Goal: Task Accomplishment & Management: Complete application form

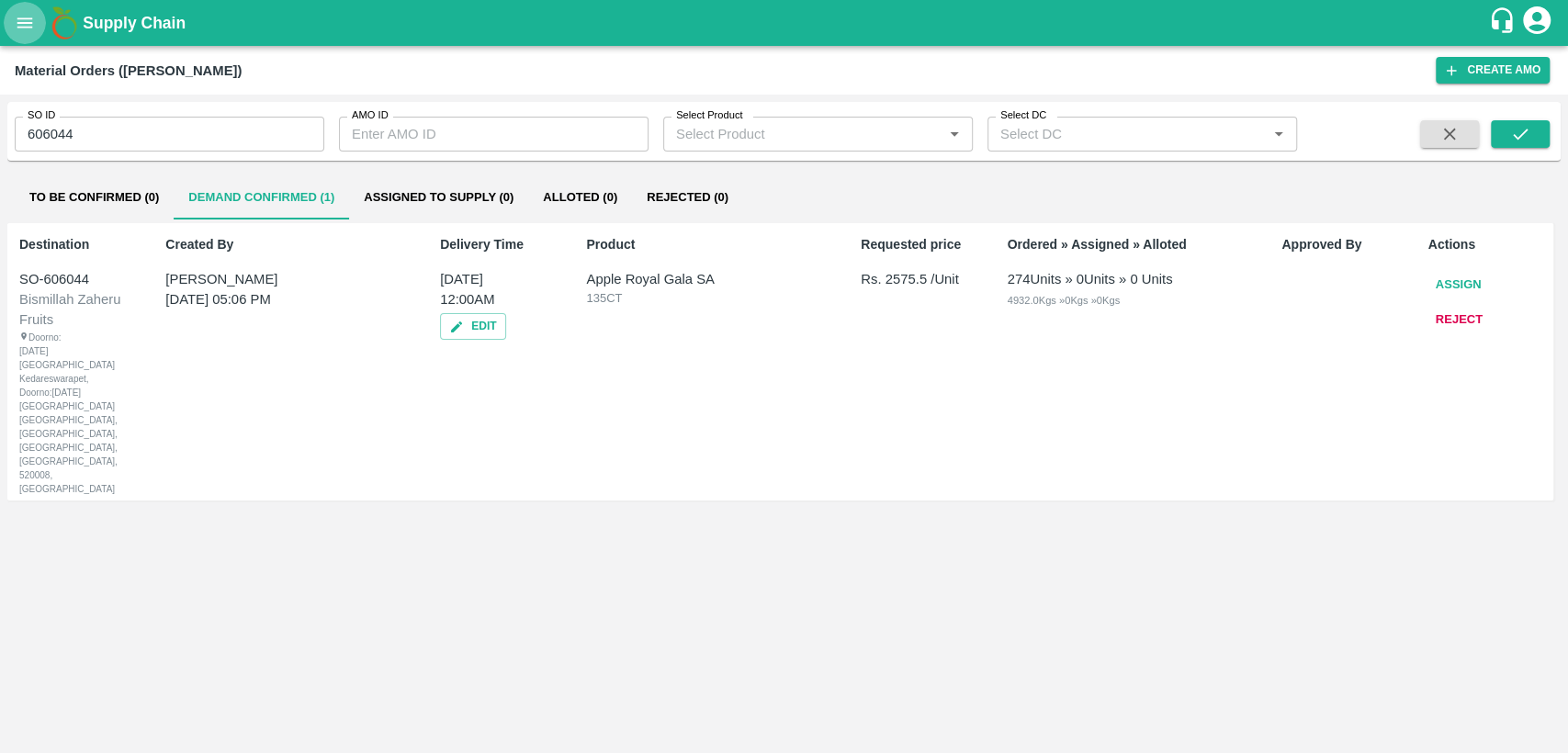
click at [29, 8] on button "open drawer" at bounding box center [25, 23] width 42 height 42
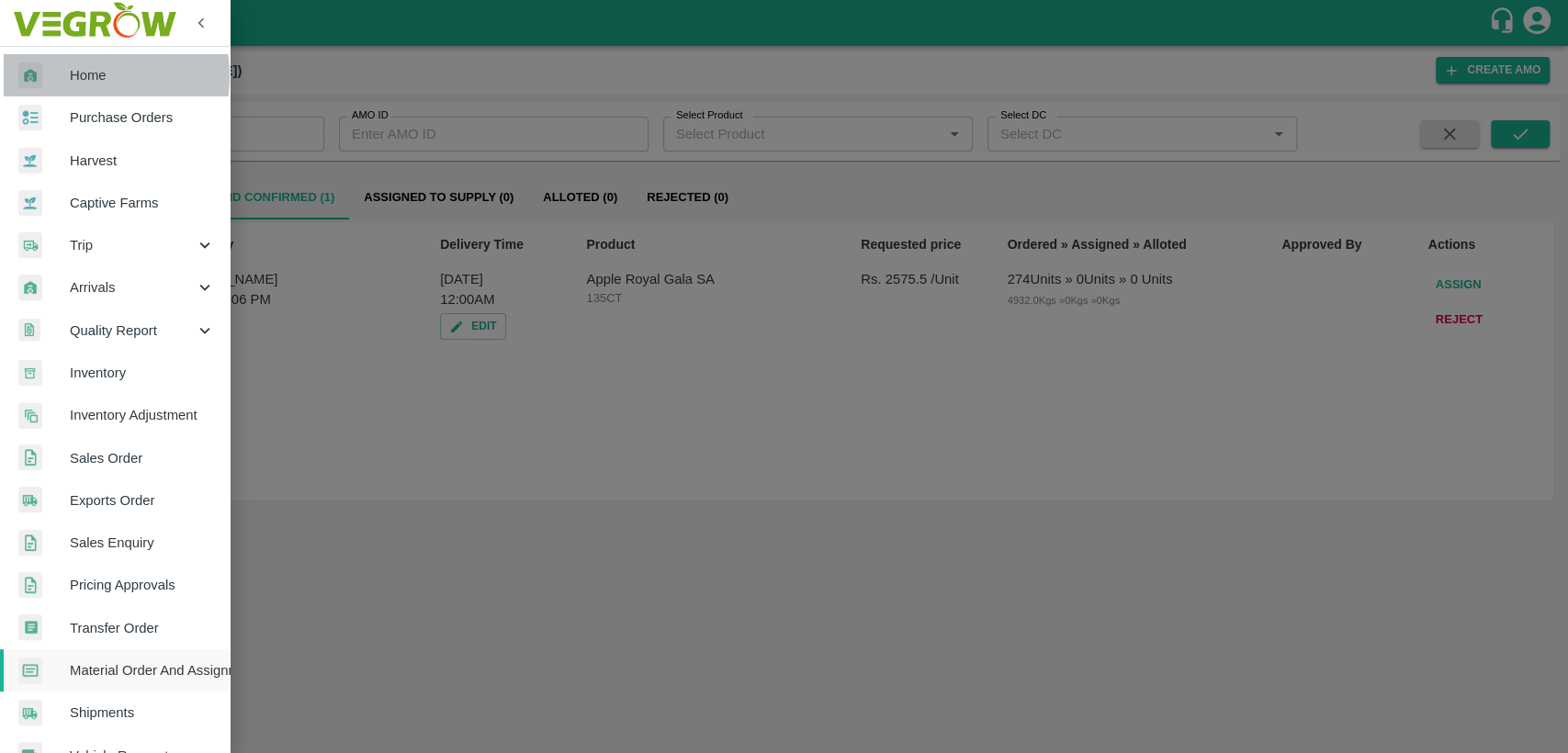
click at [75, 76] on span "Home" at bounding box center [142, 75] width 145 height 21
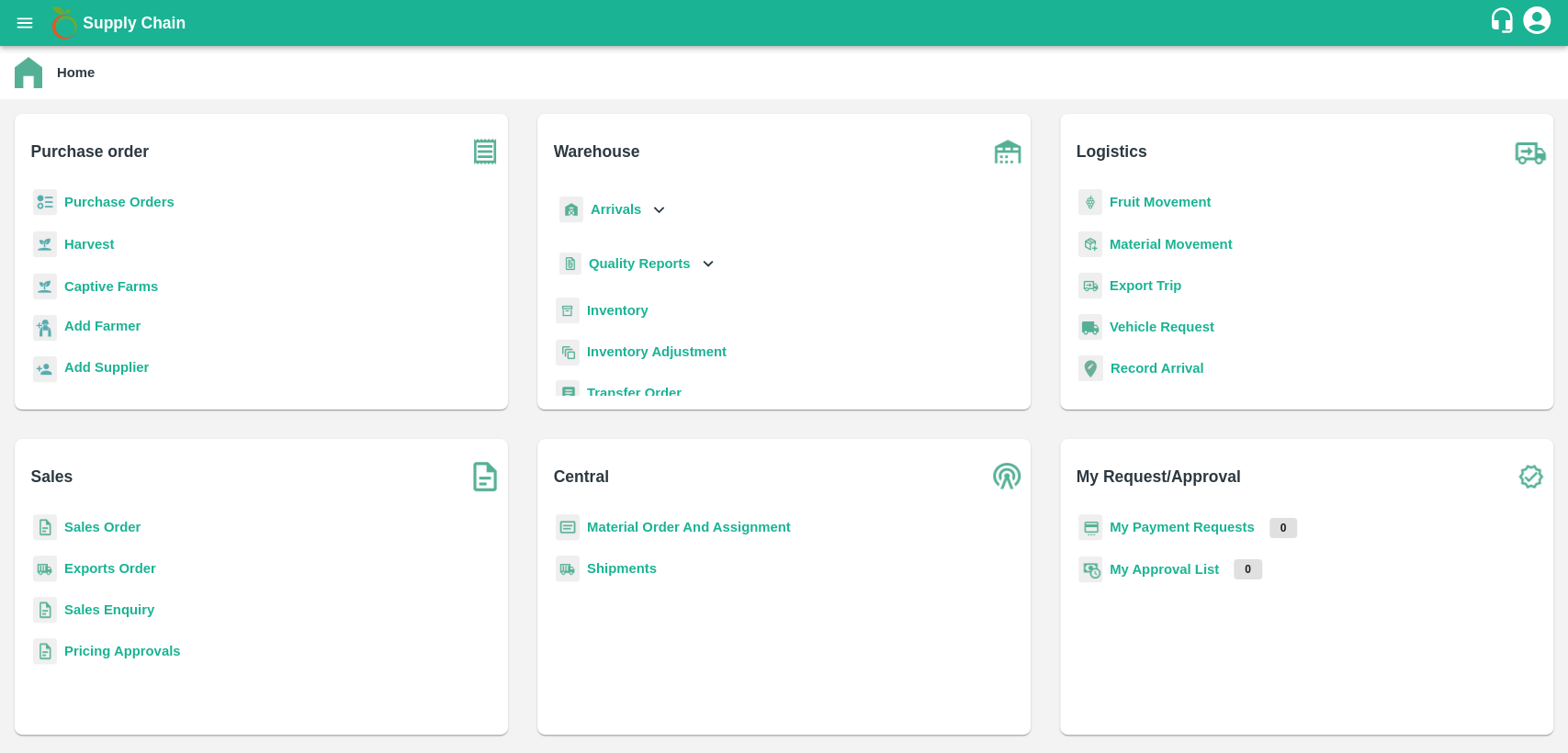
click at [658, 531] on b "Material Order And Assignment" at bounding box center [689, 527] width 204 height 15
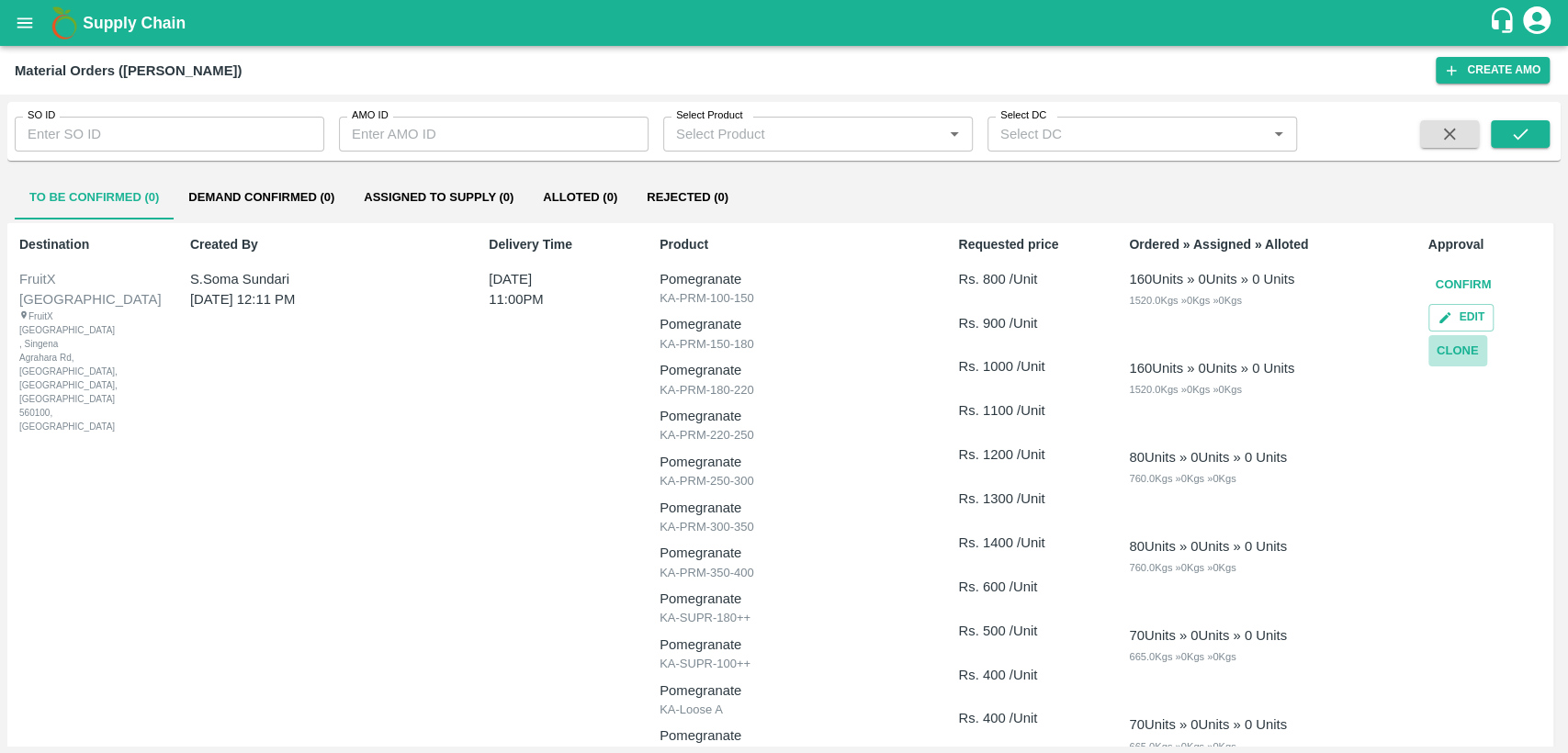
click at [1453, 341] on button "Clone" at bounding box center [1458, 351] width 59 height 32
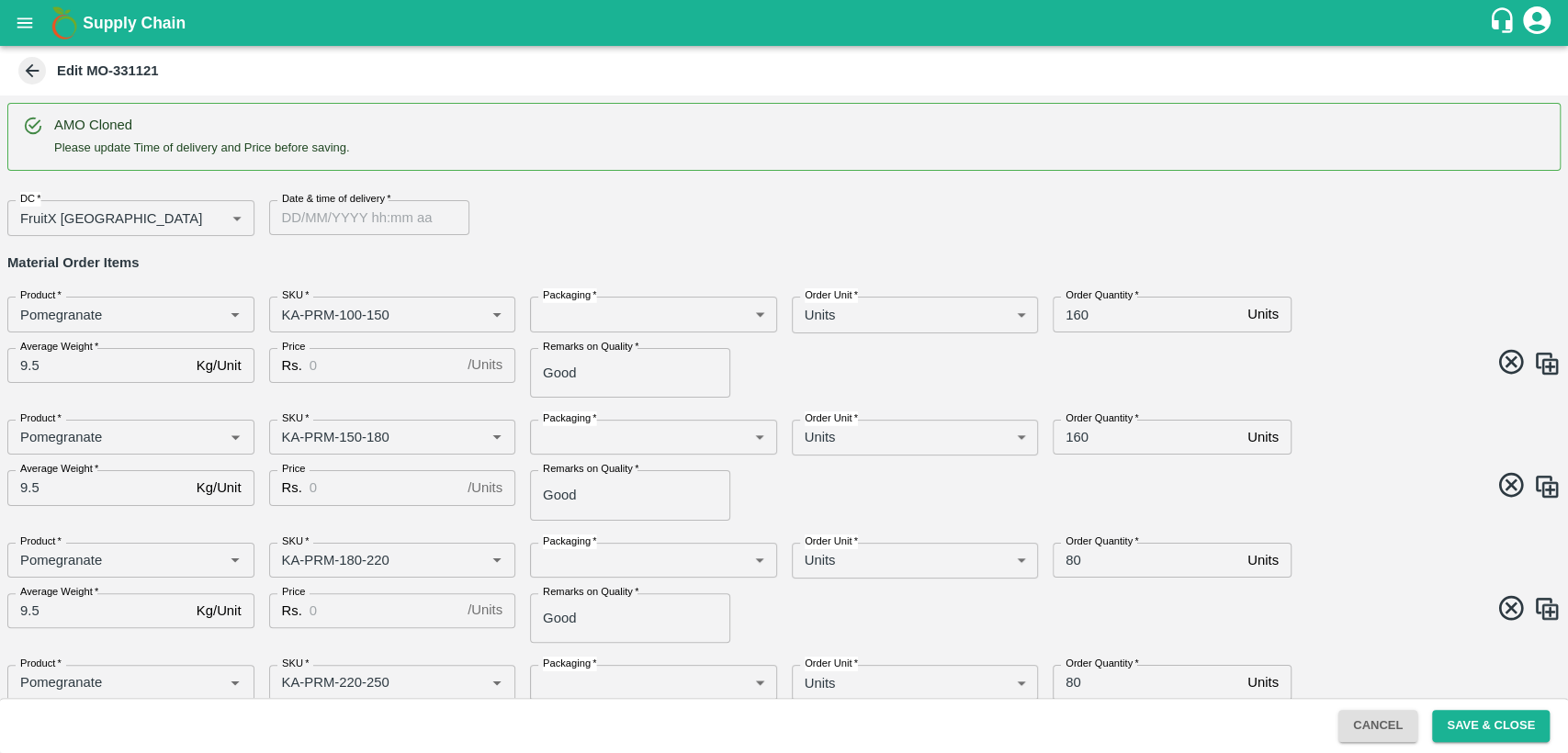
type input "Pomegranate"
type input "KA-PRM-100-150"
type input "Pomegranate"
type input "KA-PRM-150-180"
type input "Pomegranate"
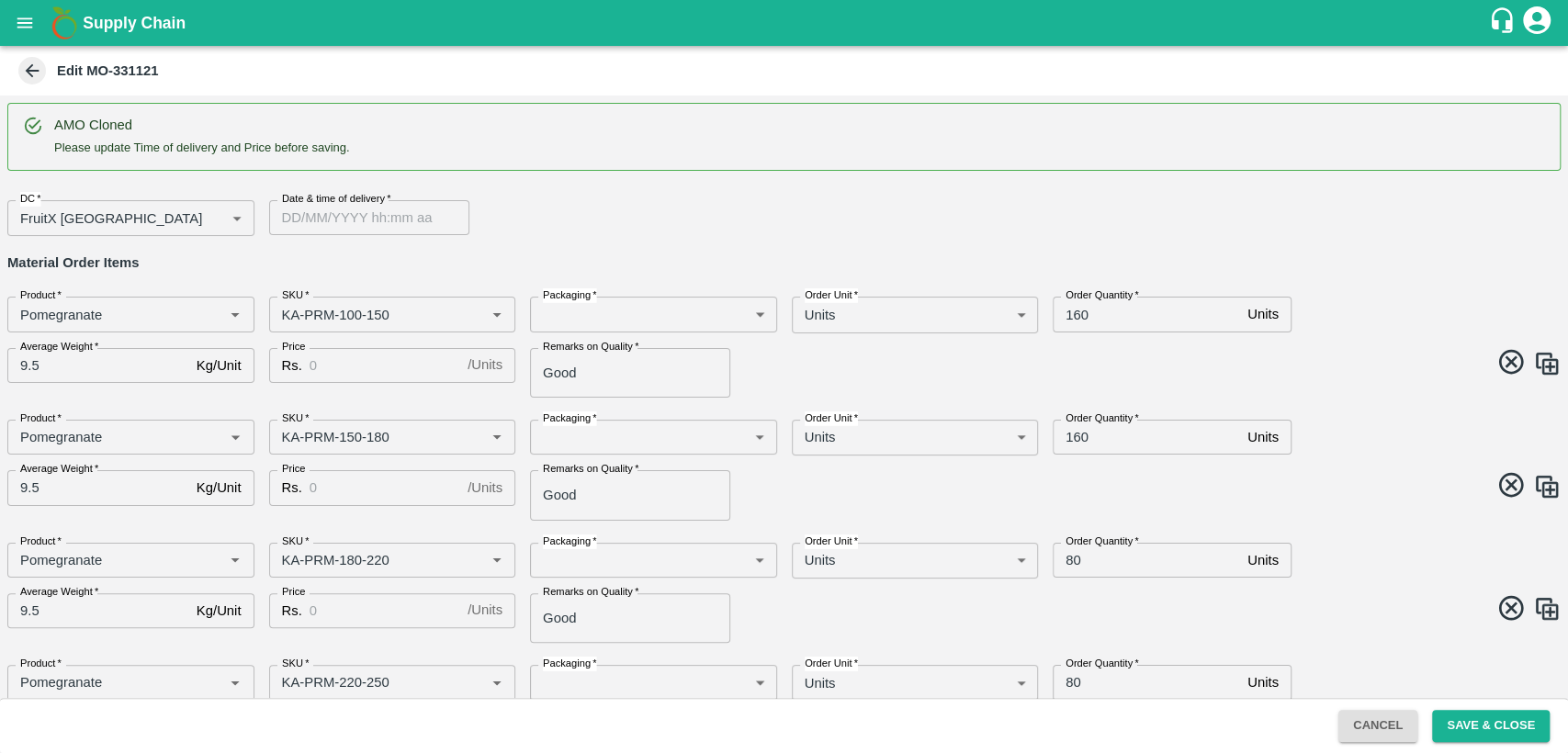
type input "KA-PRM-180-220"
type input "Pomegranate"
type input "KA-PRM-220-250"
type input "Pomegranate"
type input "KA-PRM-250-300"
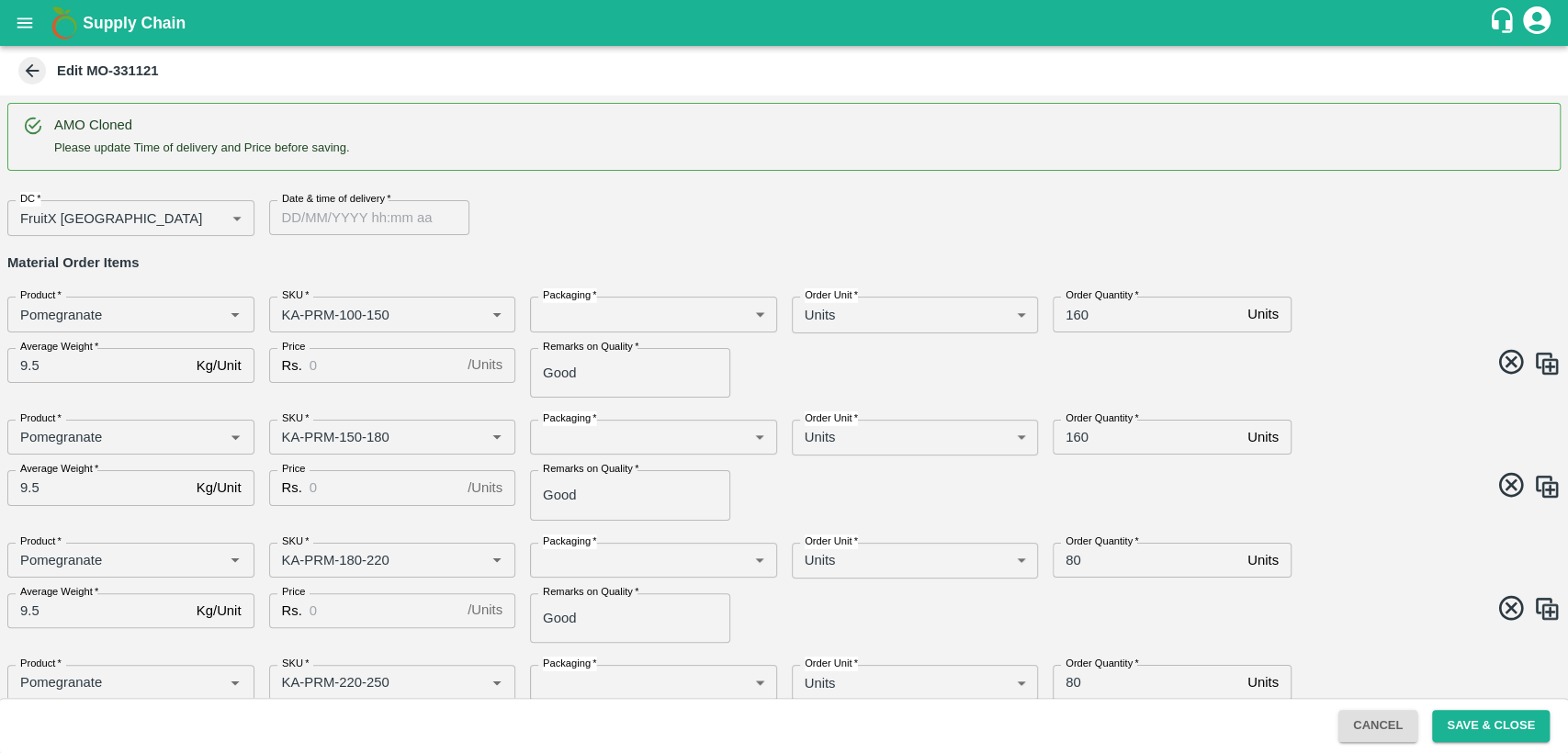
type input "Pomegranate"
type input "KA-PRM-300-350"
type input "Pomegranate"
type input "KA-PRM-350-400"
type input "Pomegranate"
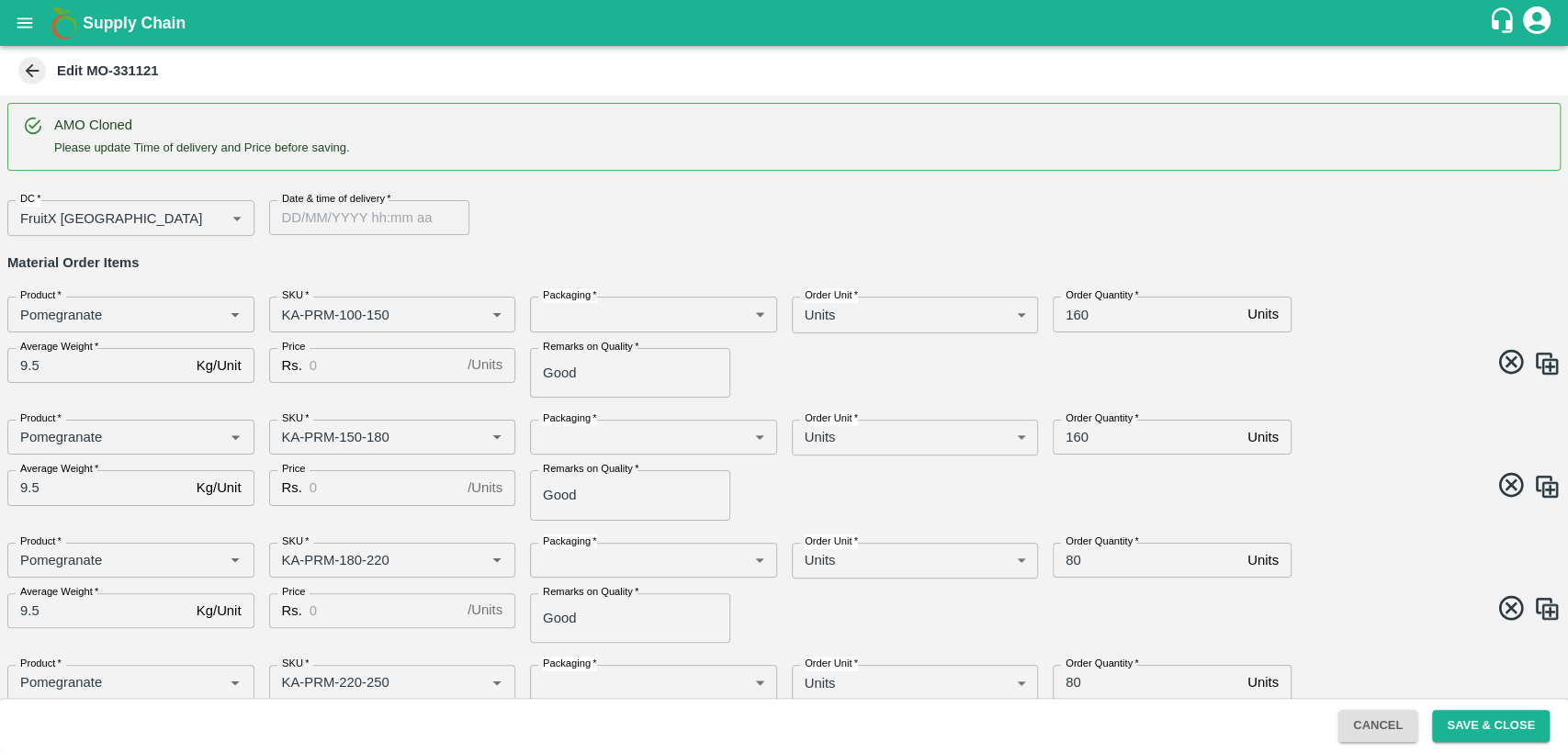
type input "KA-SUPR-180++"
type input "Pomegranate"
type input "KA-SUPR-100++"
type input "Pomegranate"
type input "KA-Loose A"
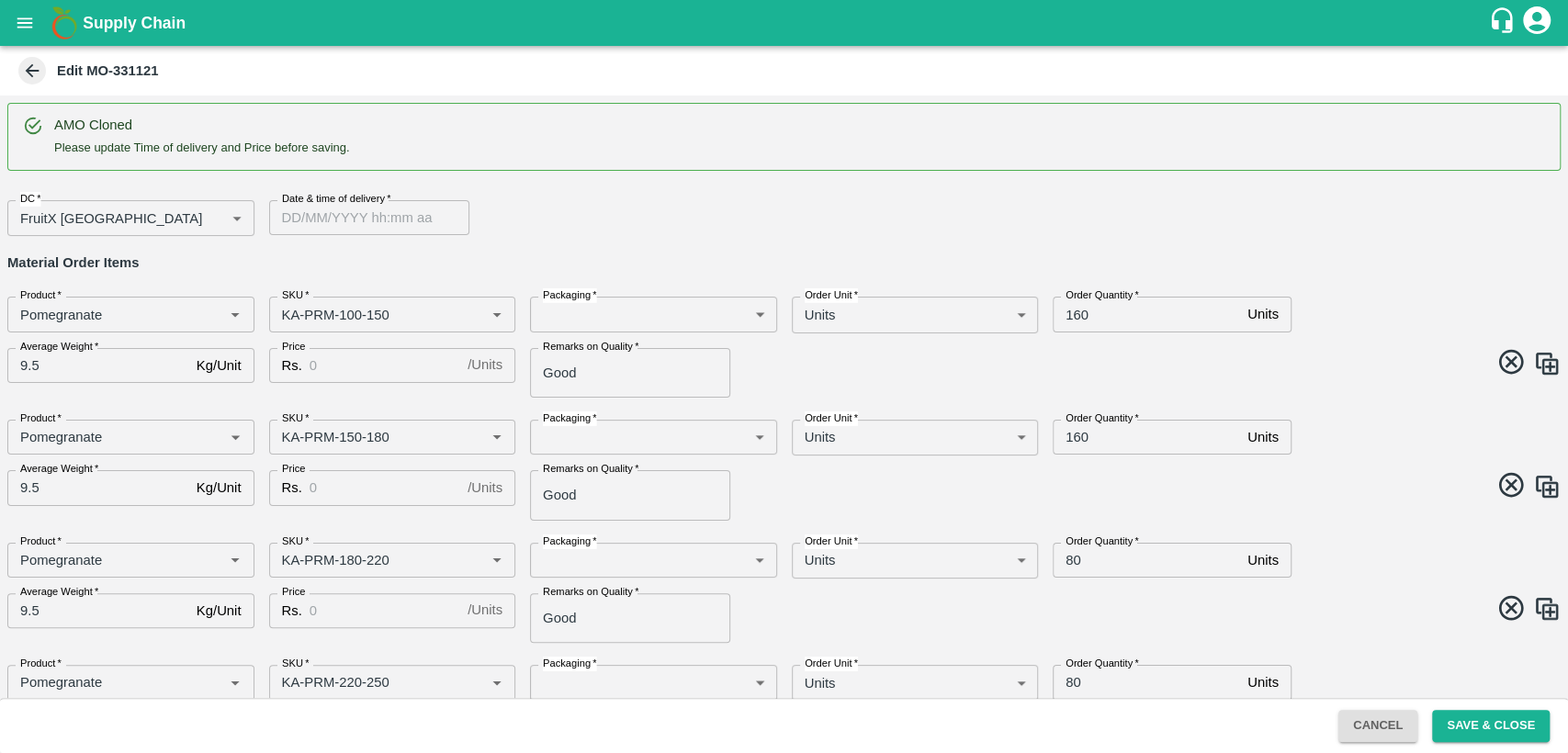
type input "Pomegranate"
type input "KA-Loose B"
type input "Pomegranate"
type input "KA-Green"
type input "Pomegranate"
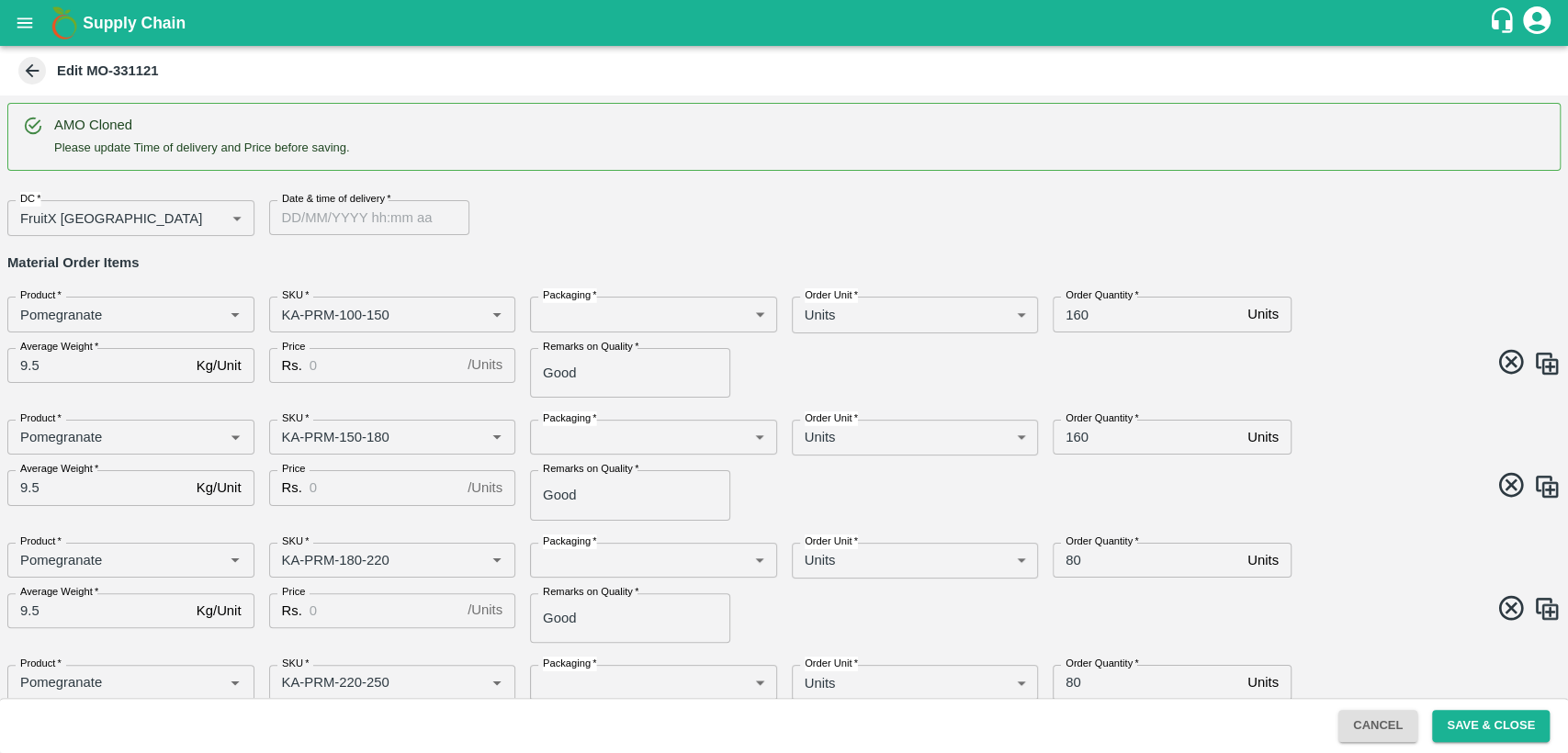
type input "KA-Damage Fruit"
type input "DD/MM/YYYY hh:mm aa"
click at [329, 215] on input "DD/MM/YYYY hh:mm aa" at bounding box center [362, 218] width 187 height 35
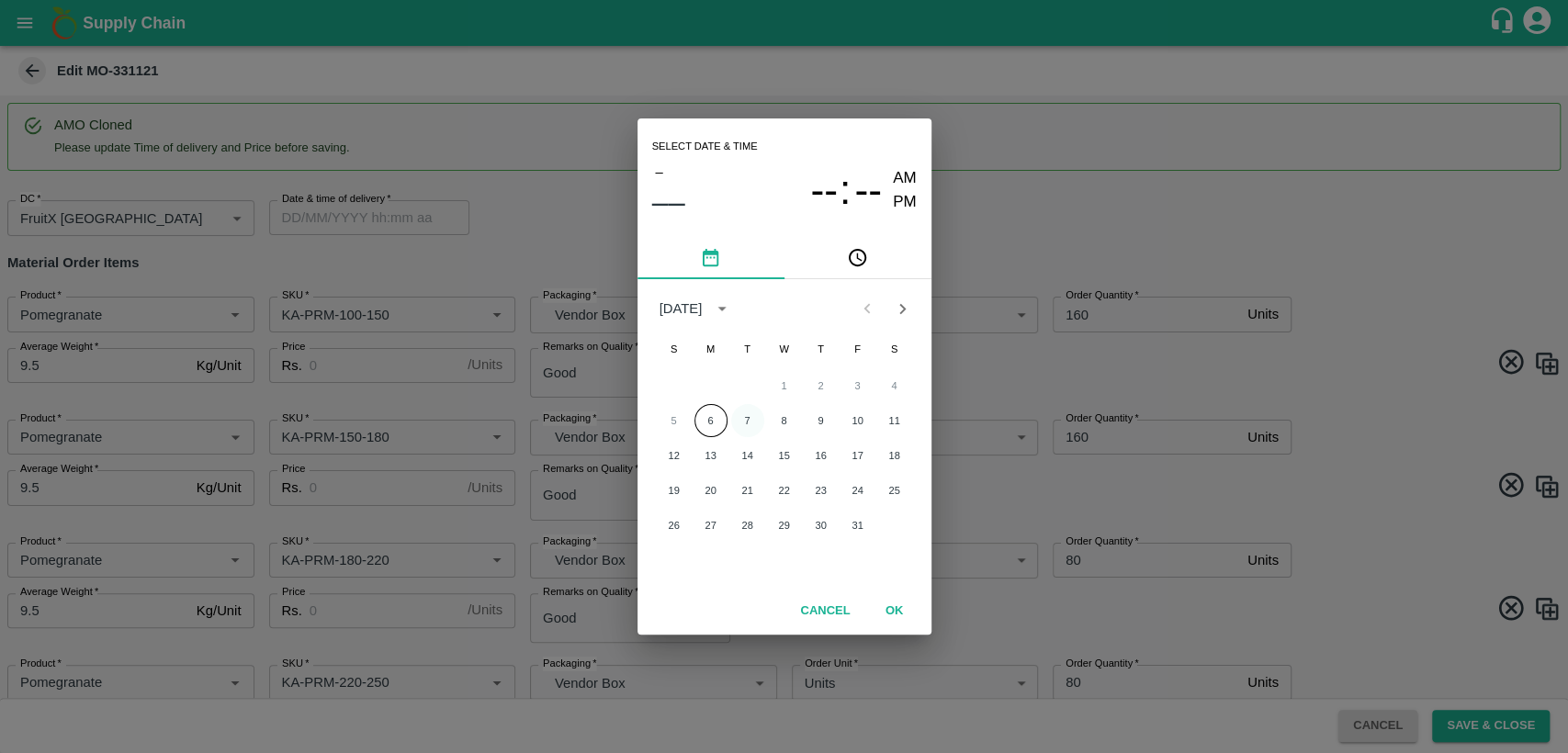
click at [742, 415] on button "7" at bounding box center [748, 421] width 33 height 33
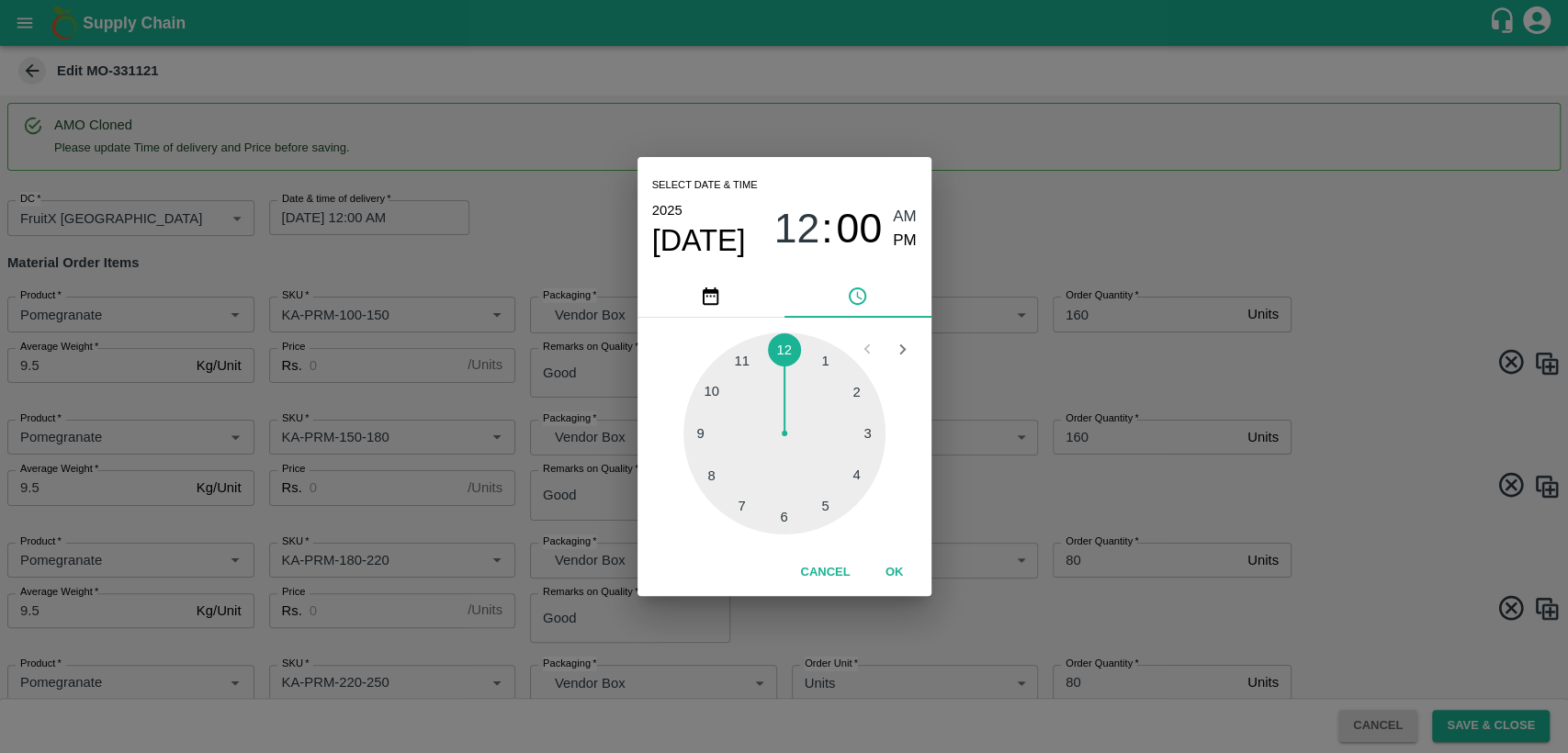
click at [749, 359] on div at bounding box center [784, 433] width 202 height 202
drag, startPoint x: 903, startPoint y: 241, endPoint x: 896, endPoint y: 576, distance: 335.1
click at [903, 241] on span "PM" at bounding box center [904, 240] width 24 height 25
type input "[DATE] 11:00 PM"
click at [890, 572] on button "OK" at bounding box center [894, 573] width 59 height 32
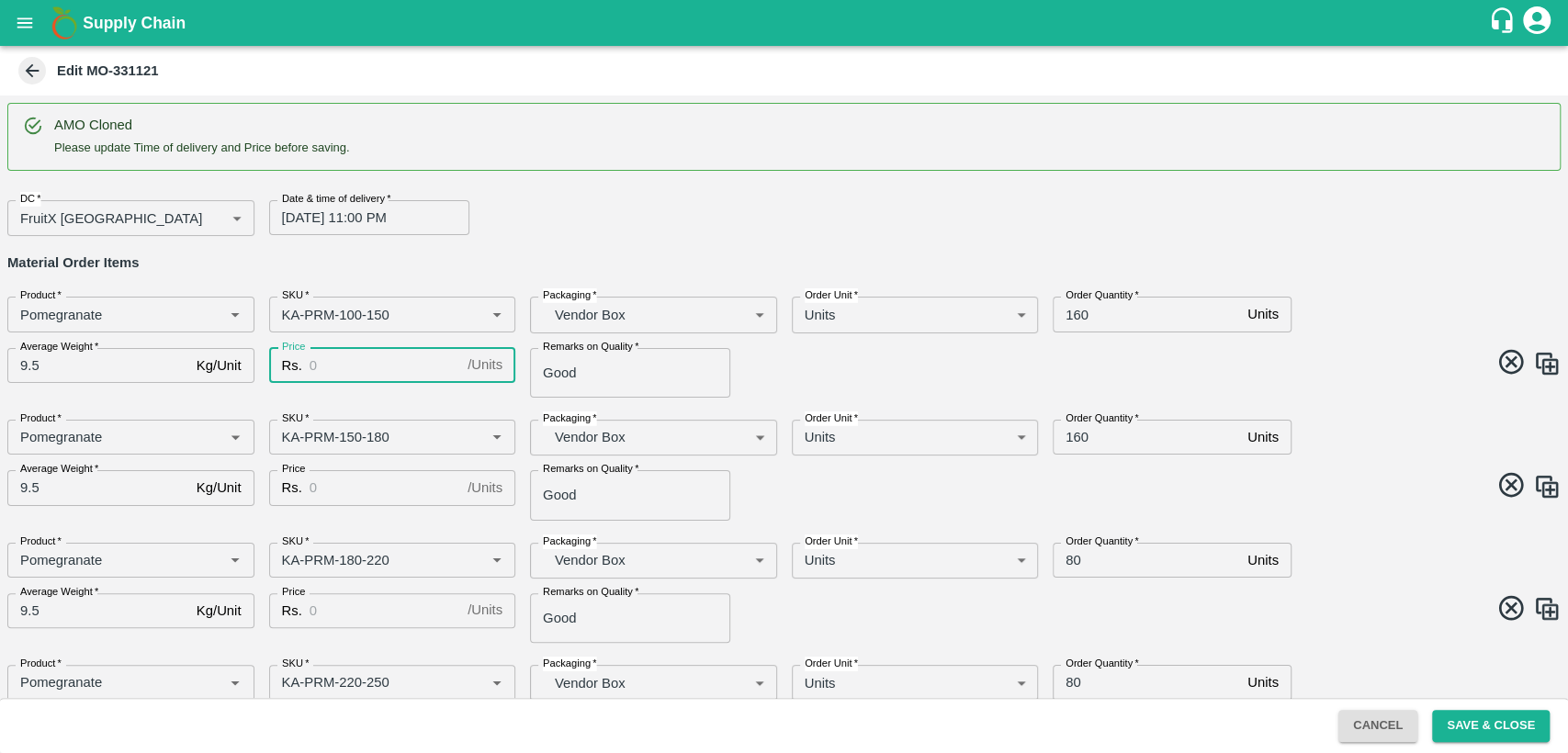
click at [327, 361] on input "Price" at bounding box center [385, 366] width 151 height 35
type input "800"
click at [1079, 314] on input "160" at bounding box center [1145, 315] width 187 height 35
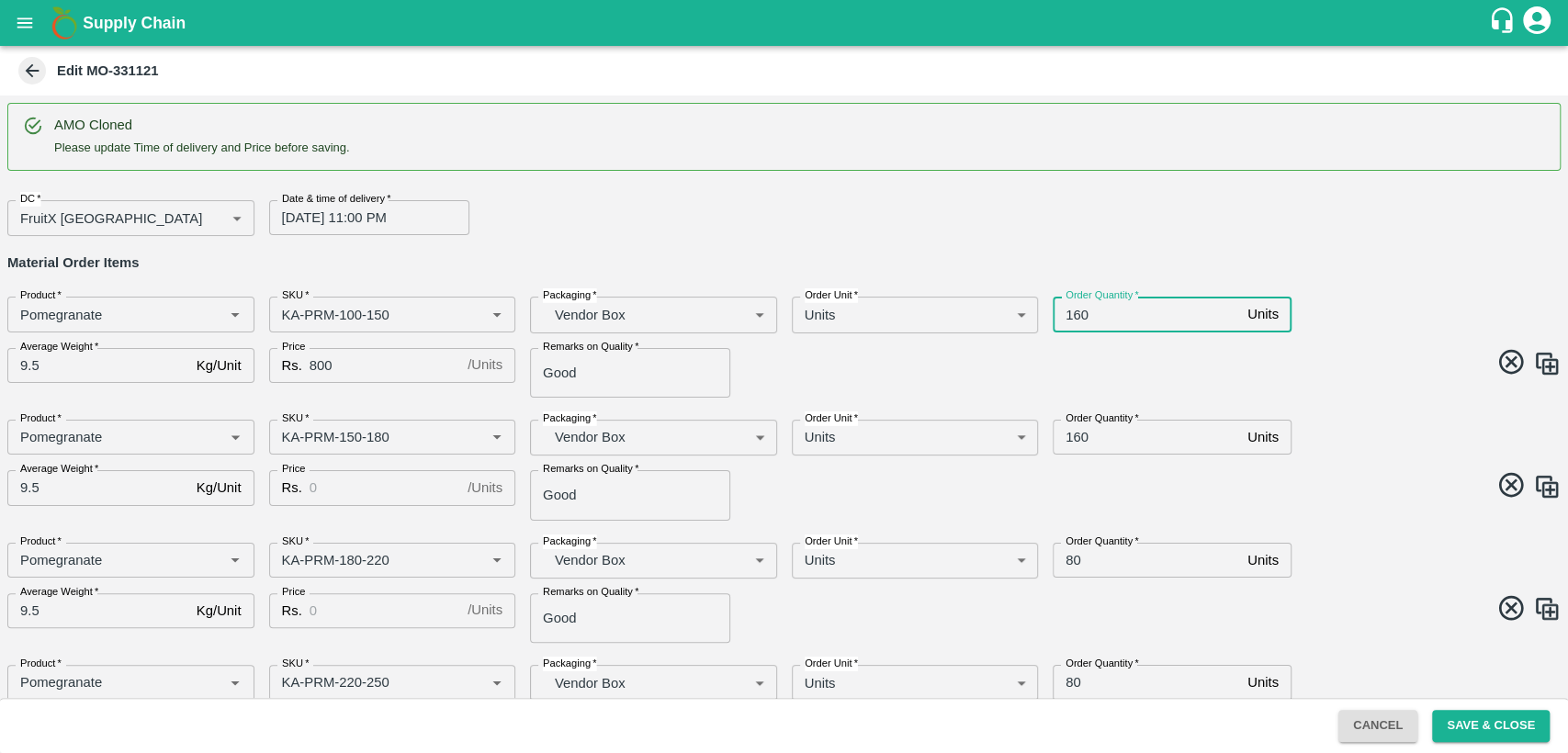
click at [1079, 314] on input "160" at bounding box center [1145, 315] width 187 height 35
drag, startPoint x: 1371, startPoint y: 225, endPoint x: 1249, endPoint y: 275, distance: 131.8
click at [1372, 225] on div "DC   * FruitX [GEOGRAPHIC_DATA] 147 DC Date & time of delivery   * [DATE] 11:00…" at bounding box center [777, 211] width 1568 height 51
click at [1073, 319] on input "140" at bounding box center [1145, 315] width 187 height 35
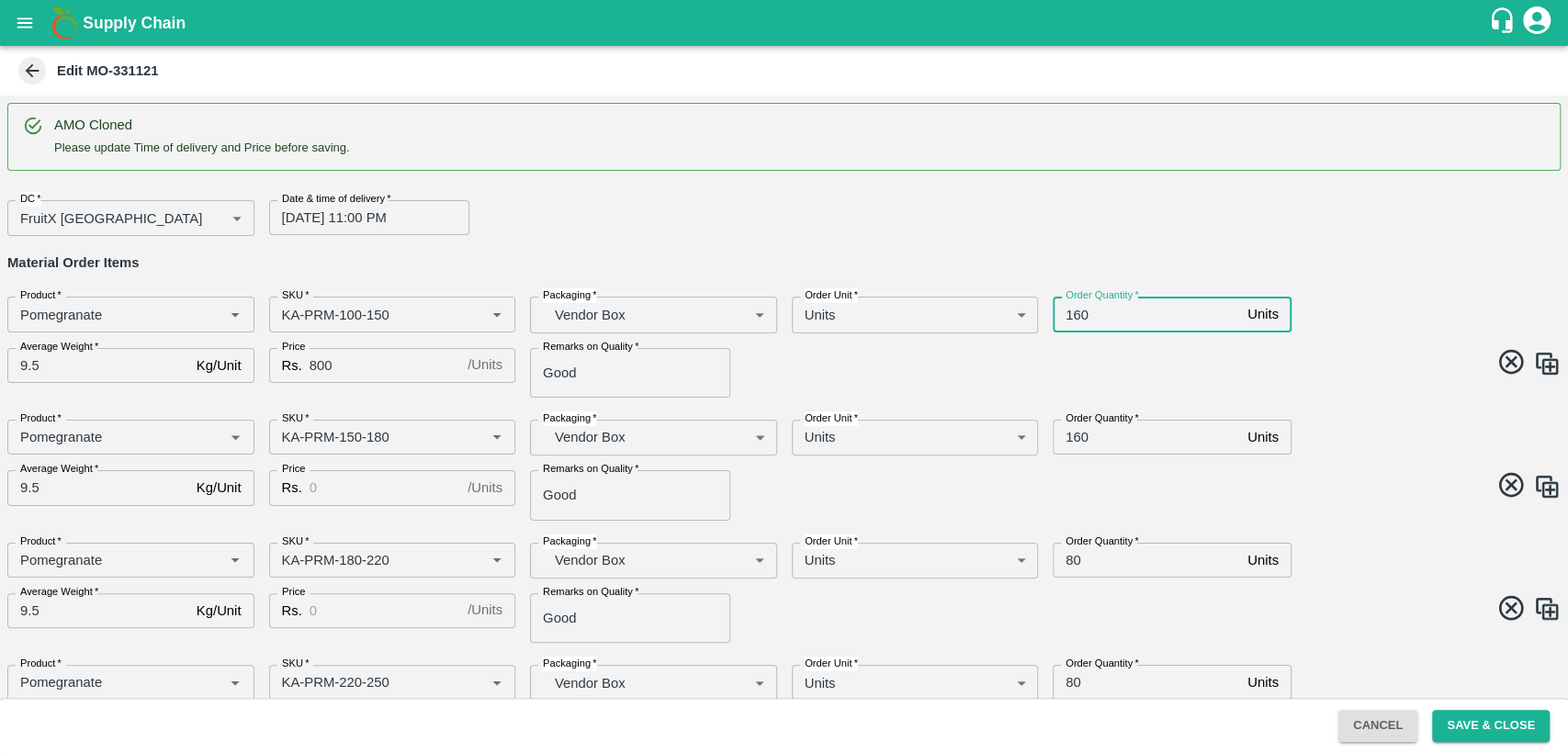
type input "160"
click at [364, 486] on input "Price" at bounding box center [385, 488] width 151 height 35
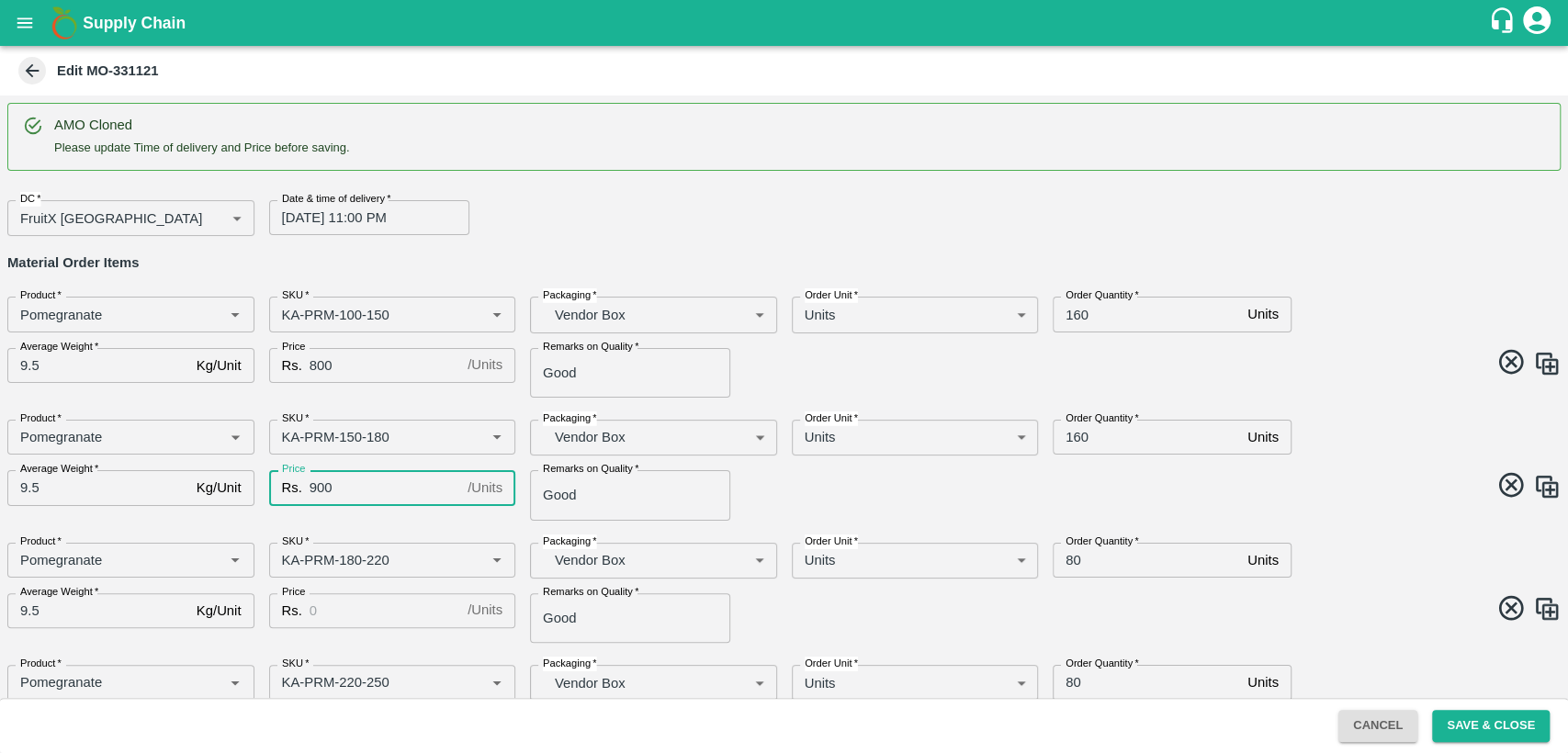
type input "900"
click at [339, 596] on input "Price" at bounding box center [385, 611] width 151 height 35
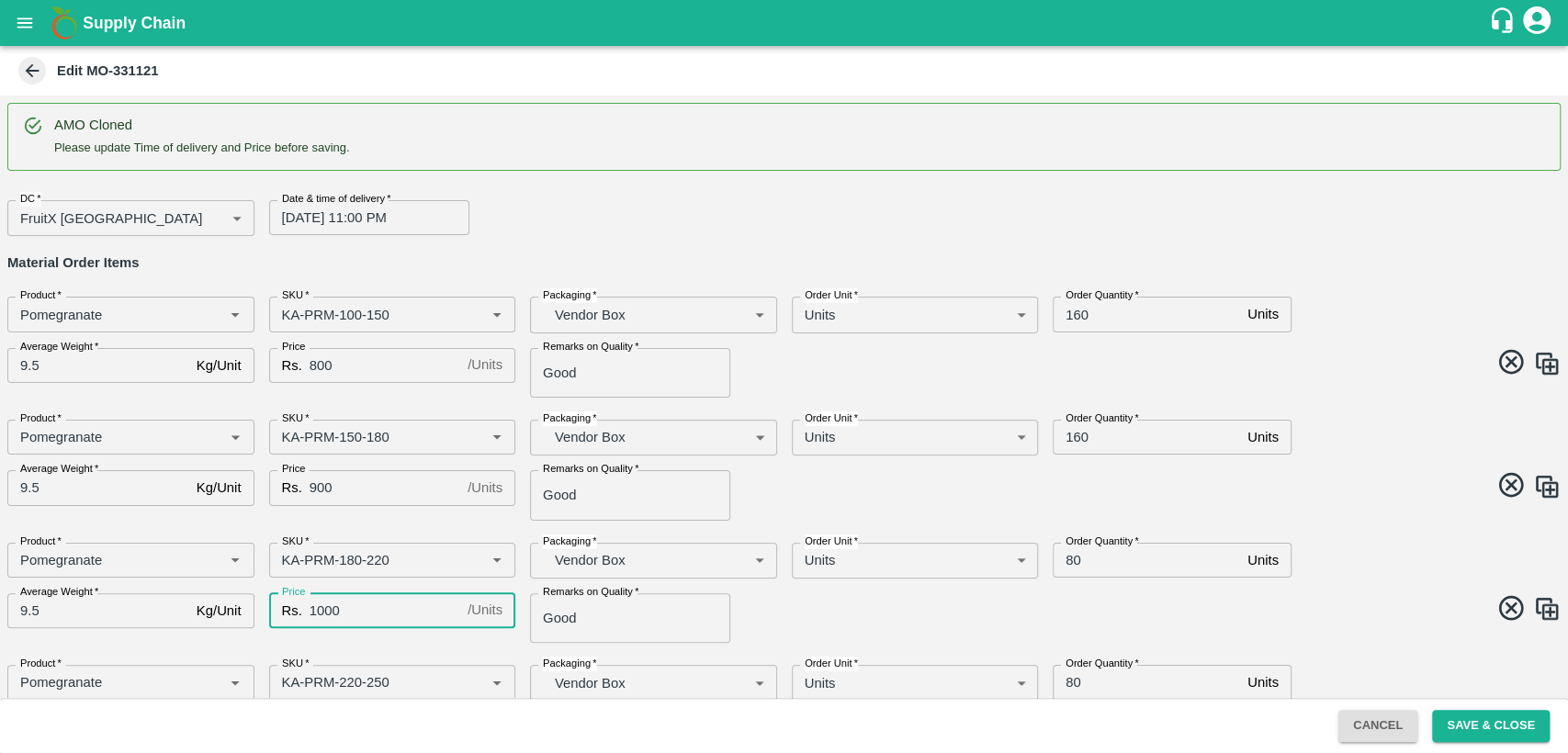
type input "1000"
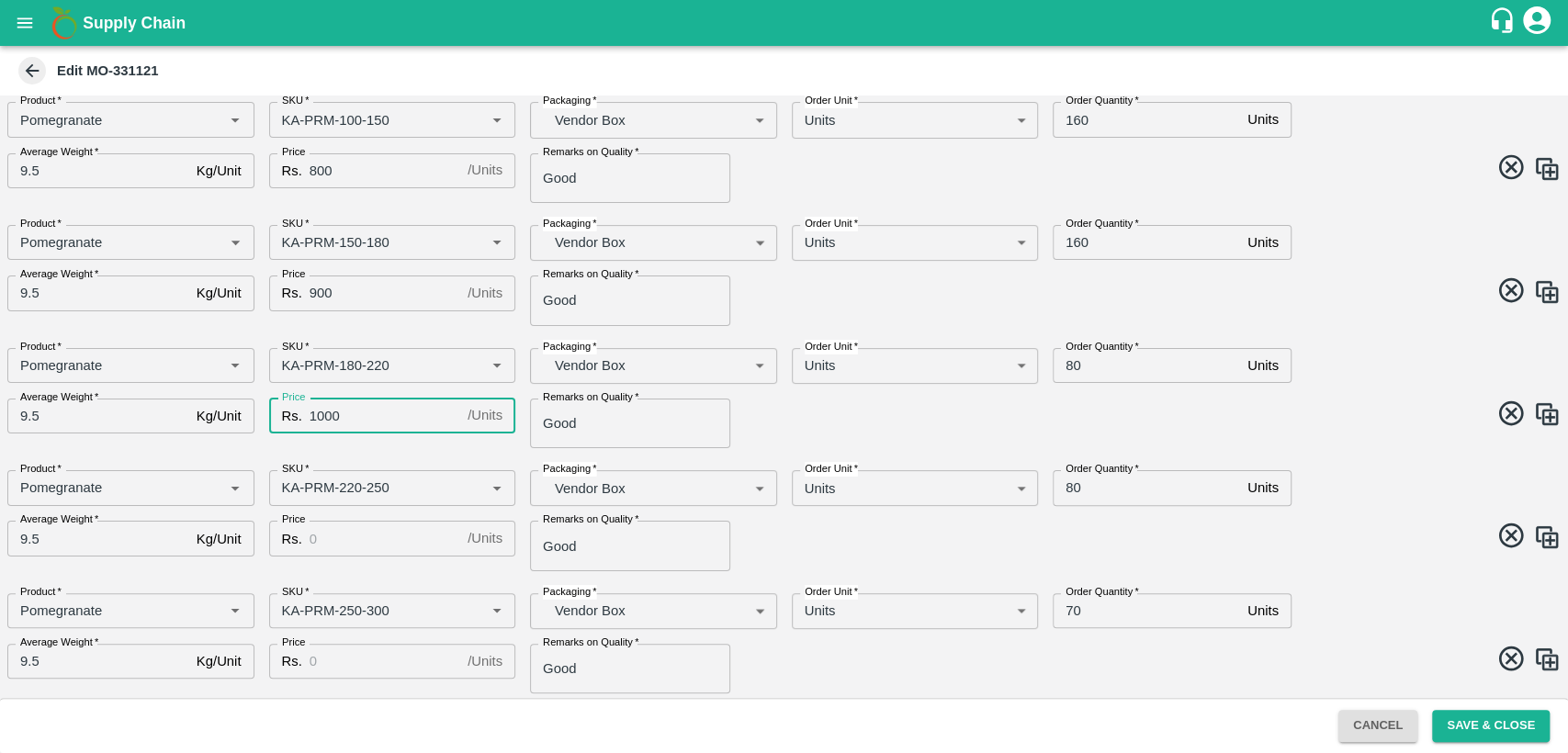
scroll to position [196, 0]
click at [323, 544] on input "Price" at bounding box center [385, 537] width 151 height 35
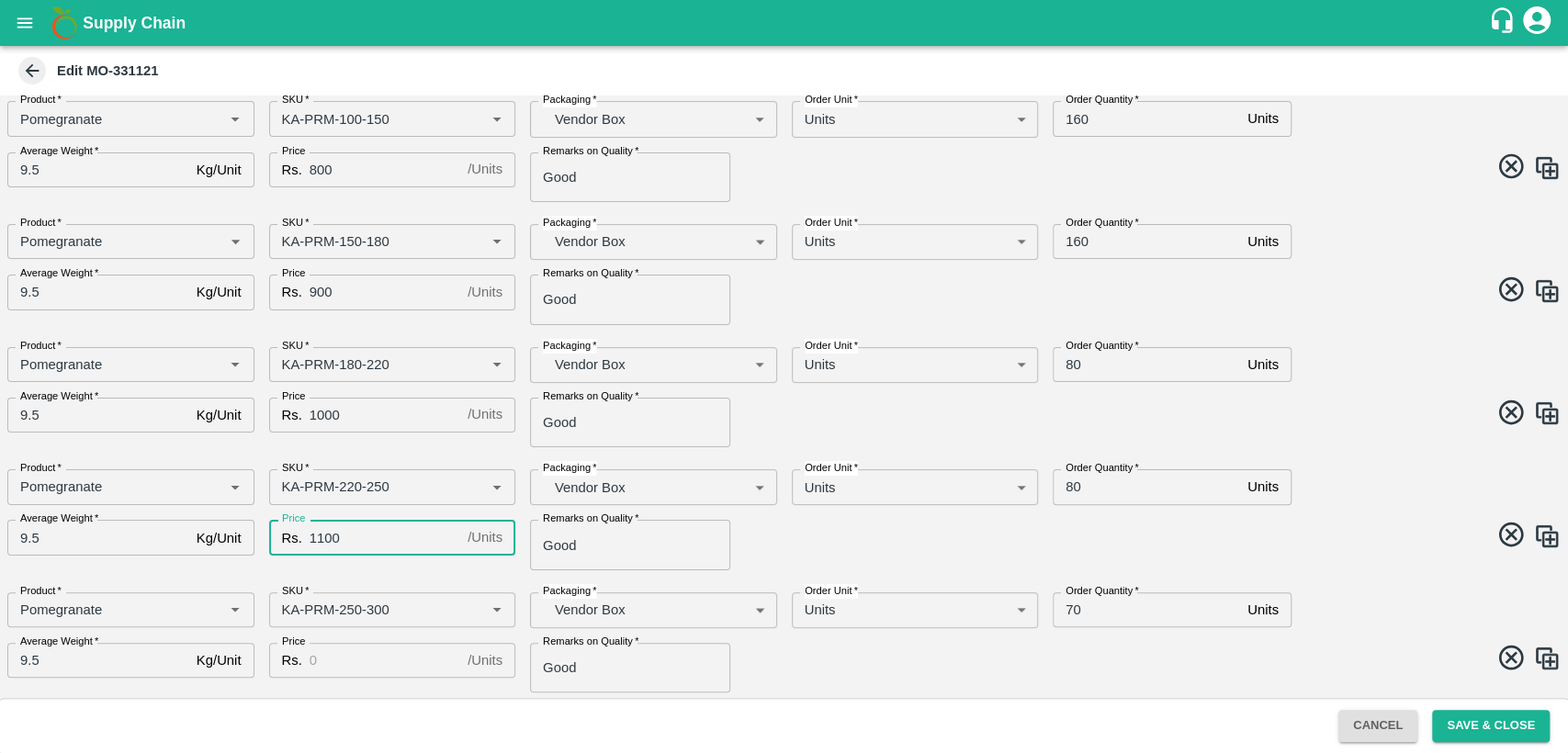
type input "1100"
click at [320, 659] on input "Price" at bounding box center [385, 661] width 151 height 35
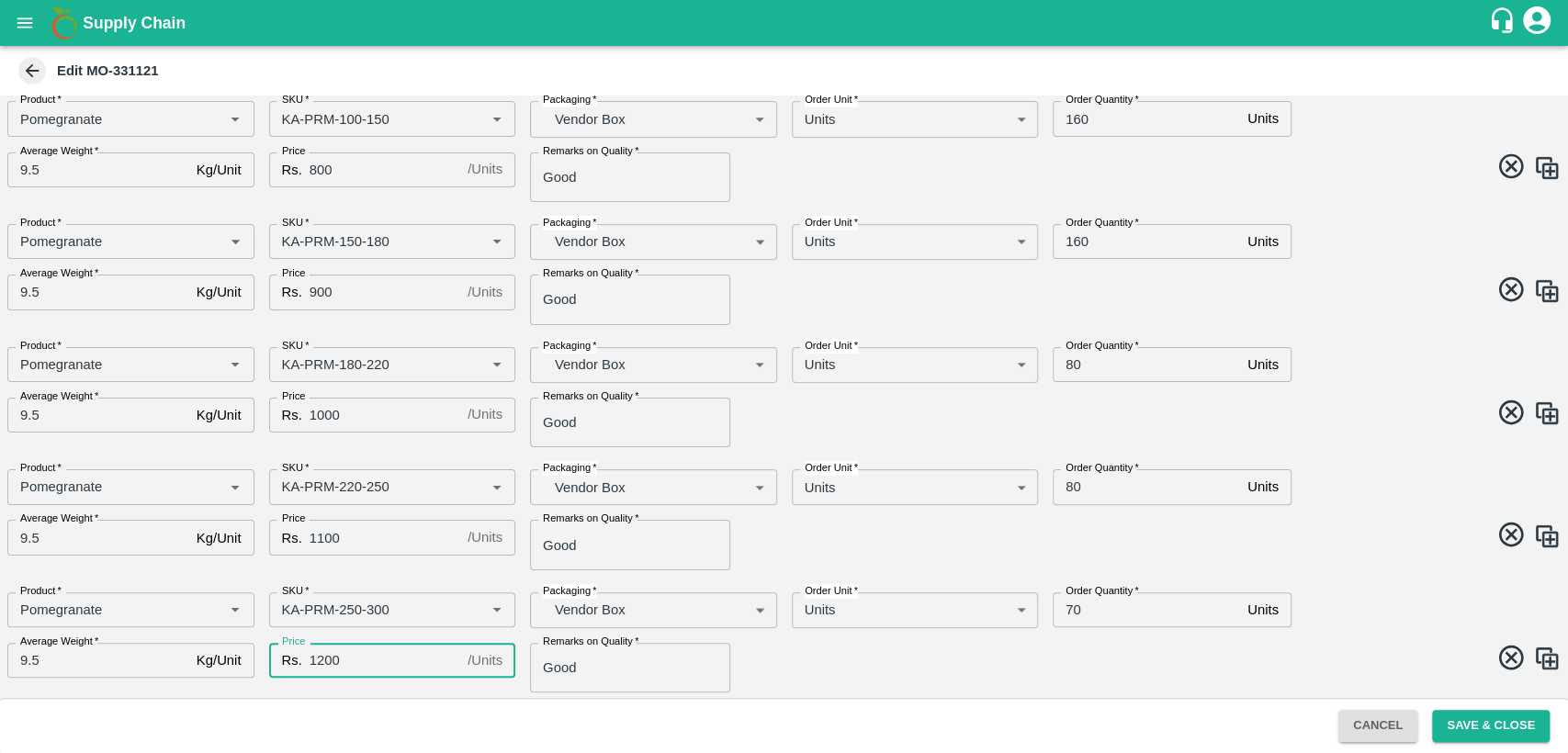
type input "1200"
click at [842, 553] on span at bounding box center [1169, 537] width 784 height 36
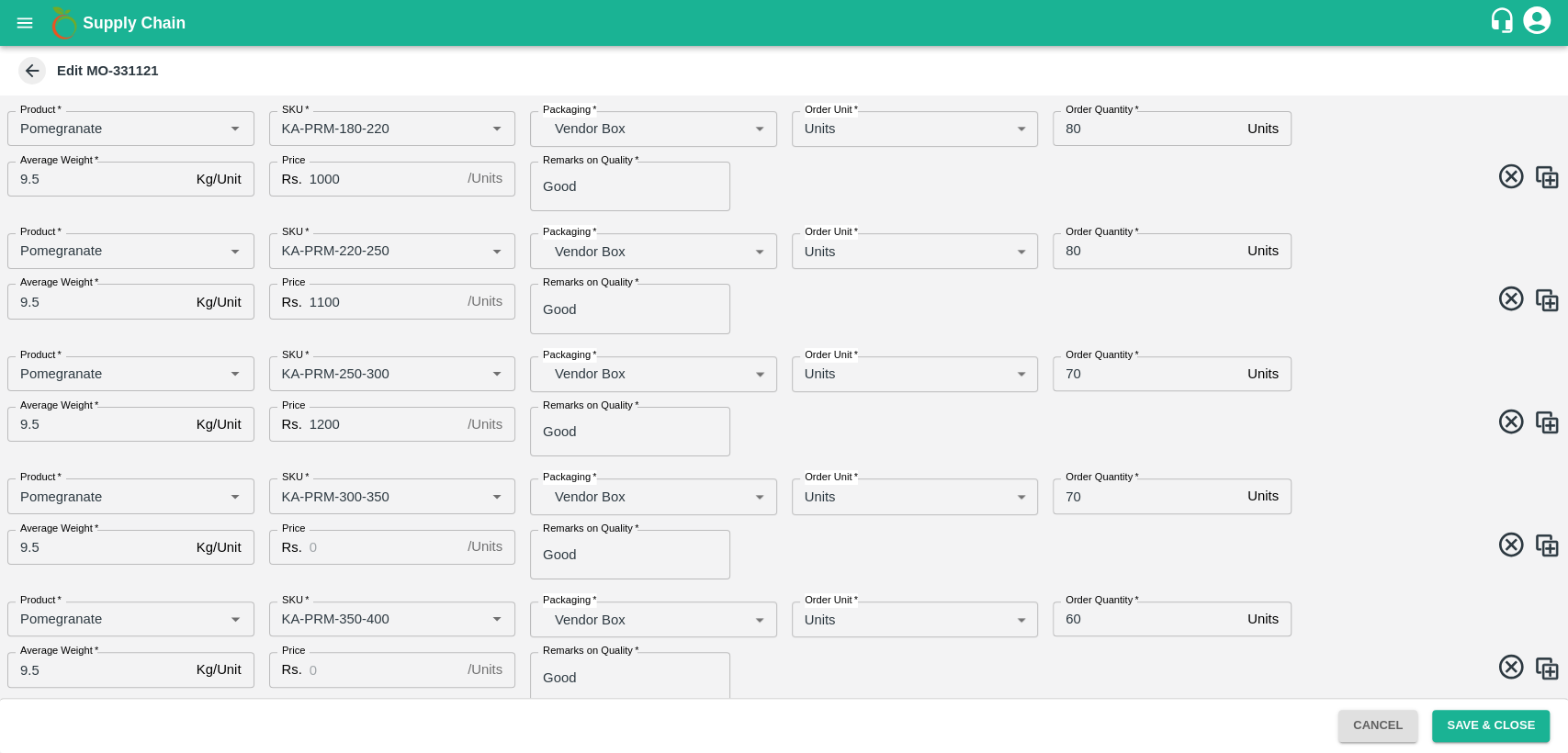
scroll to position [433, 0]
click at [400, 545] on input "Price" at bounding box center [385, 546] width 151 height 35
type input "1300"
click at [382, 671] on input "Price" at bounding box center [385, 668] width 151 height 35
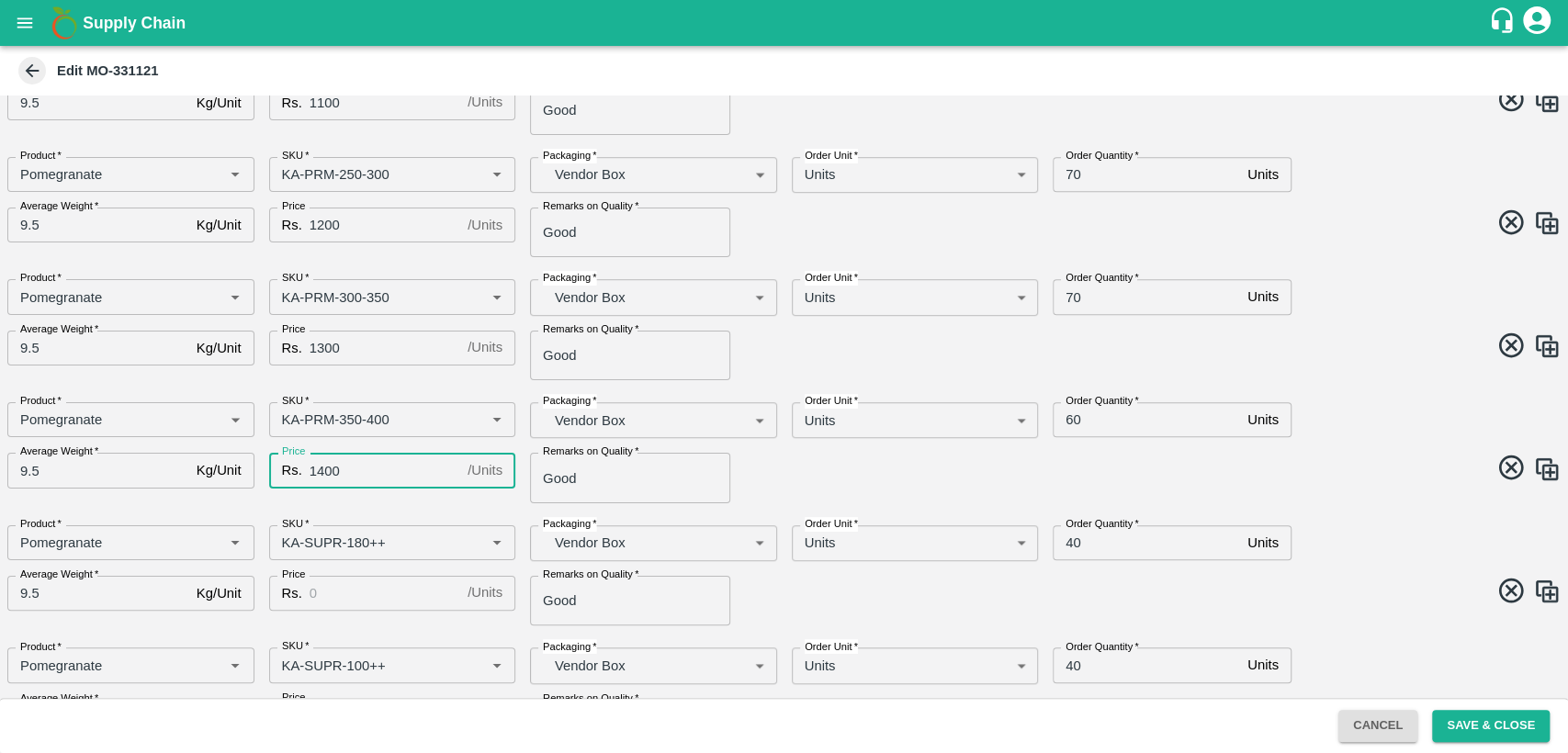
scroll to position [634, 0]
type input "1400"
click at [365, 592] on input "Price" at bounding box center [385, 590] width 151 height 35
type input "600"
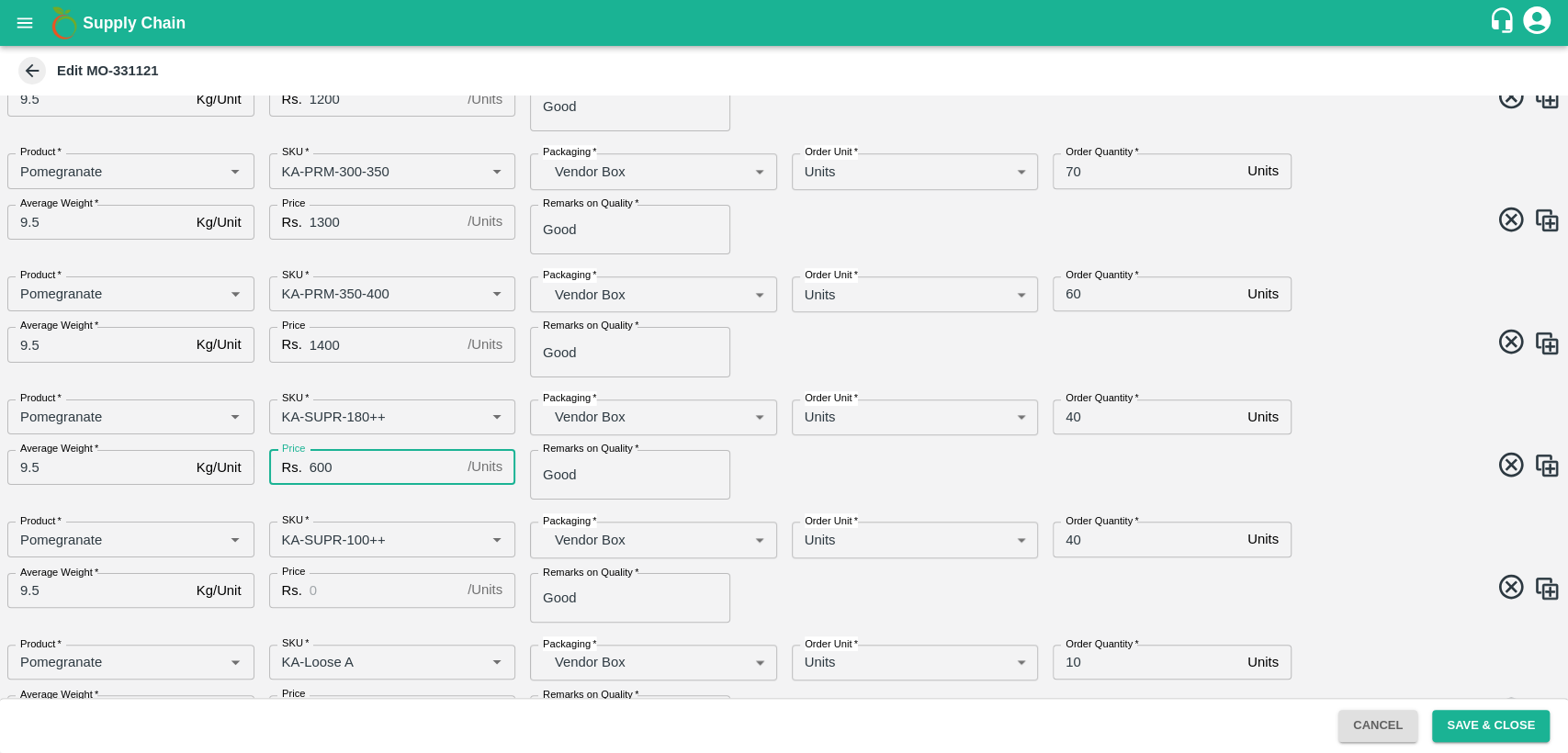
click at [353, 578] on input "Price" at bounding box center [385, 590] width 151 height 35
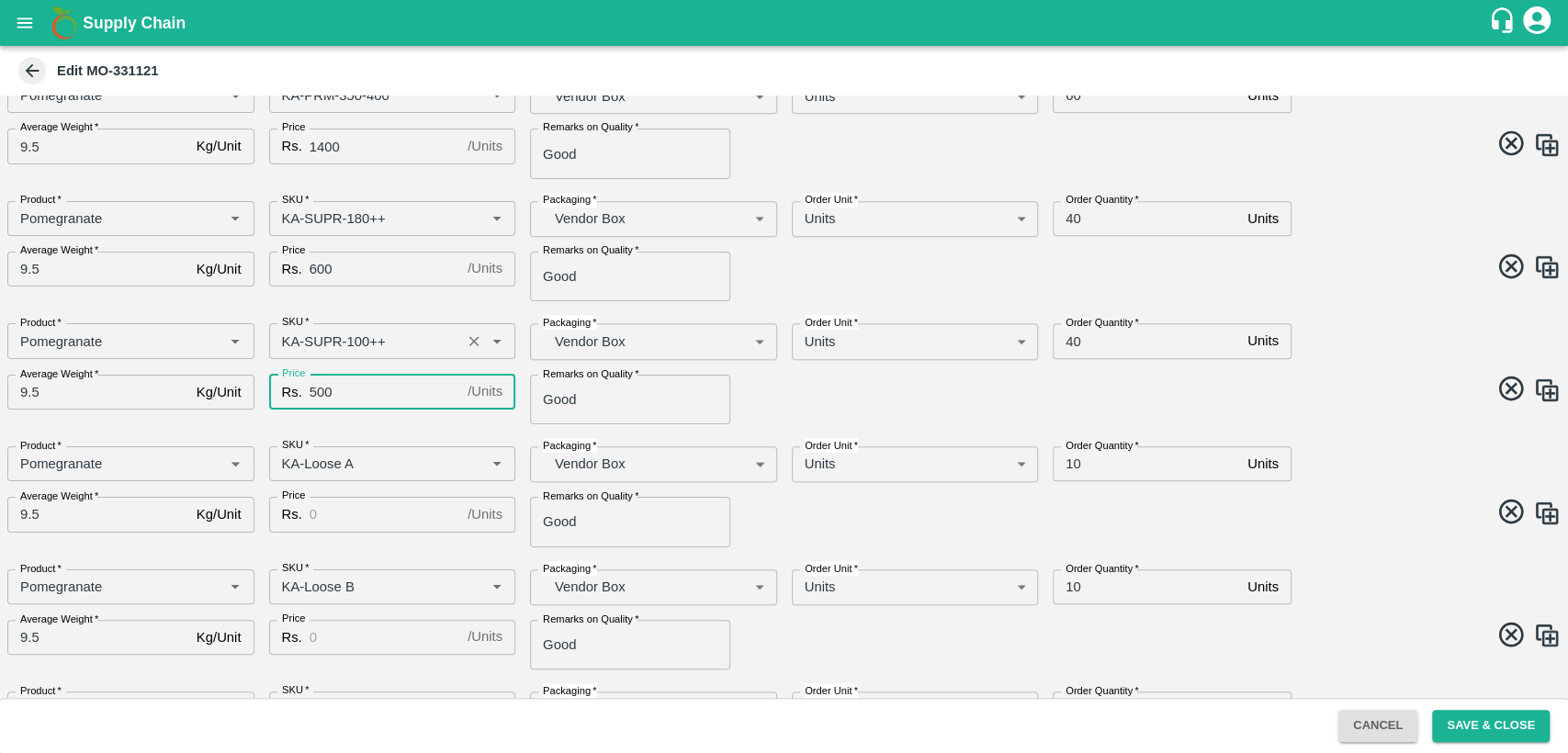
scroll to position [958, 0]
type input "500"
click at [375, 504] on input "Price" at bounding box center [385, 512] width 151 height 35
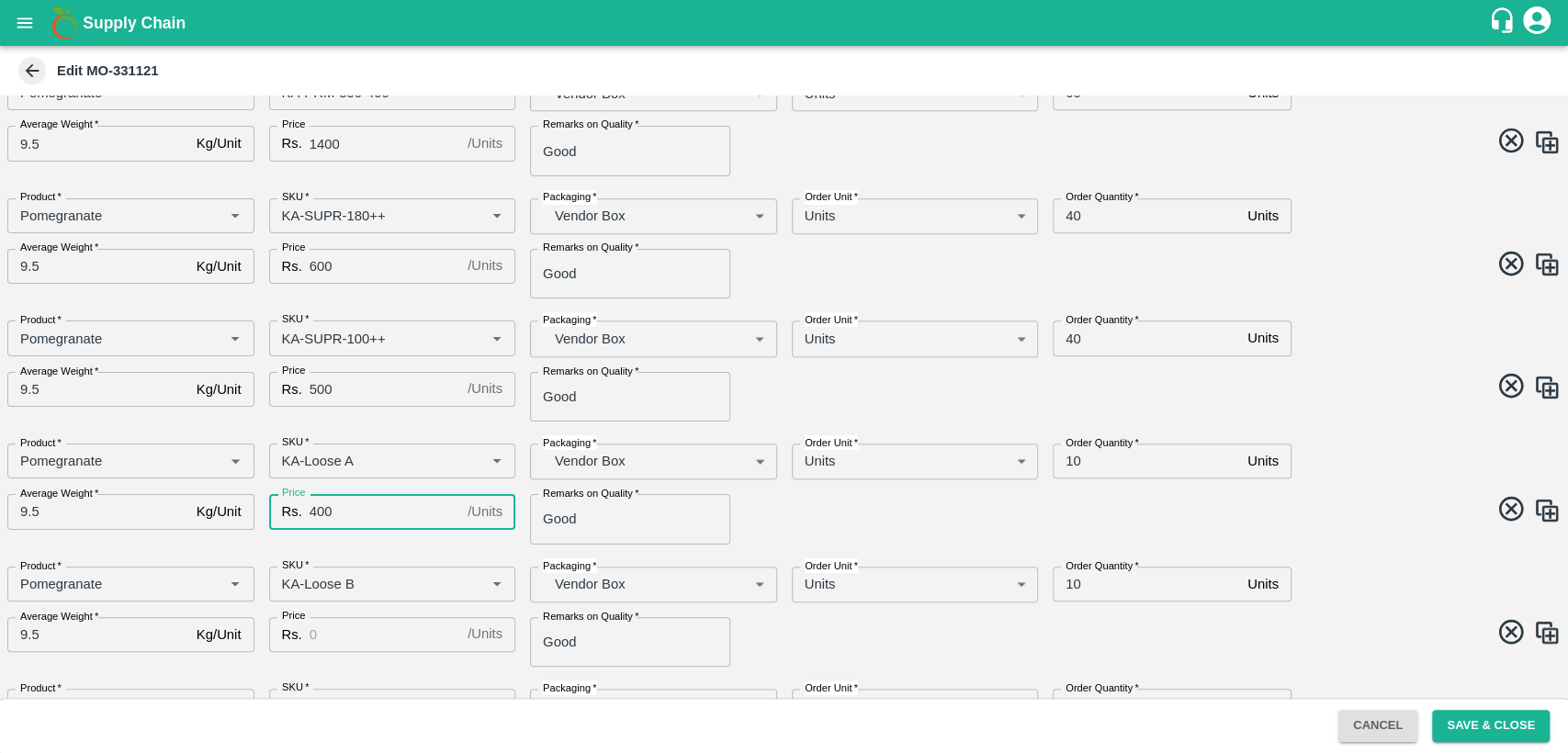
type input "400"
click at [373, 628] on input "Price" at bounding box center [385, 634] width 151 height 35
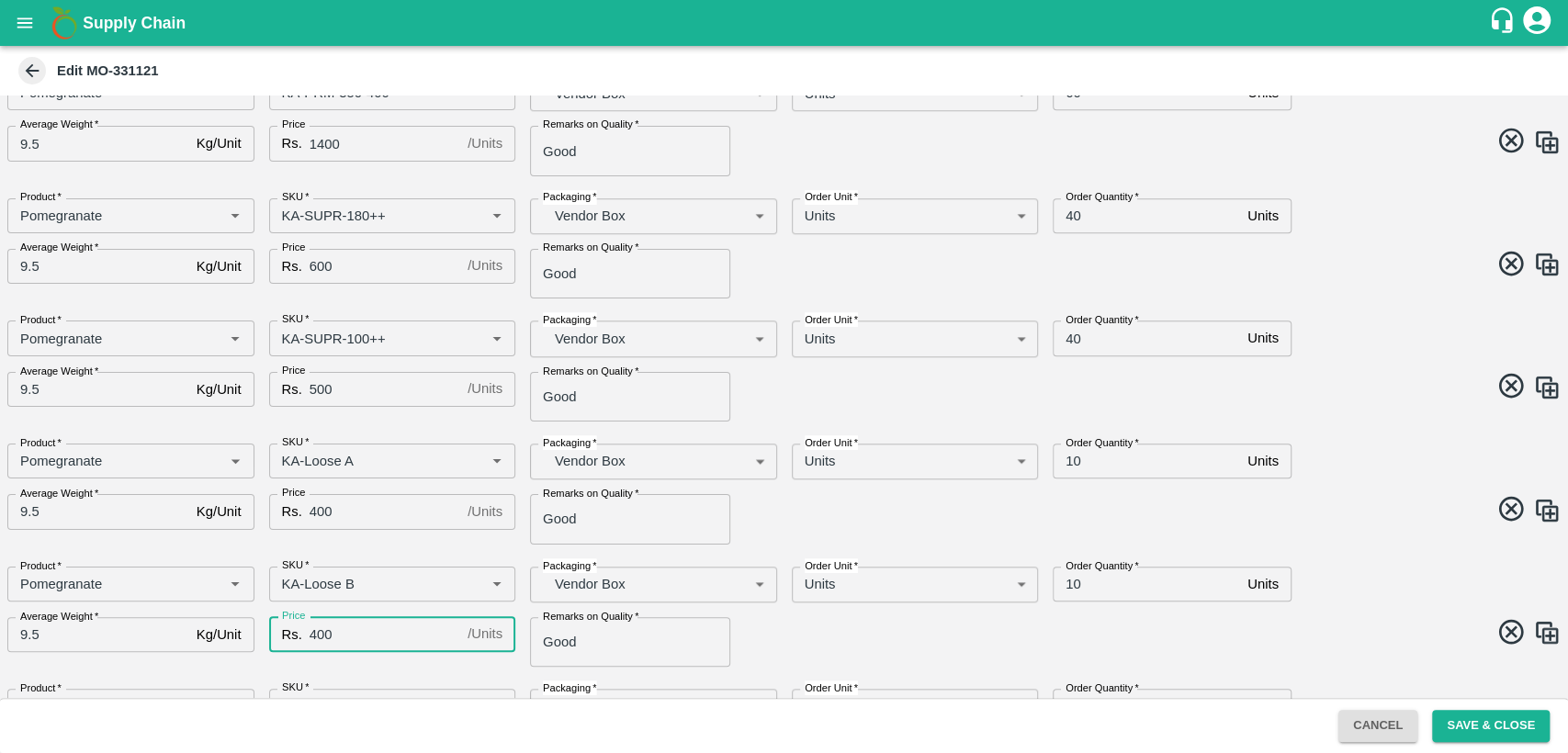
scroll to position [1180, 0]
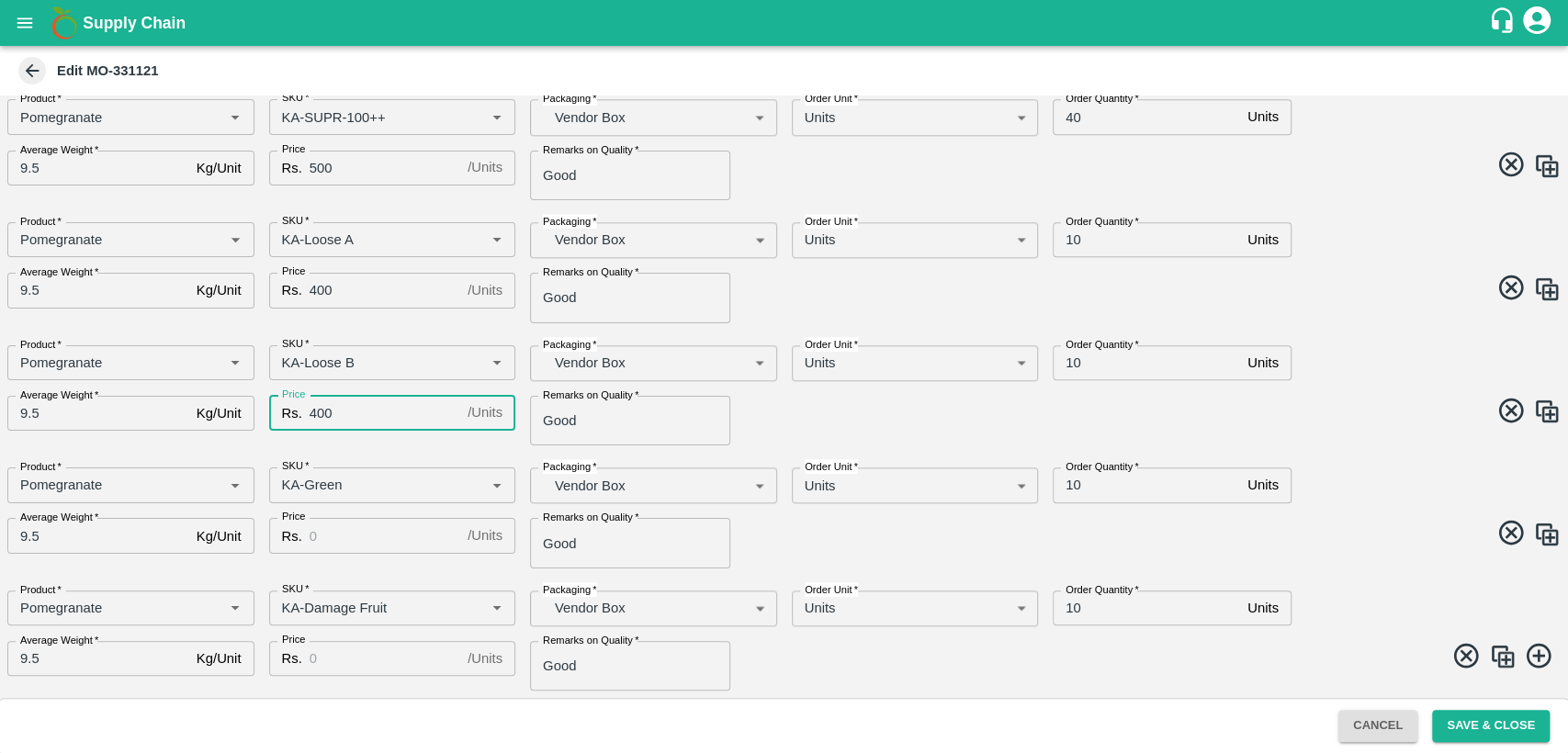
type input "400"
click at [371, 545] on input "Price" at bounding box center [385, 535] width 151 height 35
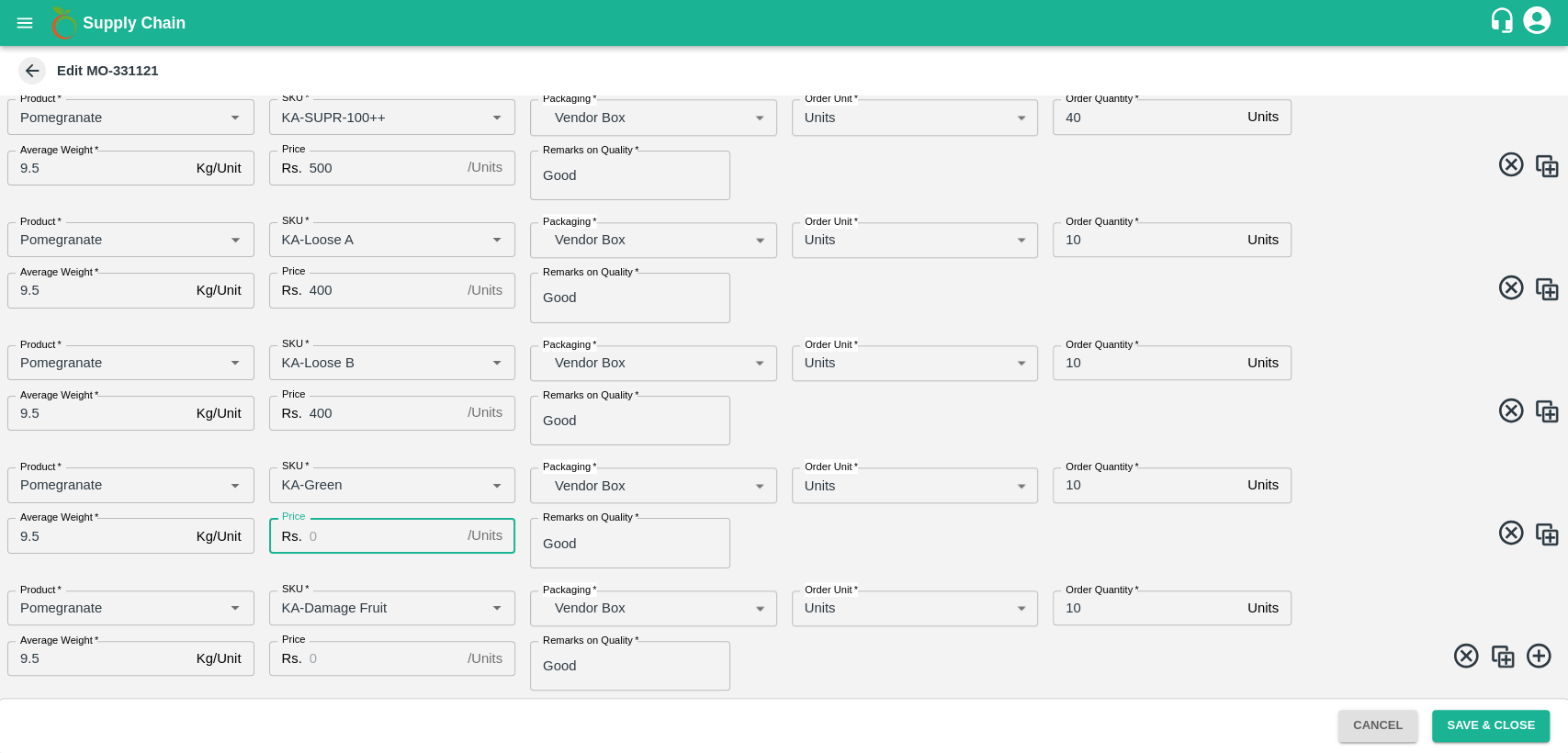
type input "0"
type input "400"
click at [367, 663] on input "Price" at bounding box center [385, 659] width 151 height 35
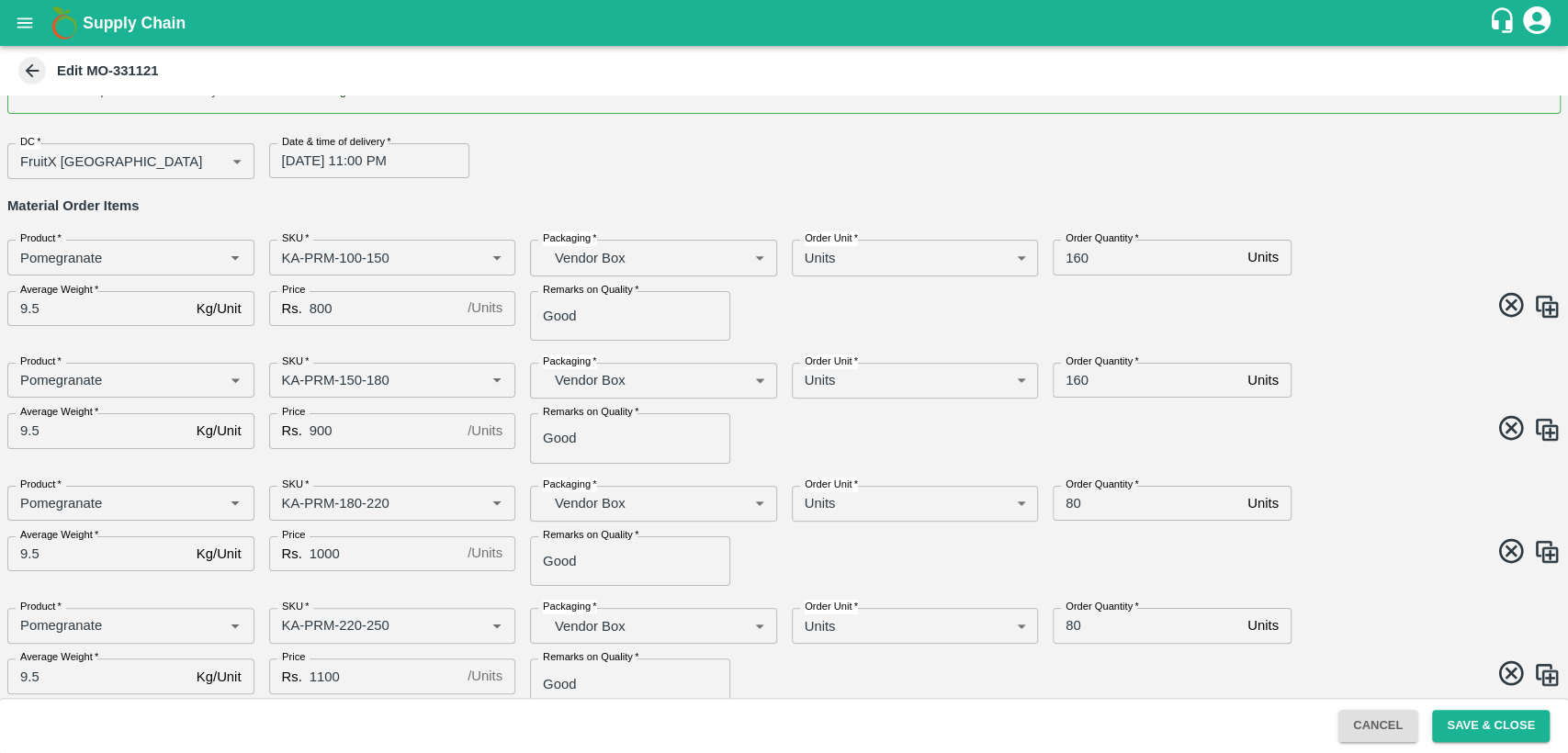
scroll to position [53, 0]
type input "400"
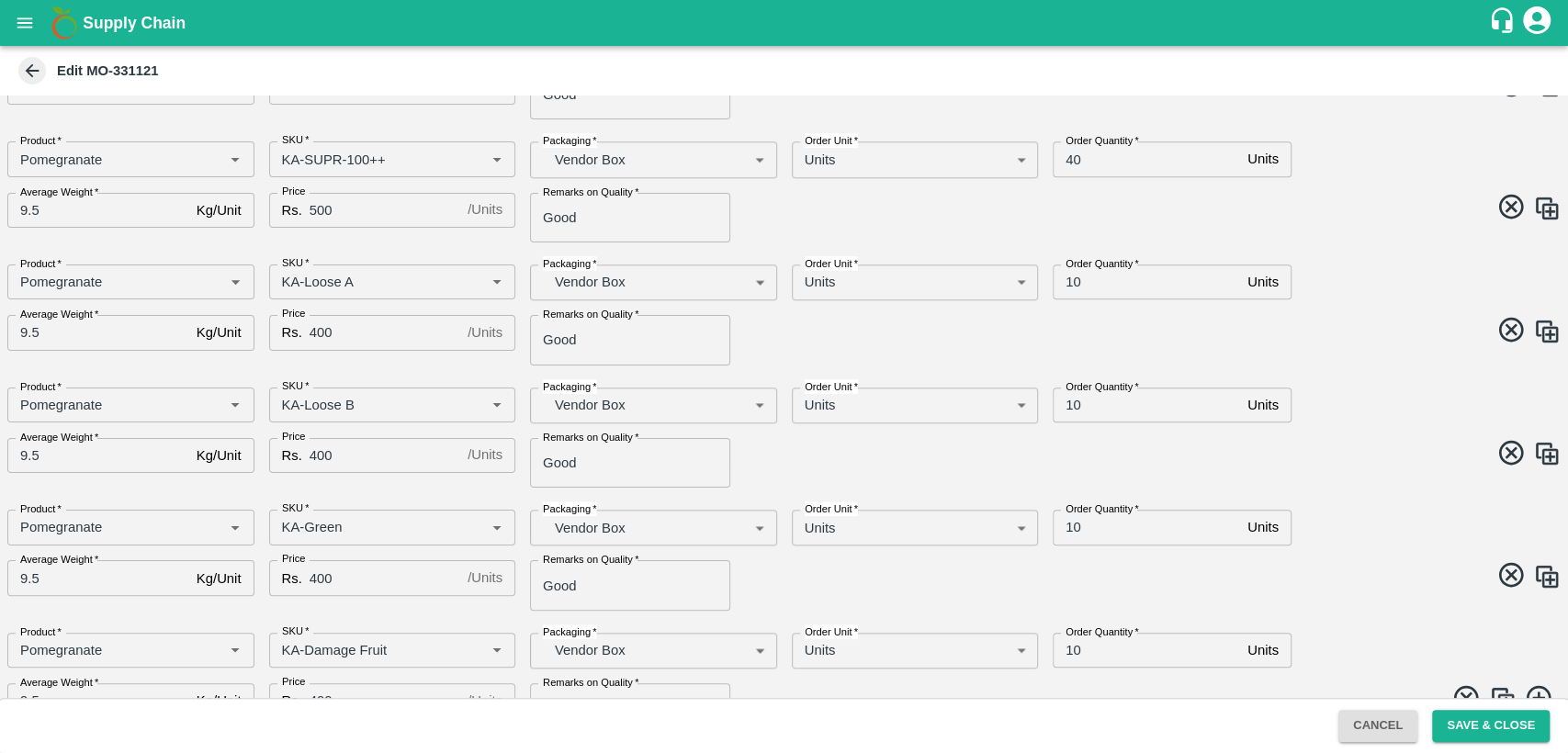
scroll to position [1180, 0]
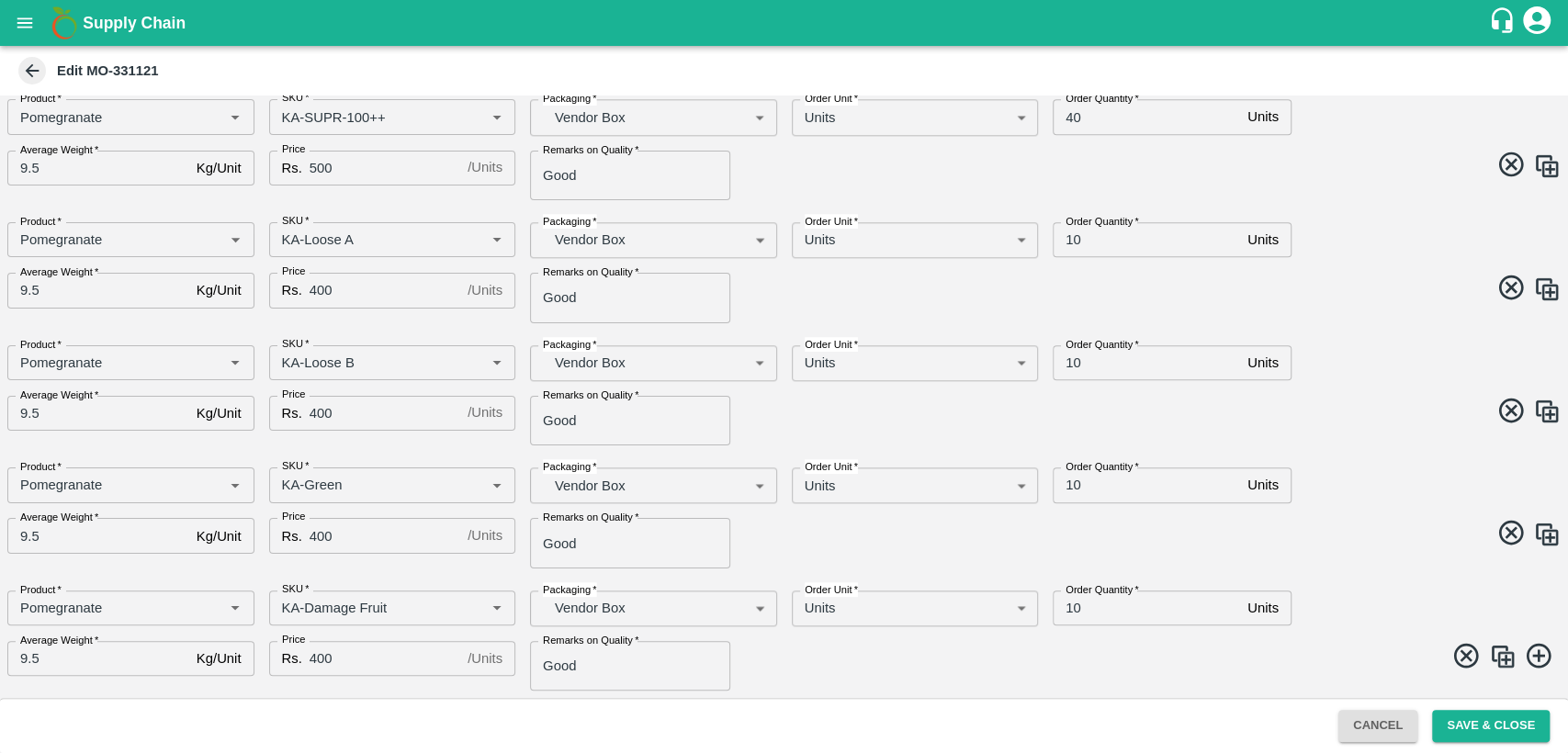
click at [1071, 241] on input "10" at bounding box center [1145, 240] width 187 height 35
click at [1073, 233] on input "20" at bounding box center [1145, 240] width 187 height 35
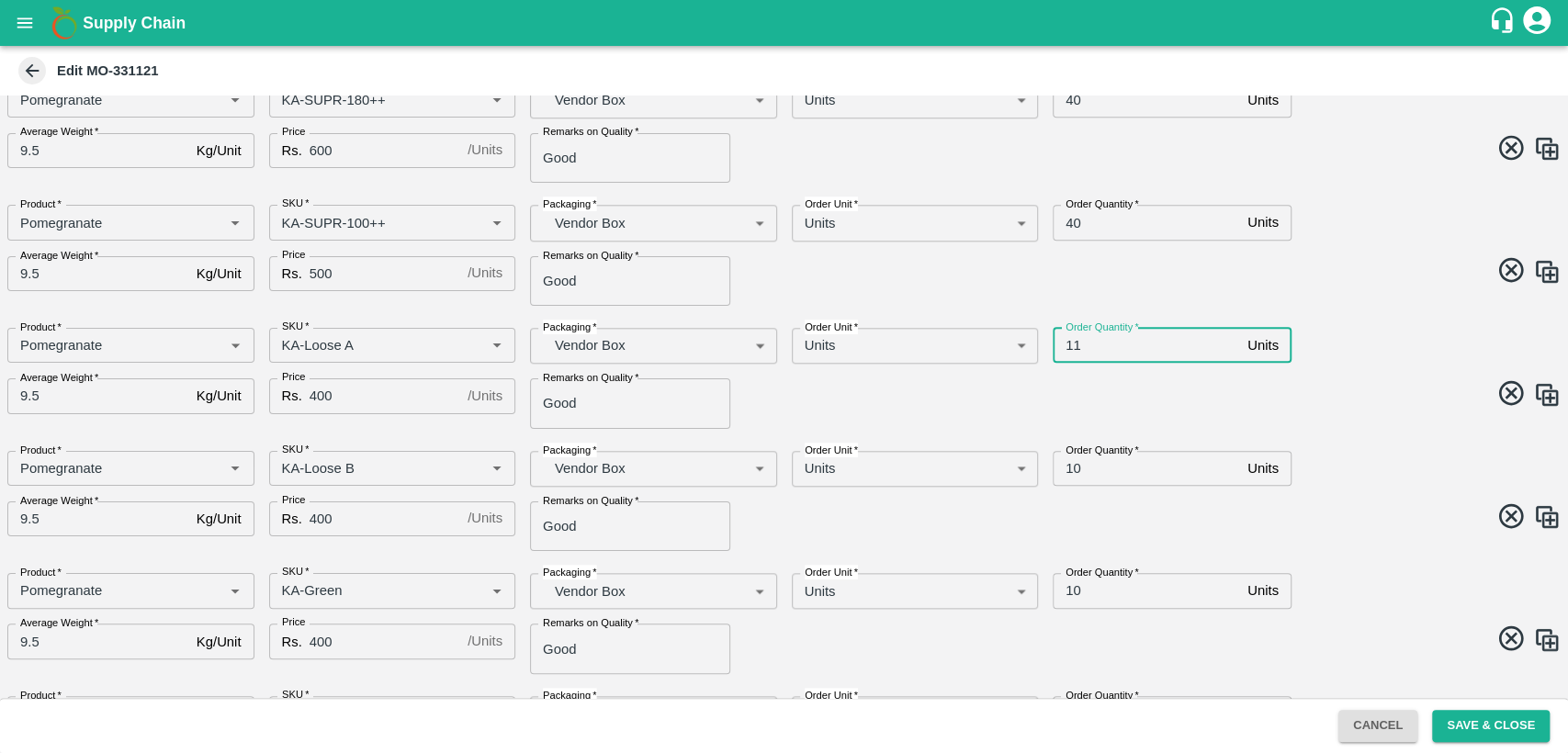
click at [1066, 345] on input "11" at bounding box center [1145, 345] width 187 height 35
type input "10"
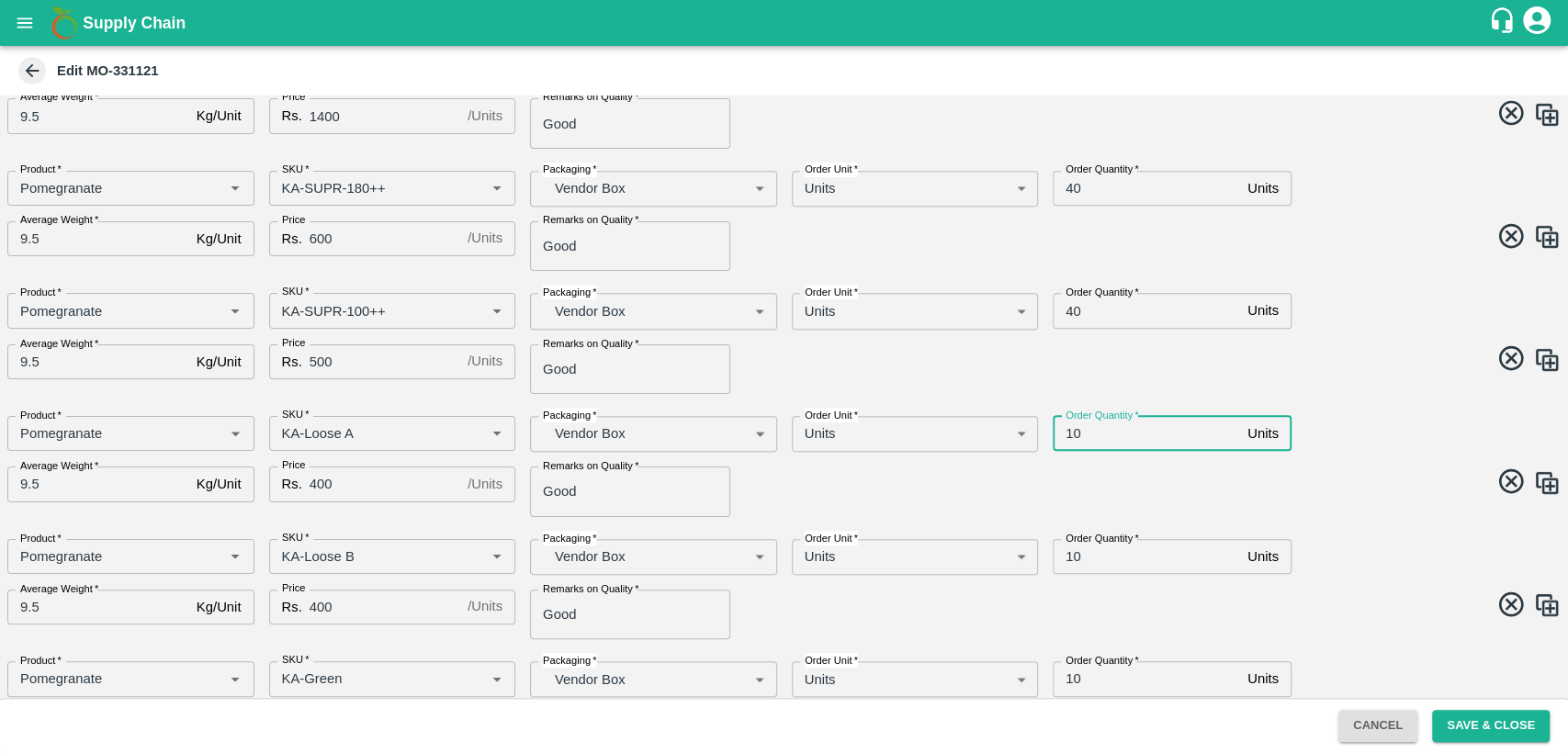
scroll to position [984, 0]
click at [1069, 188] on input "40" at bounding box center [1145, 189] width 187 height 35
type input "30"
click at [1070, 312] on input "40" at bounding box center [1145, 312] width 187 height 35
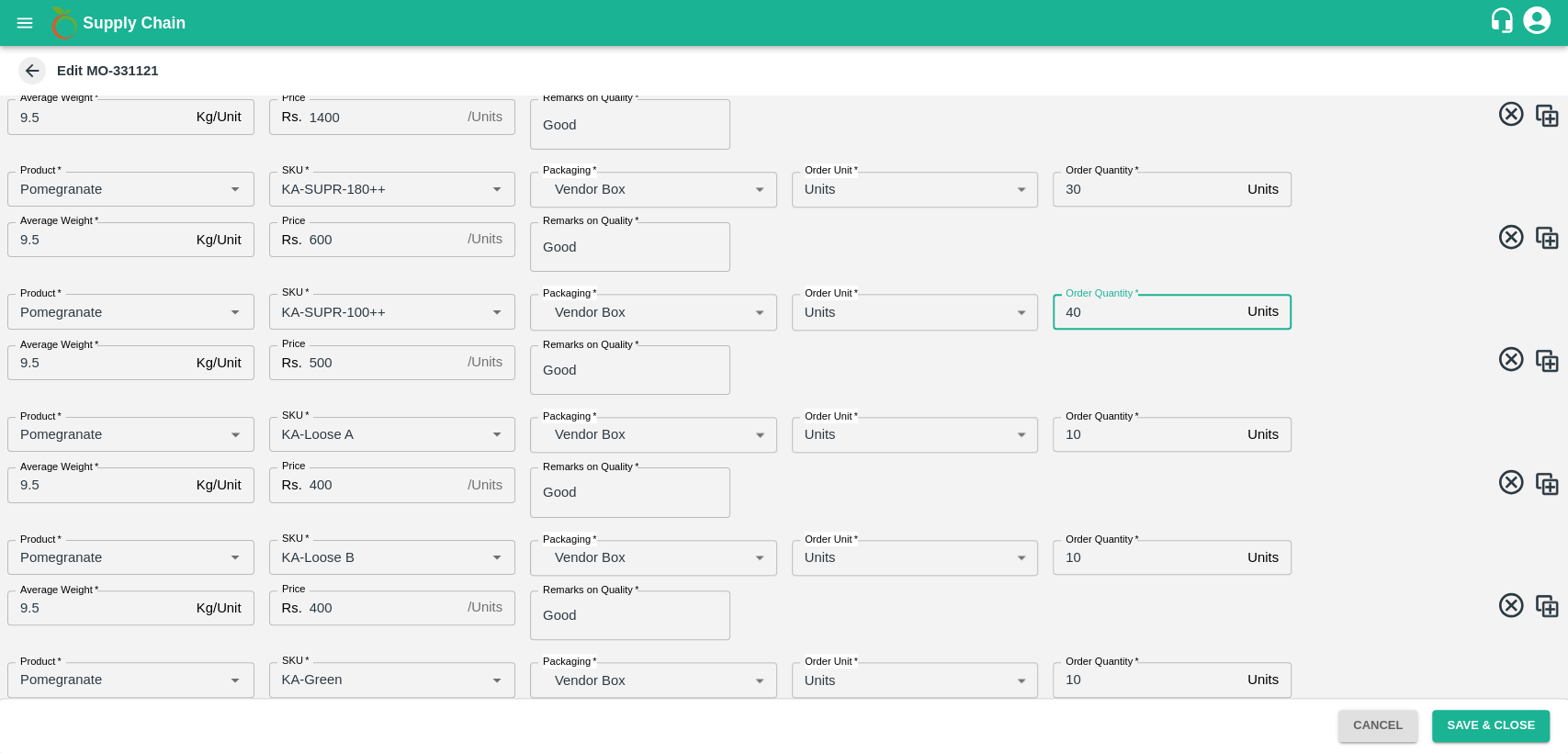
click at [1070, 312] on input "40" at bounding box center [1145, 312] width 187 height 35
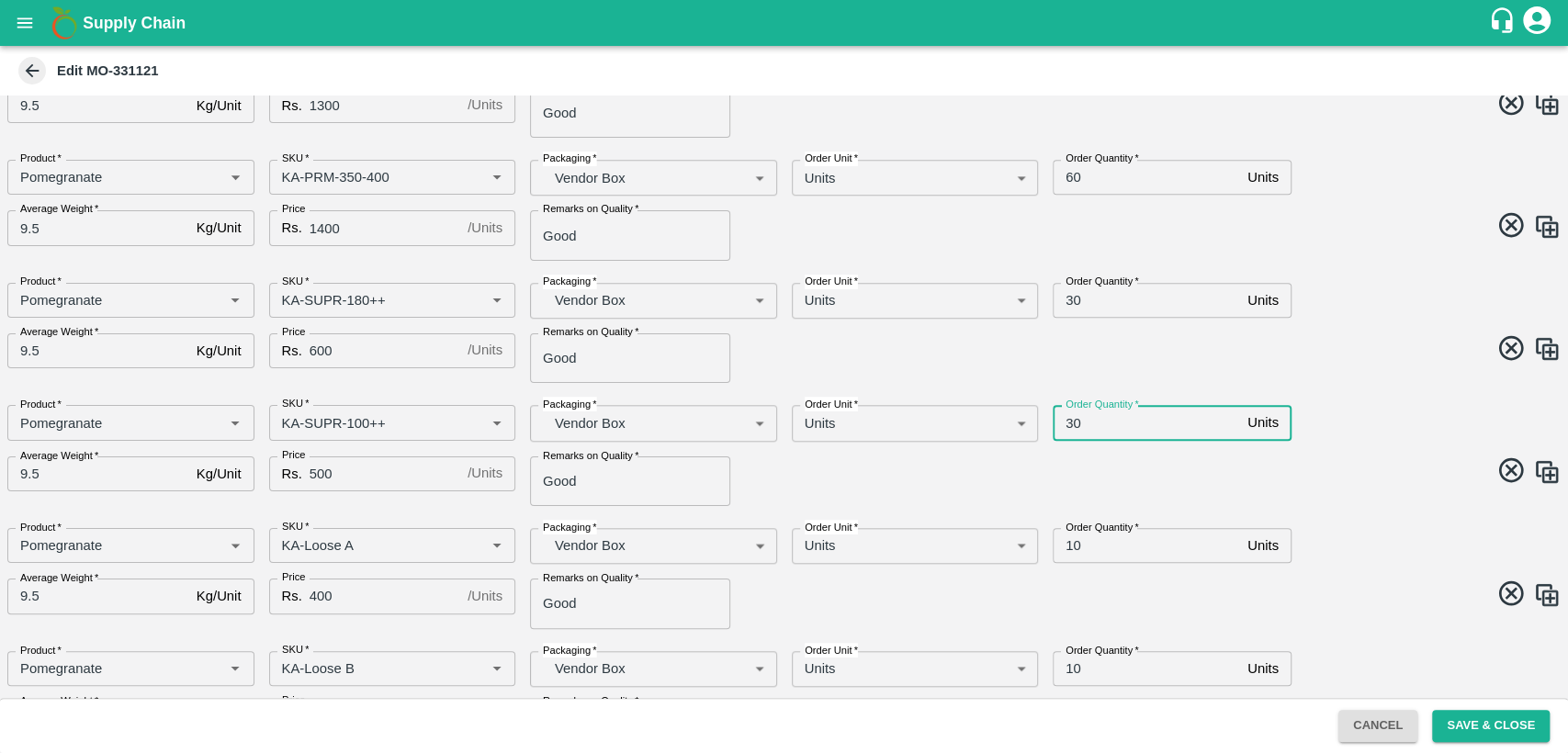
type input "30"
click at [1069, 175] on input "60" at bounding box center [1145, 177] width 187 height 35
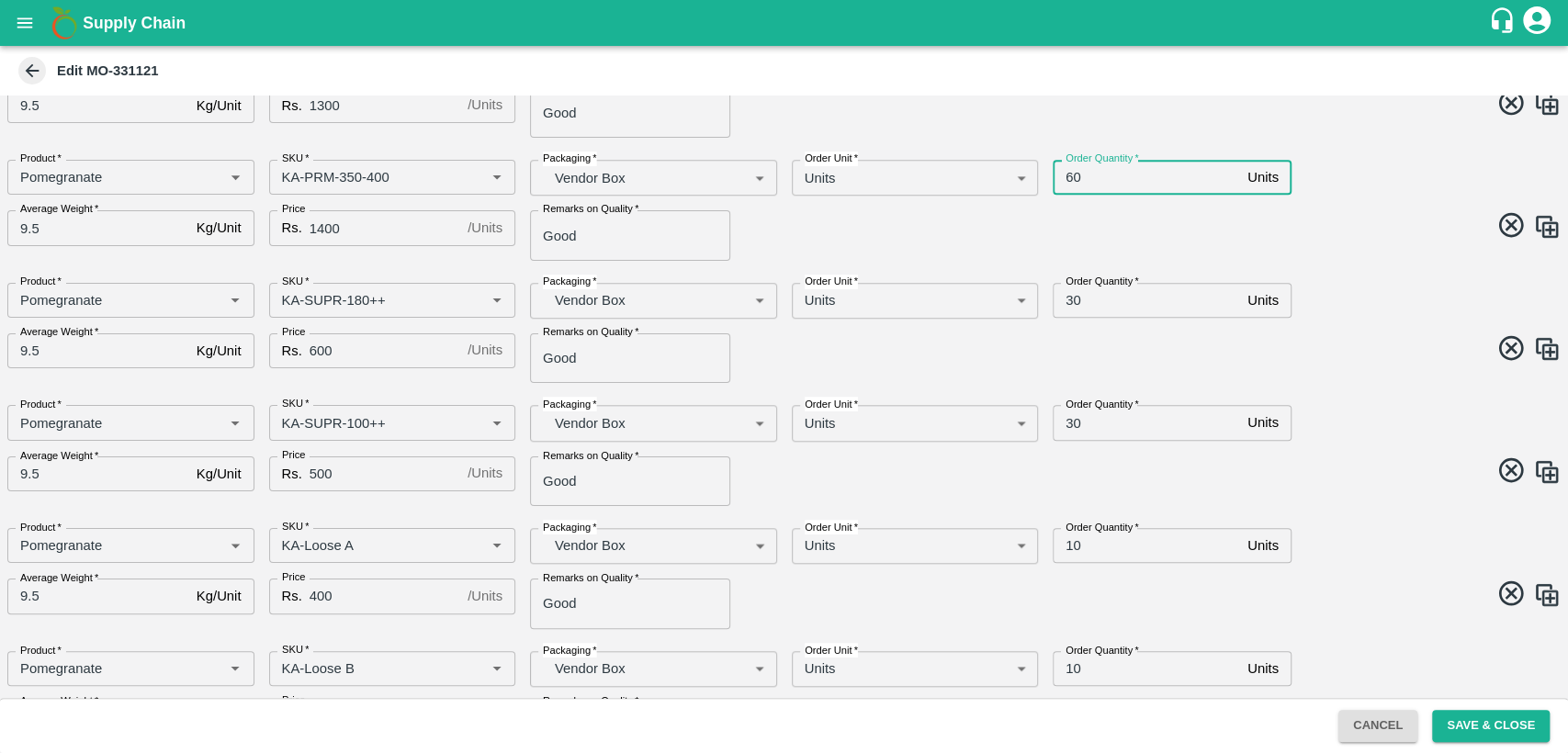
click at [1069, 175] on input "60" at bounding box center [1145, 177] width 187 height 35
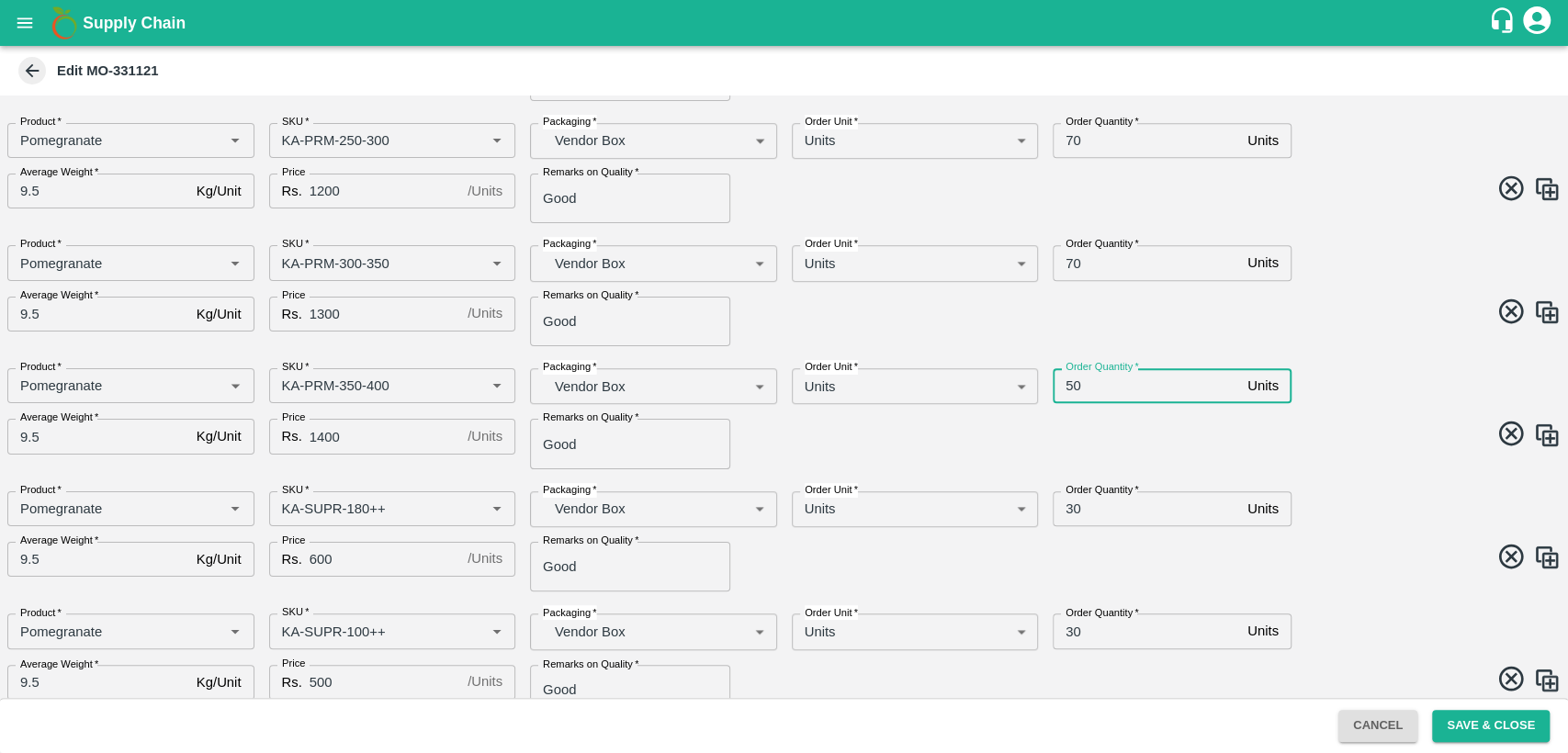
scroll to position [1180, 0]
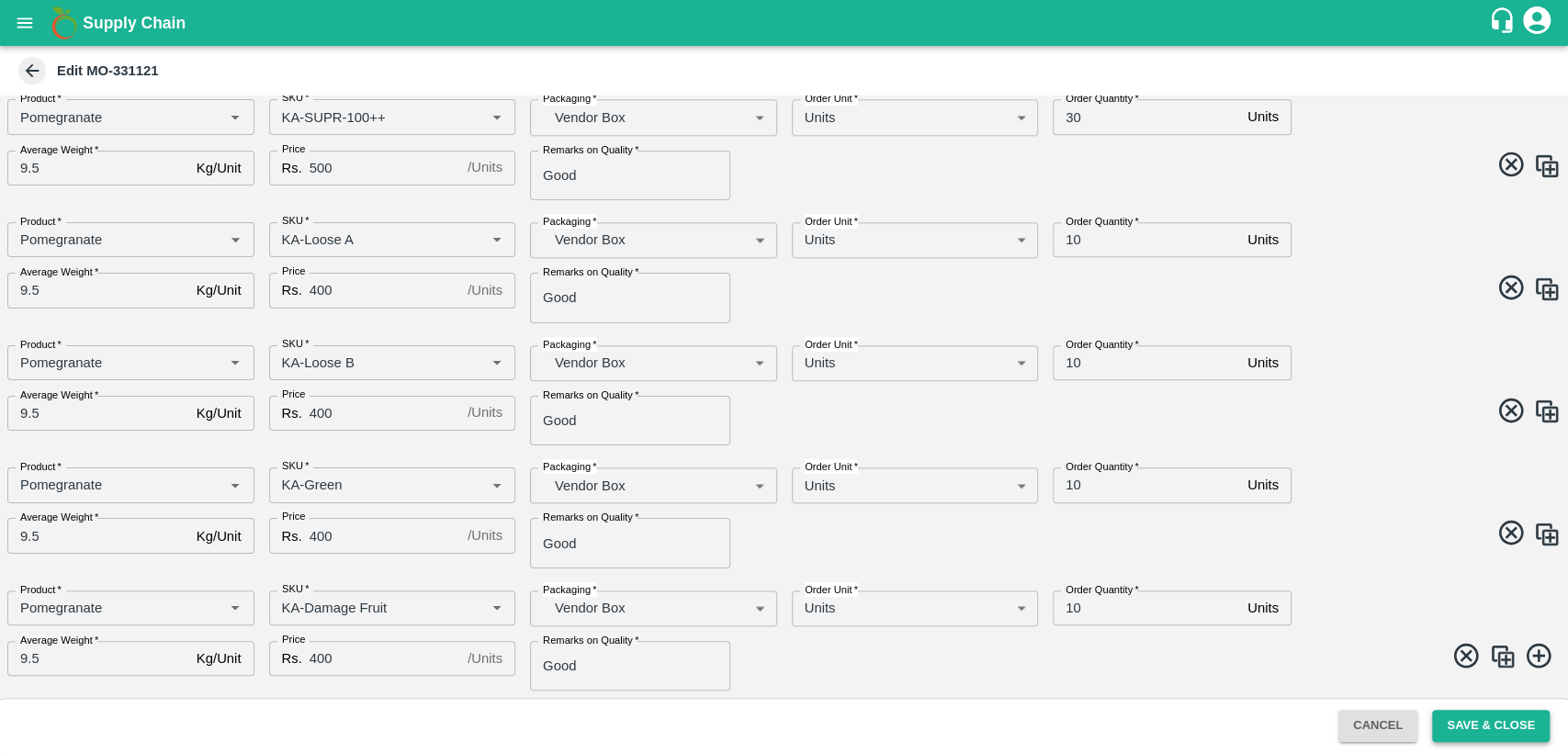
type input "50"
click at [1470, 715] on button "Save & Close" at bounding box center [1491, 726] width 118 height 32
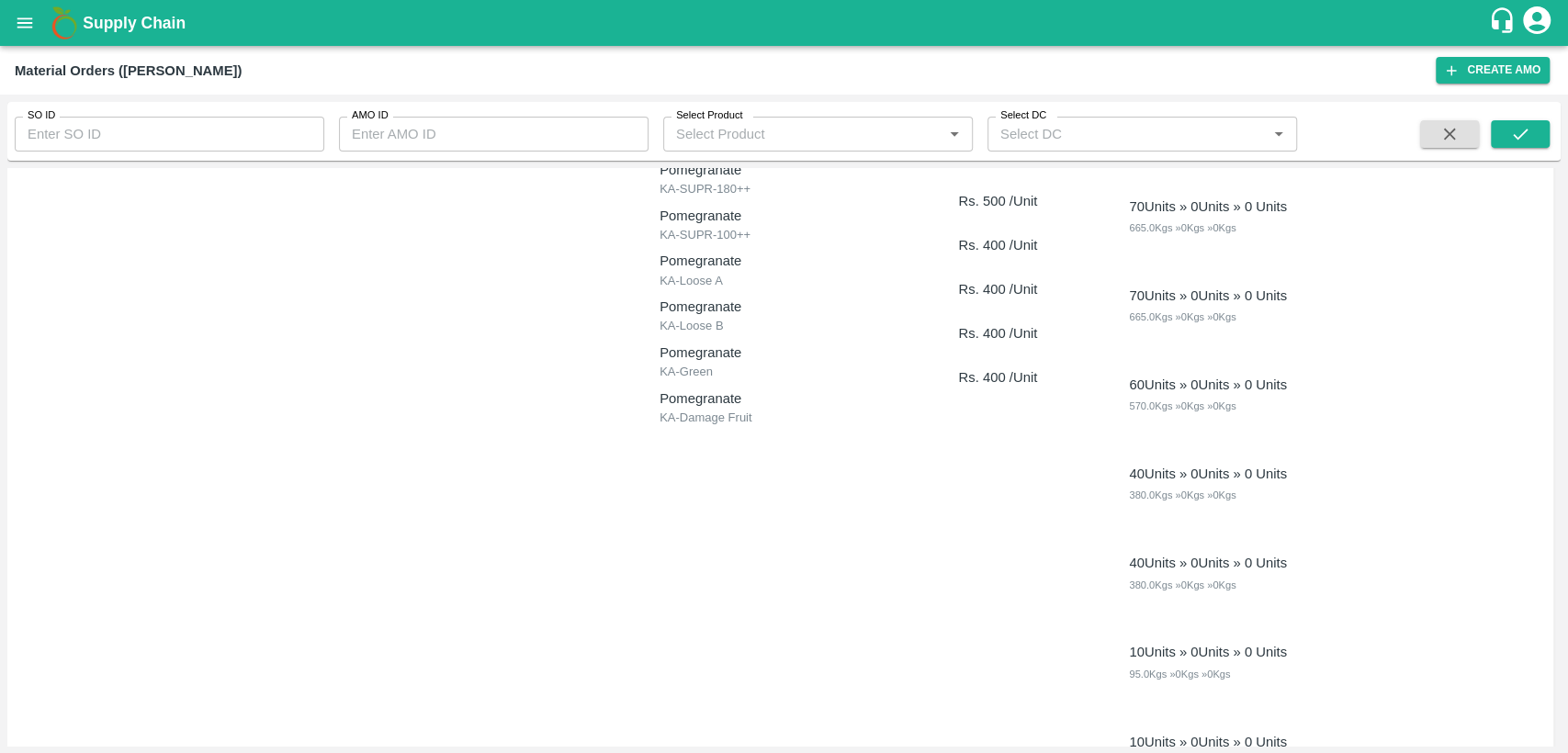
scroll to position [1311, 0]
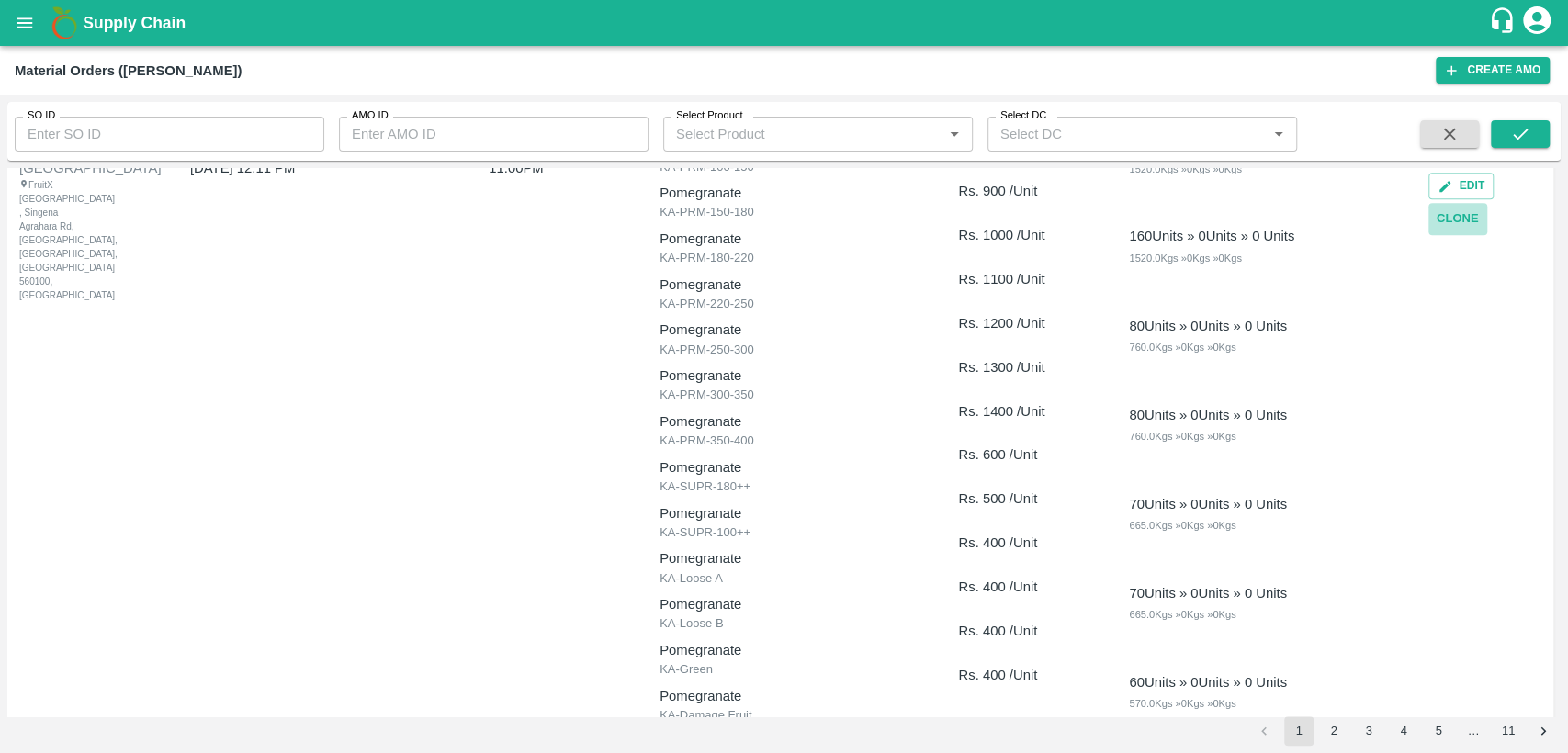
click at [1463, 215] on button "Clone" at bounding box center [1458, 219] width 59 height 32
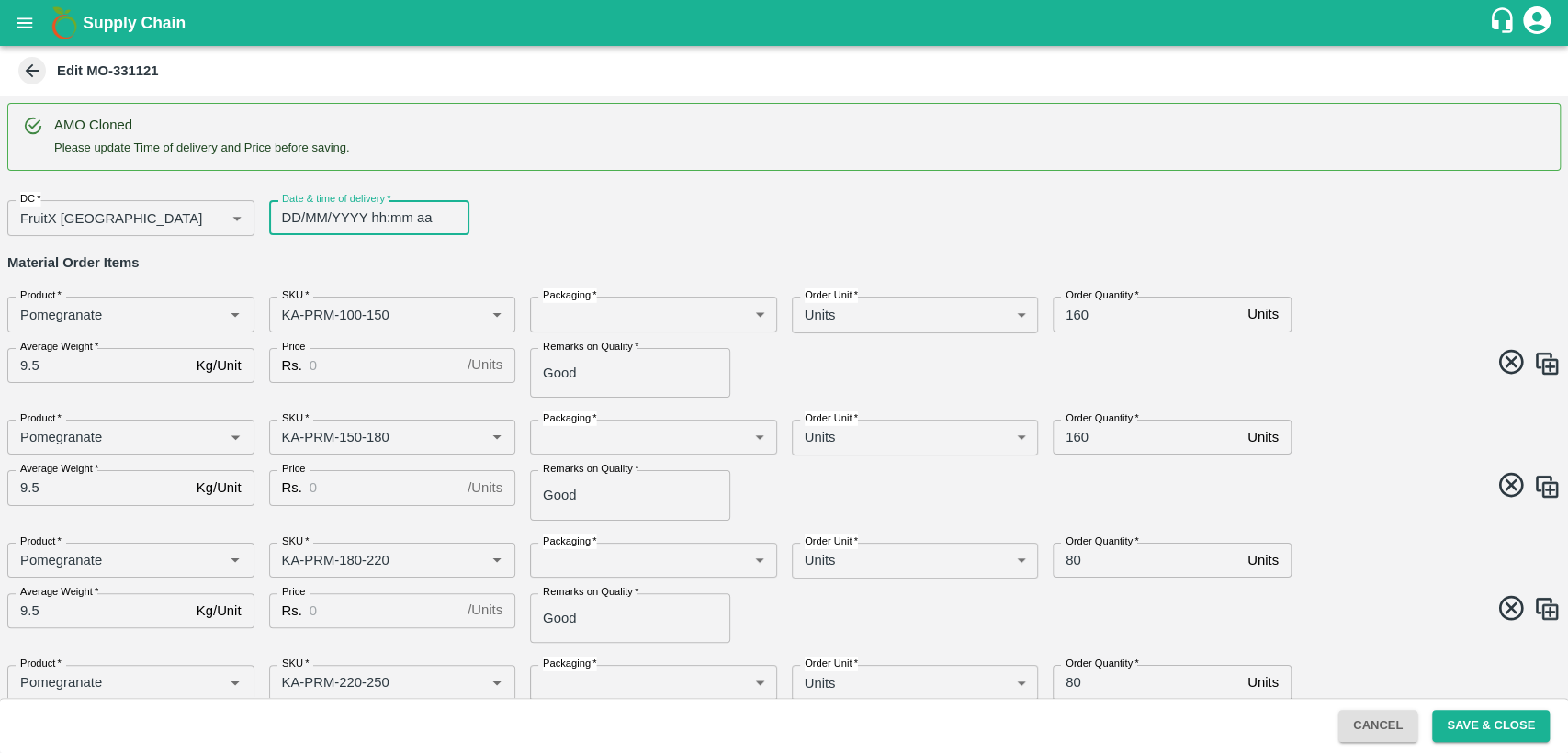
click at [334, 215] on input "DD/MM/YYYY hh:mm aa" at bounding box center [362, 218] width 187 height 35
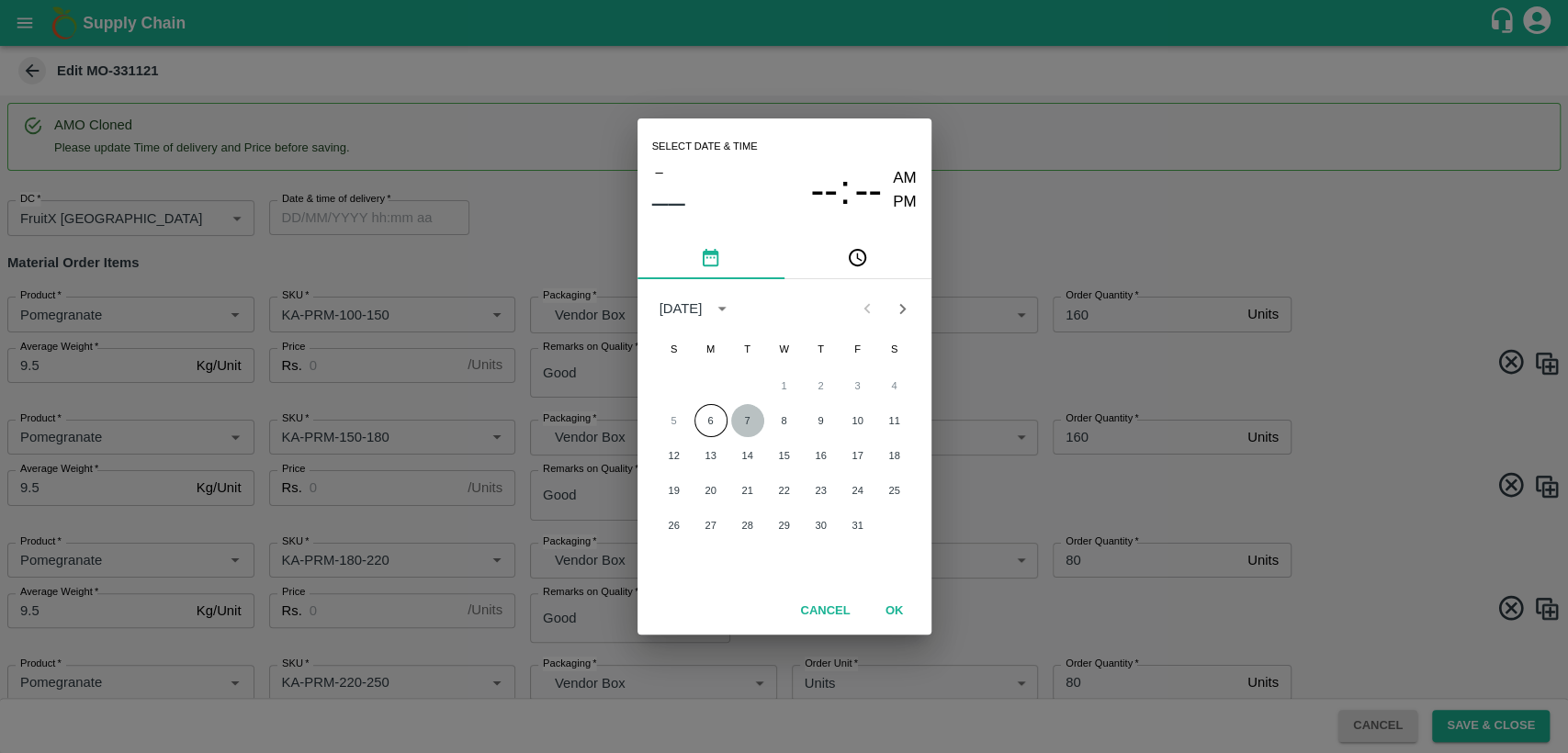
click at [750, 418] on button "7" at bounding box center [748, 421] width 33 height 33
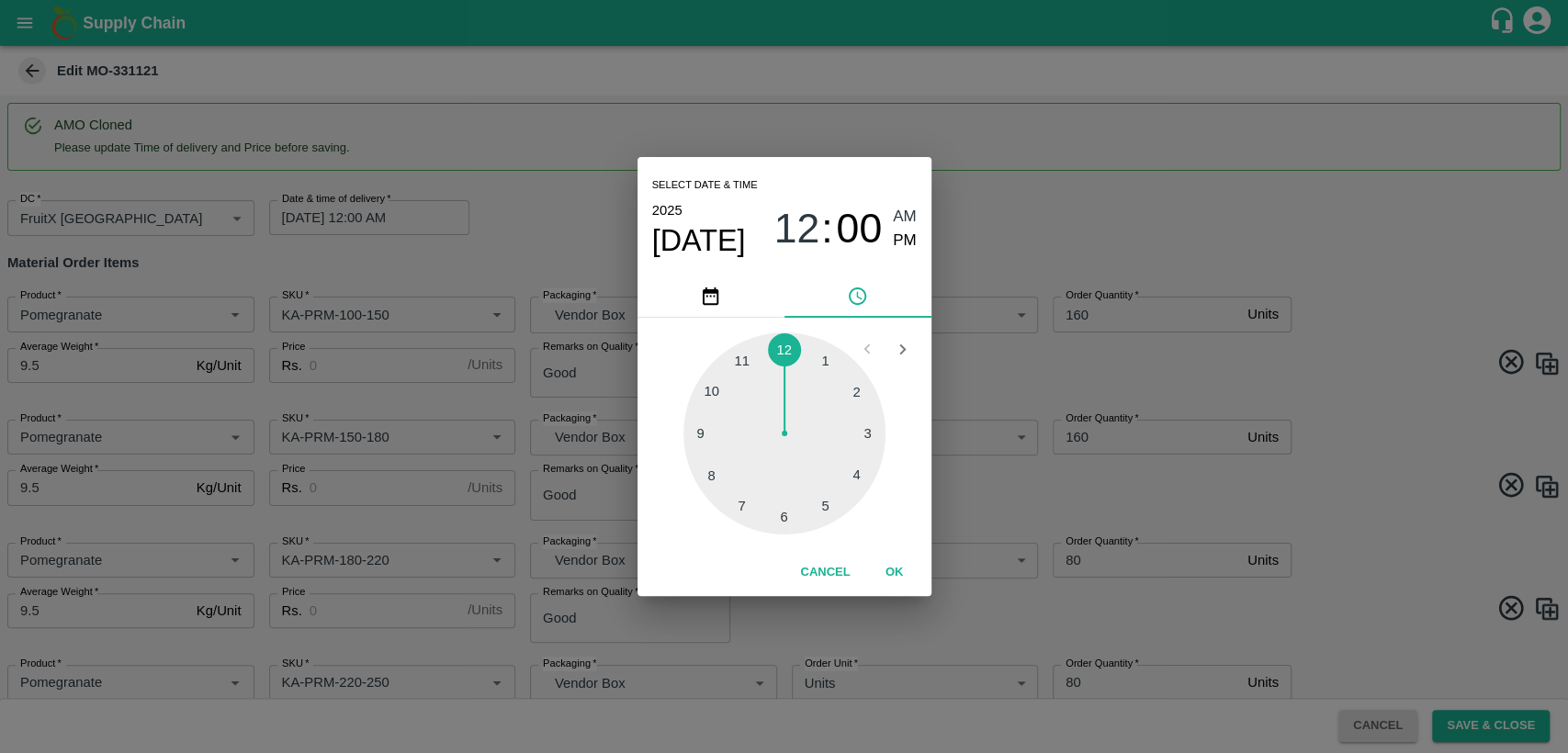
click at [740, 362] on div at bounding box center [784, 433] width 202 height 202
click at [912, 236] on span "PM" at bounding box center [904, 240] width 24 height 25
type input "[DATE] 11:00 PM"
click at [892, 587] on button "OK" at bounding box center [894, 573] width 59 height 32
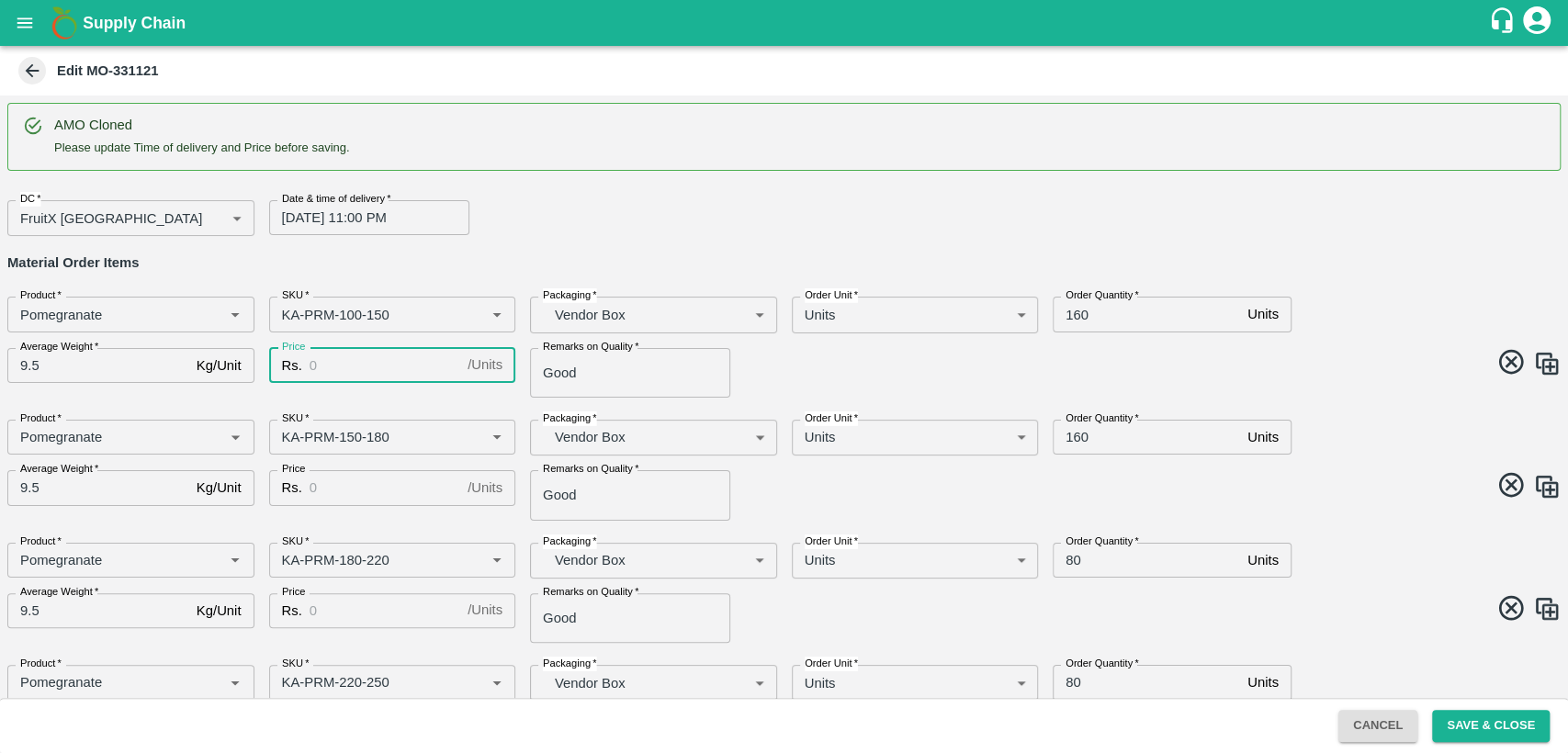
click at [368, 366] on input "Price" at bounding box center [385, 366] width 151 height 35
type input "800"
click at [360, 502] on input "Price" at bounding box center [385, 488] width 151 height 35
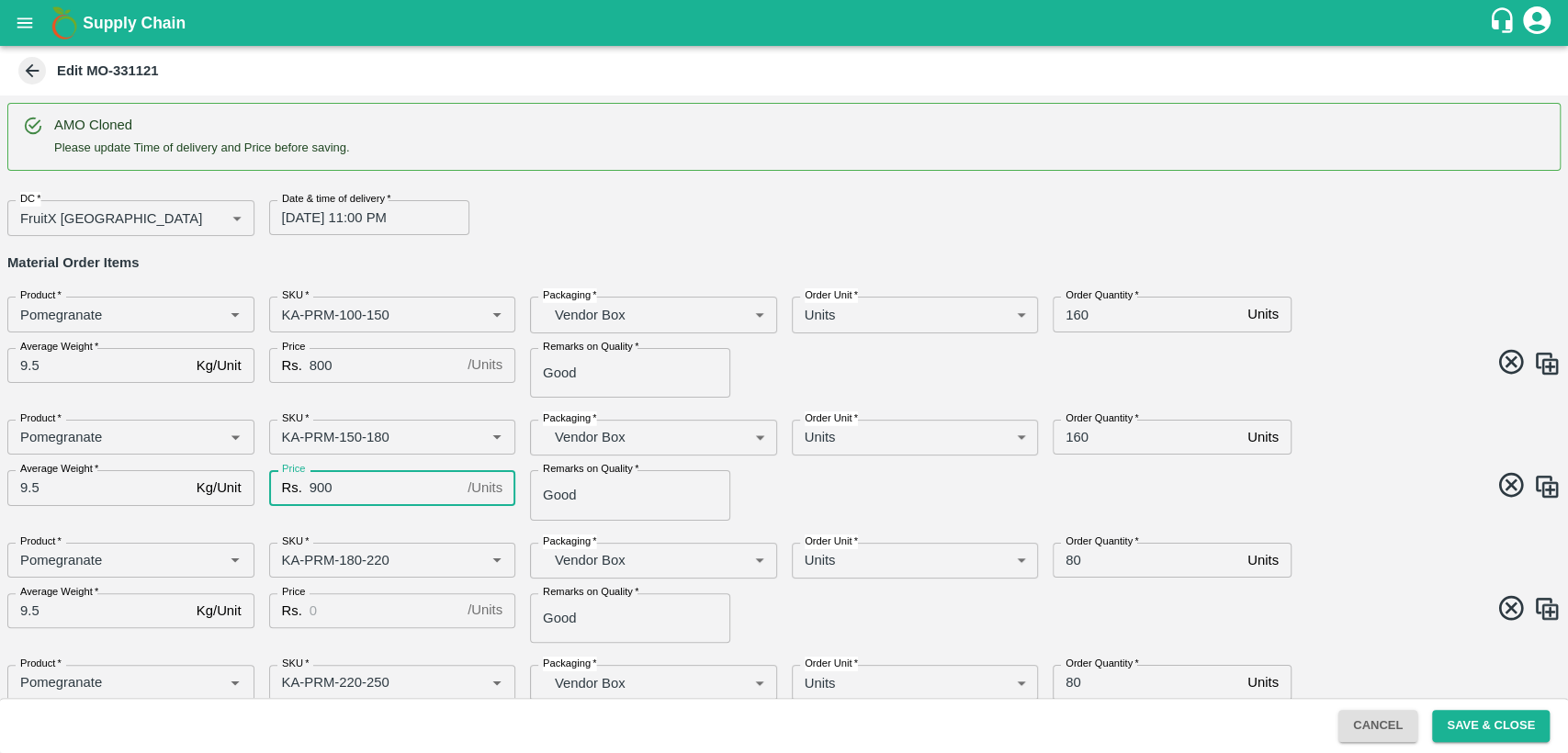
type input "900"
click at [335, 610] on input "Price" at bounding box center [385, 611] width 151 height 35
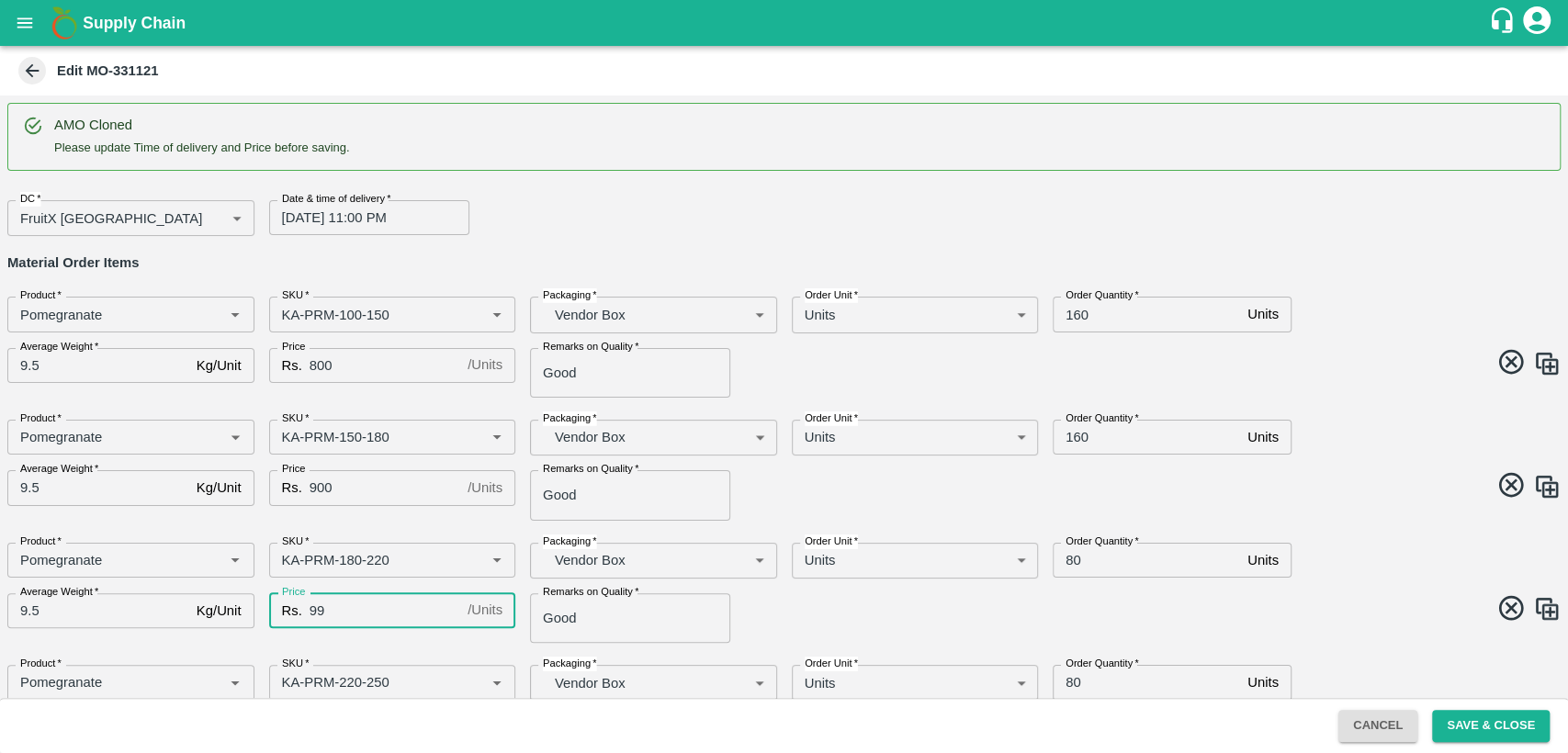
scroll to position [131, 0]
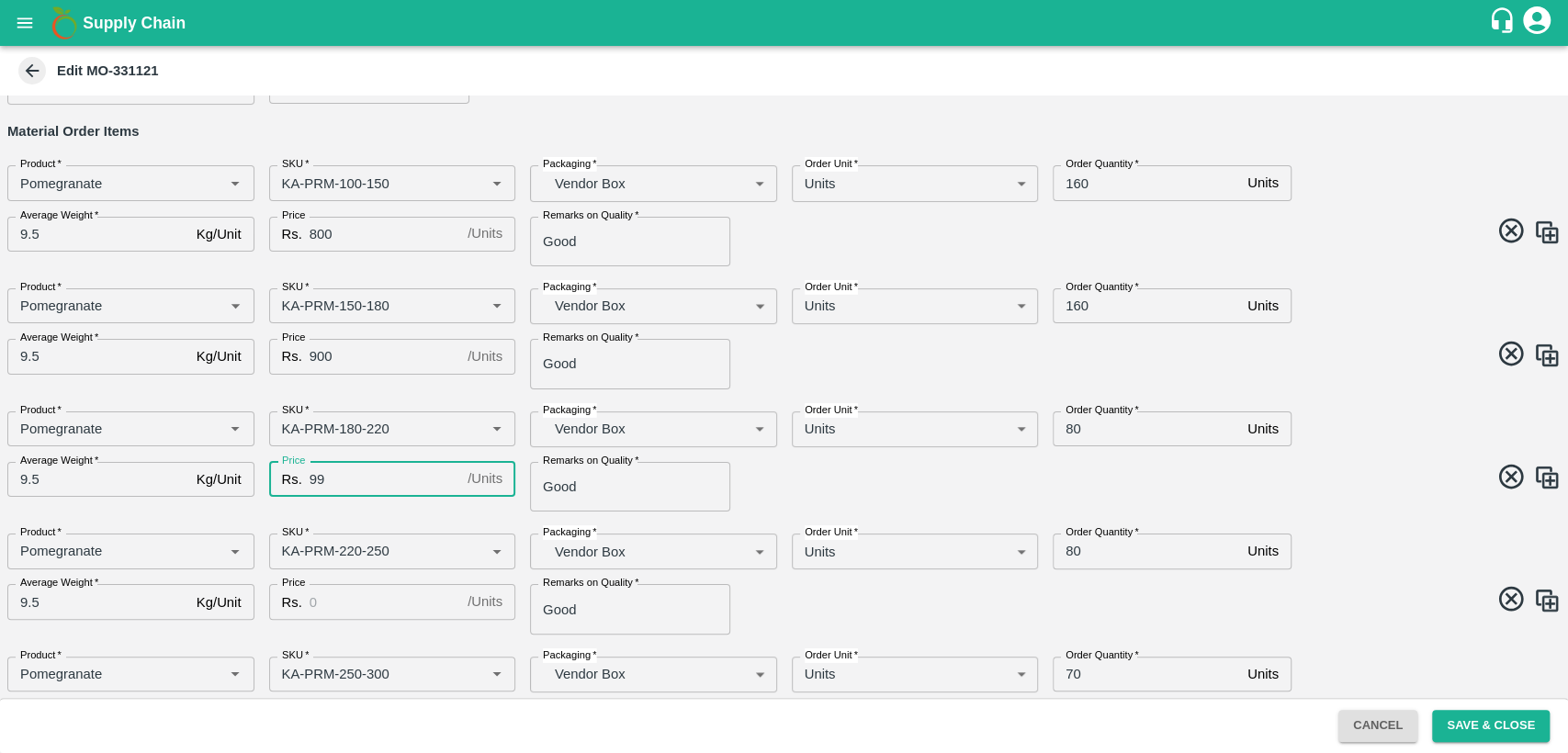
click at [313, 478] on input "99" at bounding box center [385, 479] width 151 height 35
type input "1000"
click at [362, 597] on input "Price" at bounding box center [385, 602] width 151 height 35
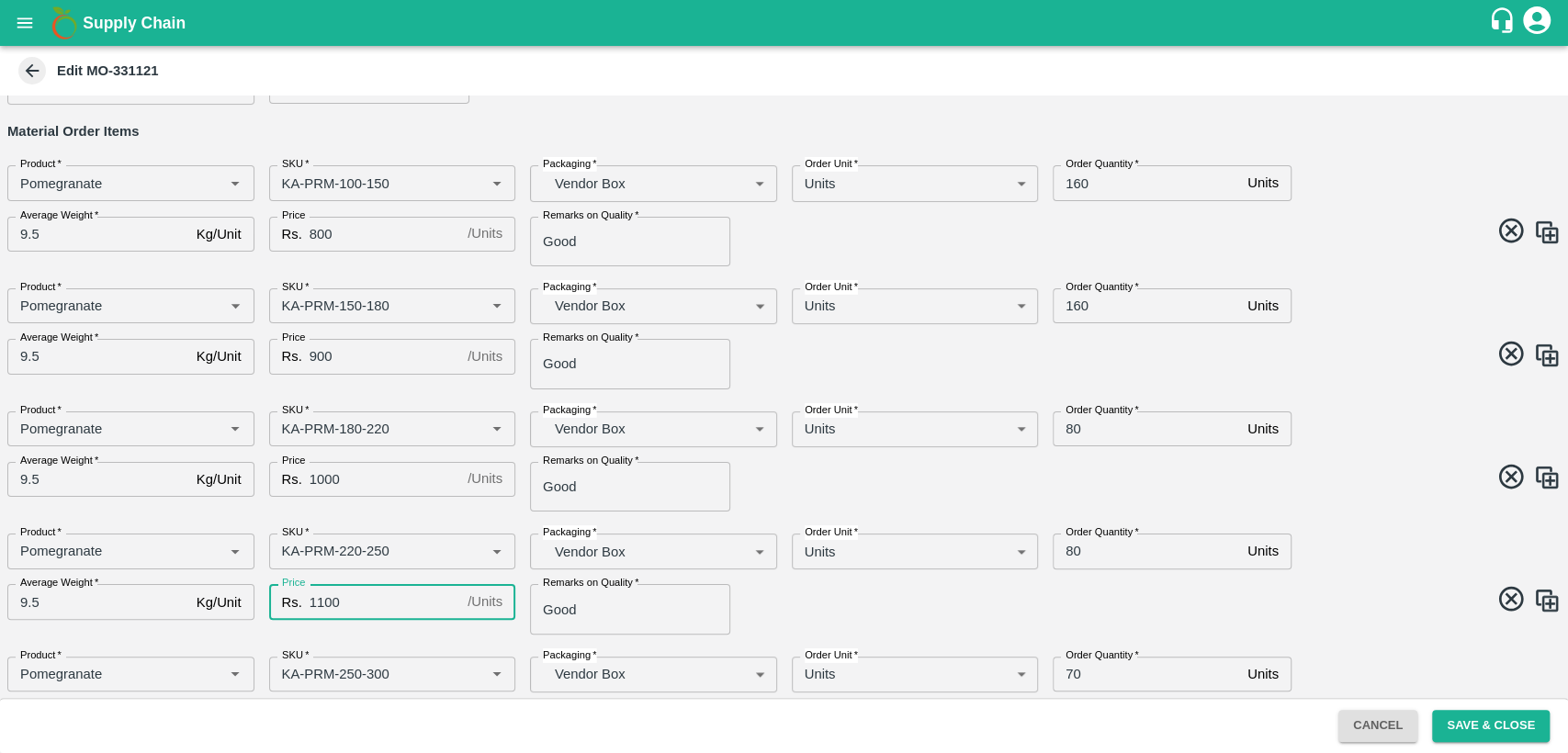
scroll to position [355, 0]
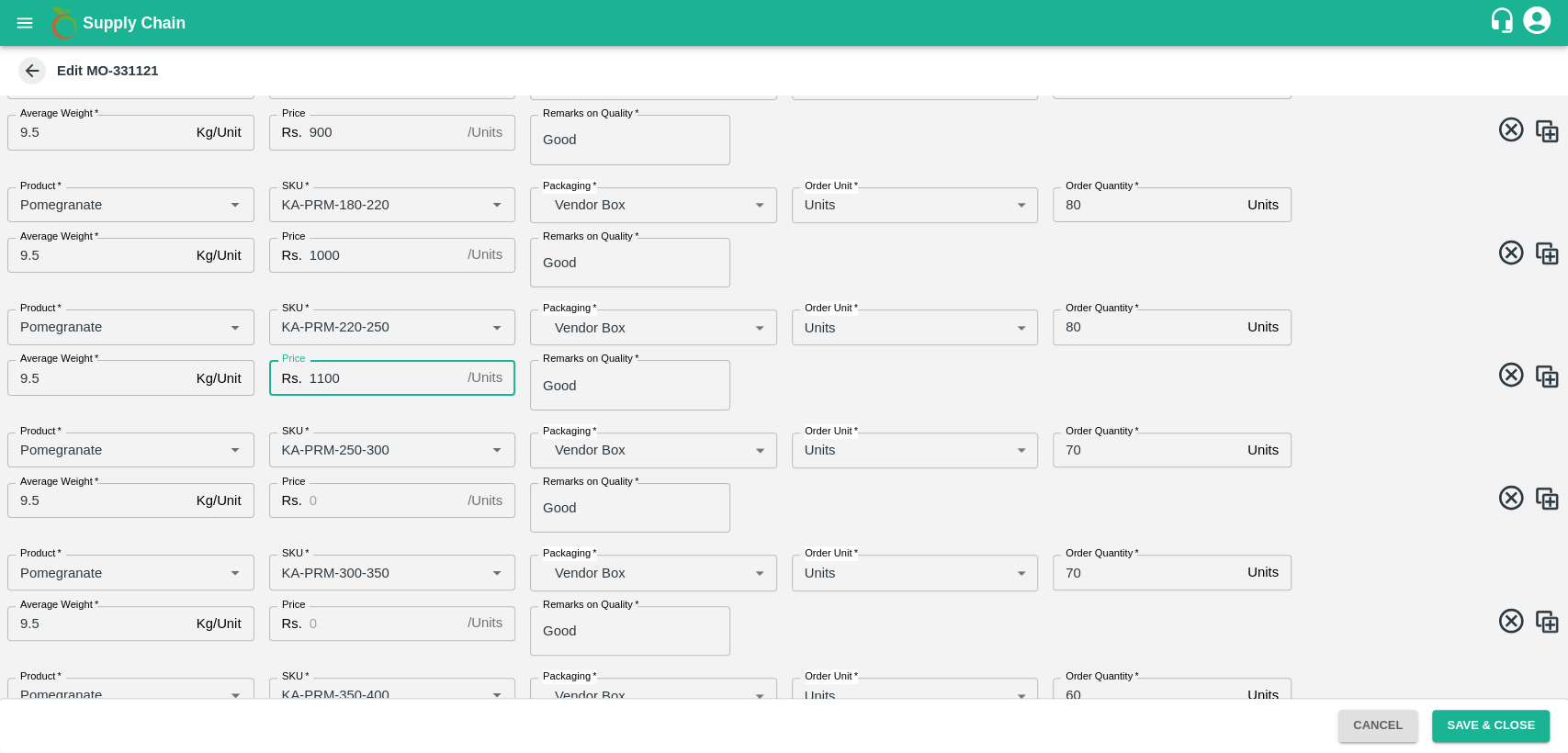
type input "1100"
click at [340, 504] on input "Price" at bounding box center [385, 501] width 151 height 35
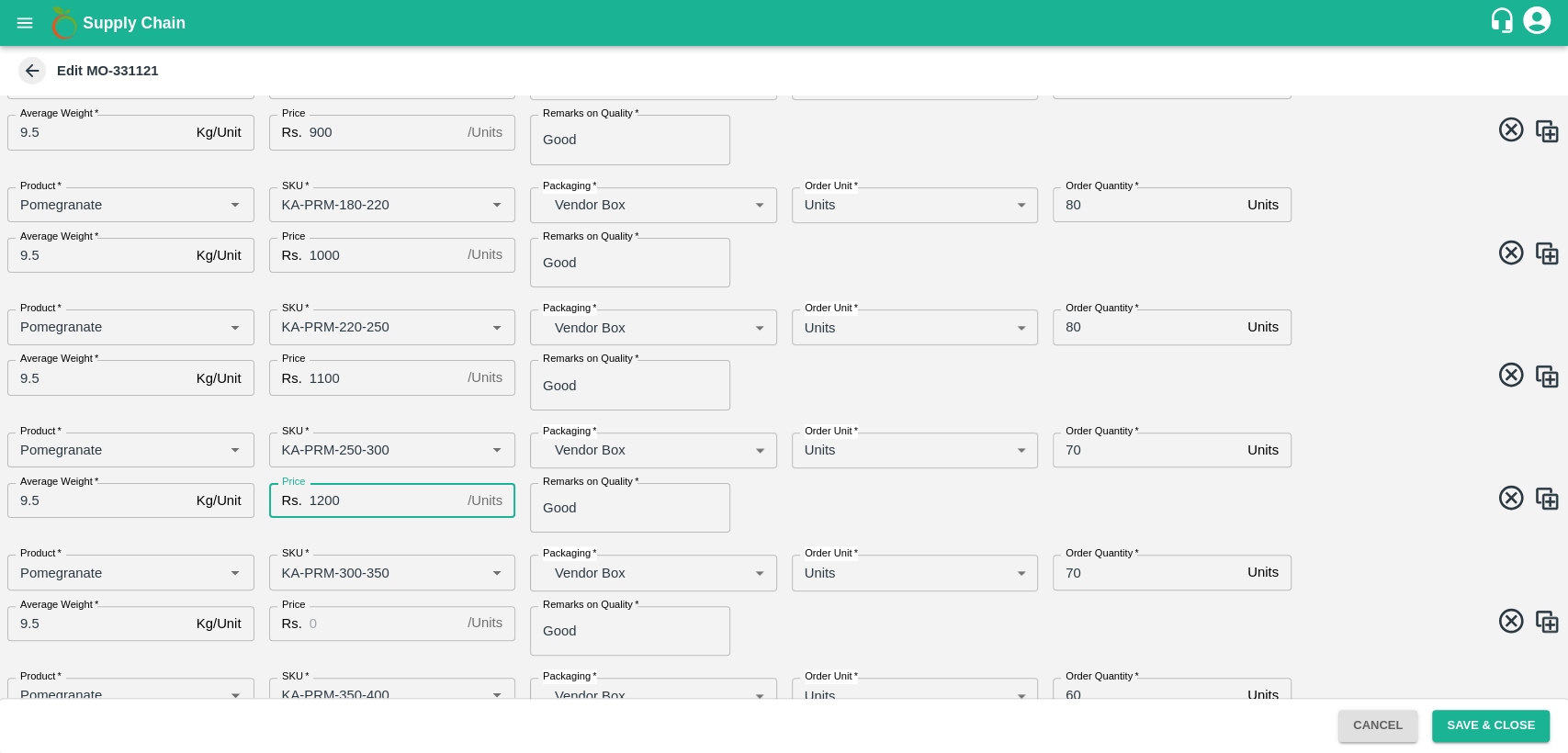
type input "1200"
click at [356, 627] on input "Price" at bounding box center [385, 624] width 151 height 35
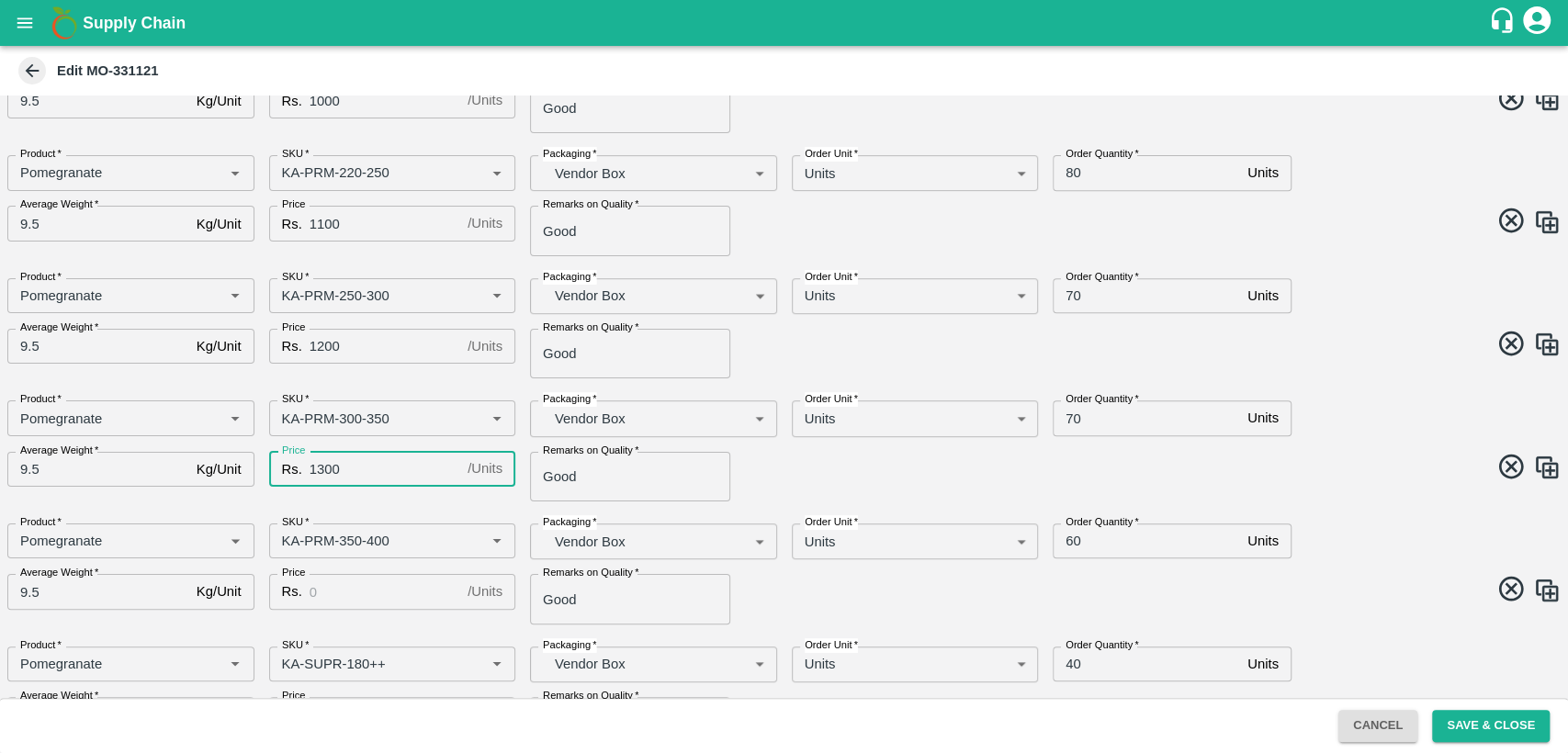
scroll to position [513, 0]
type input "1300"
click at [332, 591] on input "Price" at bounding box center [385, 589] width 151 height 35
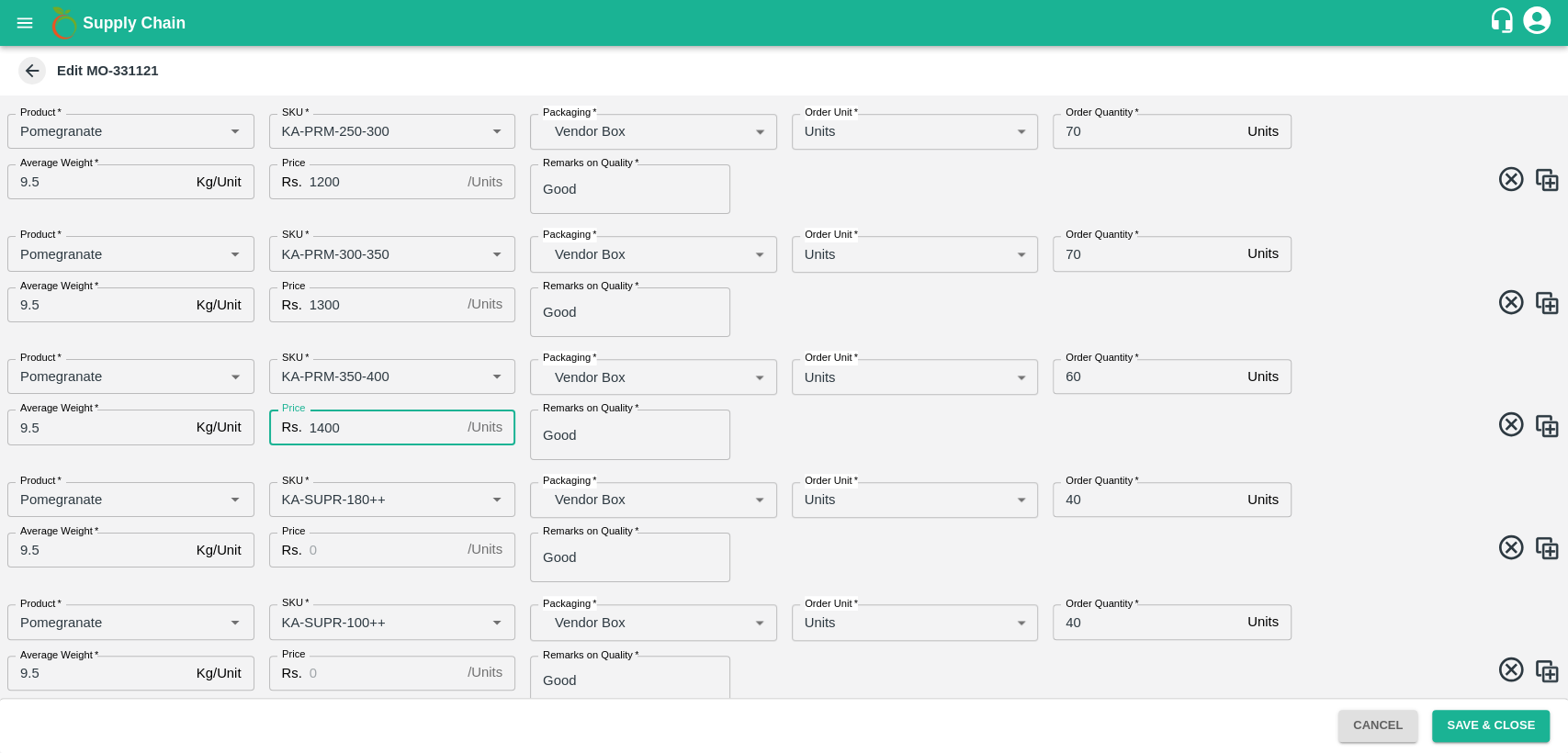
scroll to position [676, 0]
type input "1400"
click at [391, 555] on input "Price" at bounding box center [385, 548] width 151 height 35
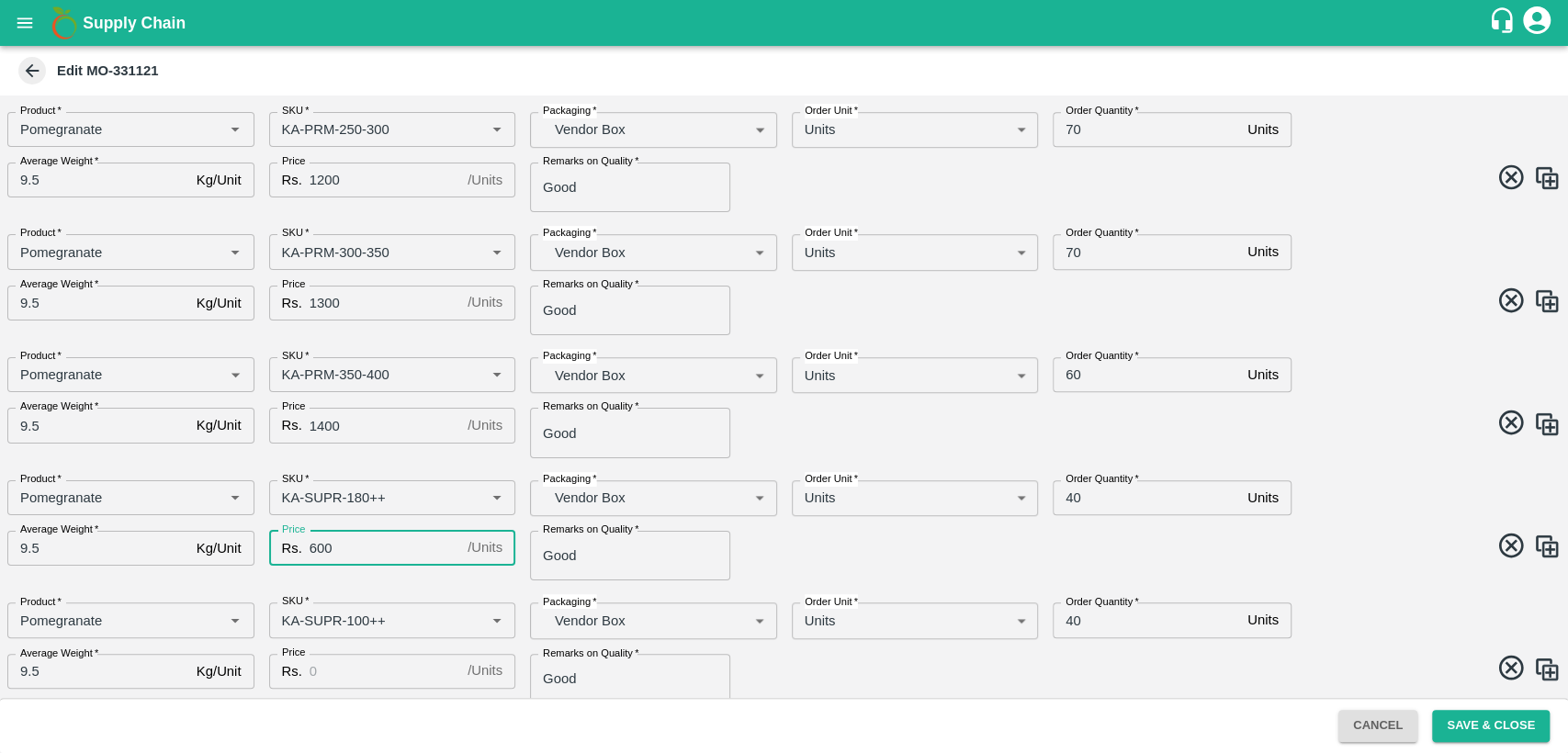
scroll to position [0, 0]
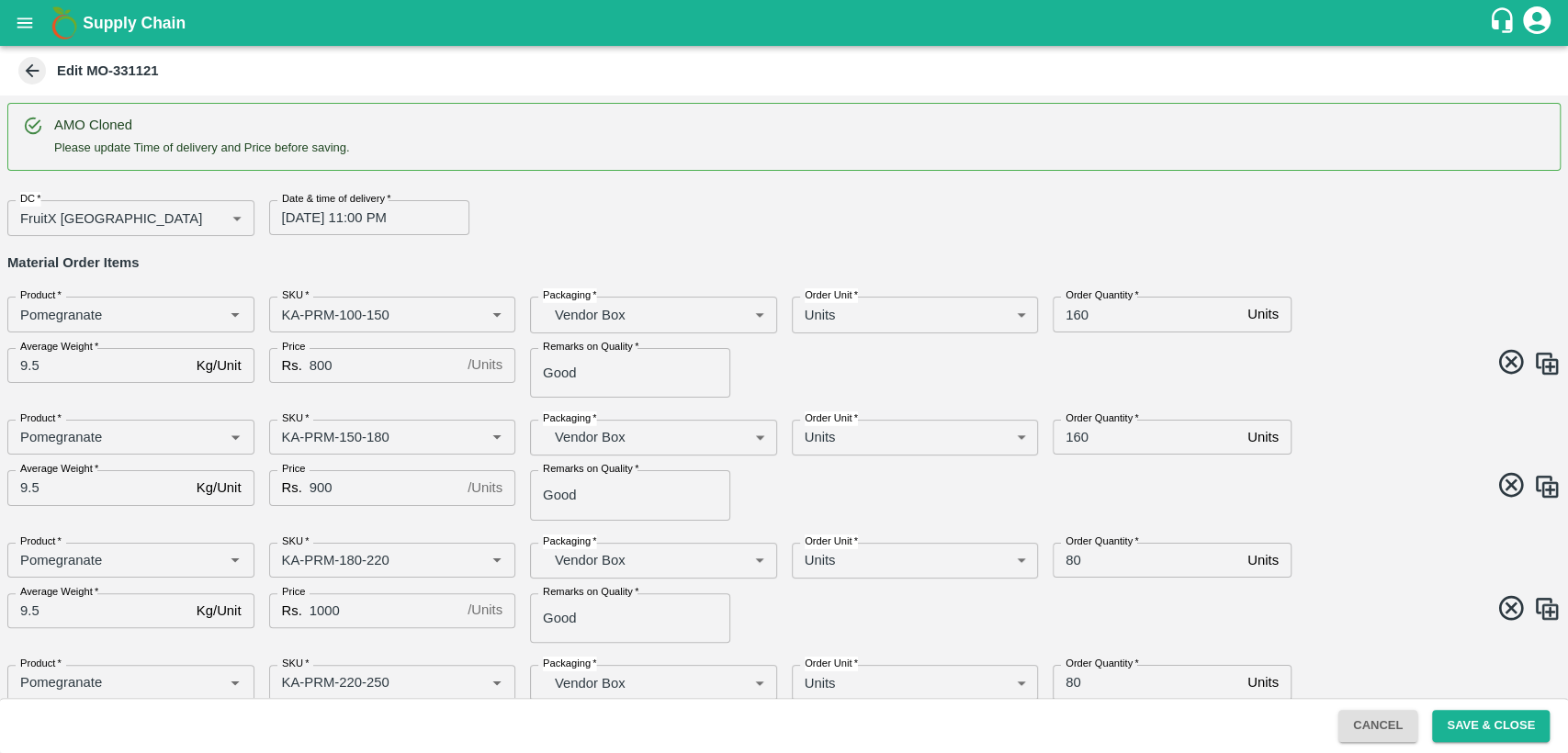
type input "600"
click at [1081, 312] on input "160" at bounding box center [1145, 315] width 187 height 35
type input "60"
click at [1079, 441] on input "160" at bounding box center [1145, 437] width 187 height 35
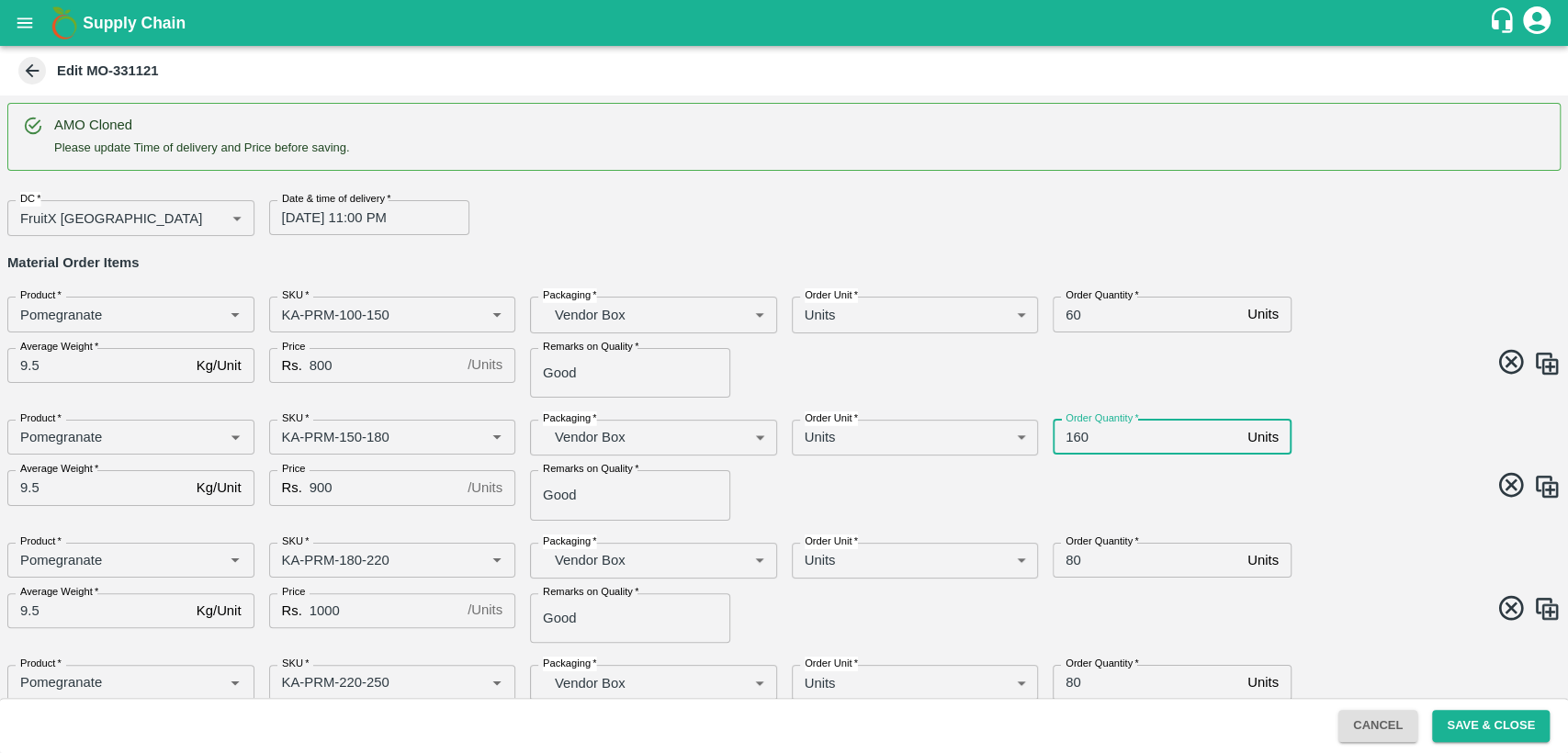
click at [1079, 441] on input "160" at bounding box center [1145, 437] width 187 height 35
type input "60"
click at [1465, 288] on div "Product   * Product   * SKU   * SKU   * Packaging   * Vendor Box BOM/276 Packag…" at bounding box center [777, 340] width 1568 height 116
click at [1067, 558] on input "80" at bounding box center [1145, 561] width 187 height 35
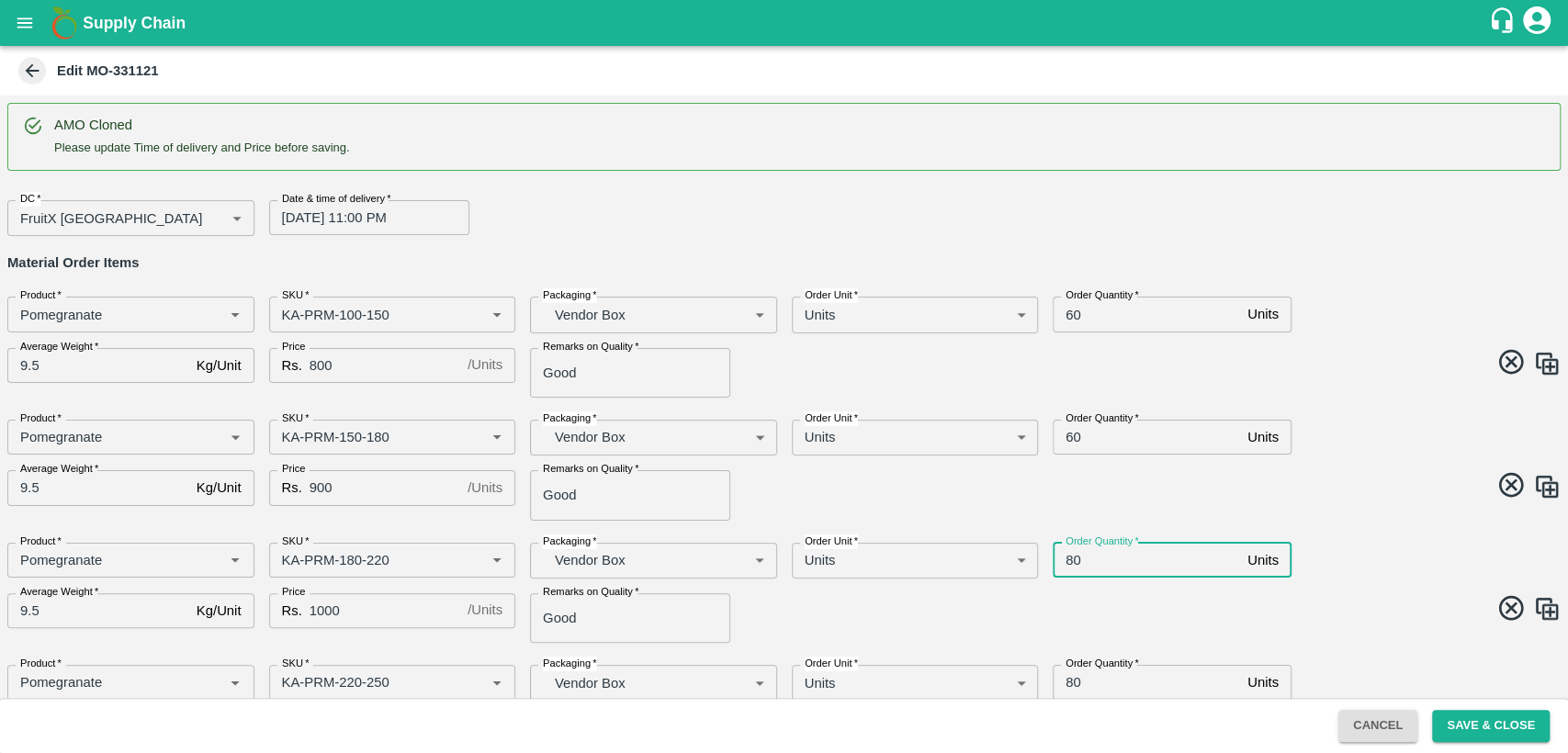
click at [1067, 558] on input "80" at bounding box center [1145, 561] width 187 height 35
click at [1219, 486] on span at bounding box center [1169, 488] width 784 height 36
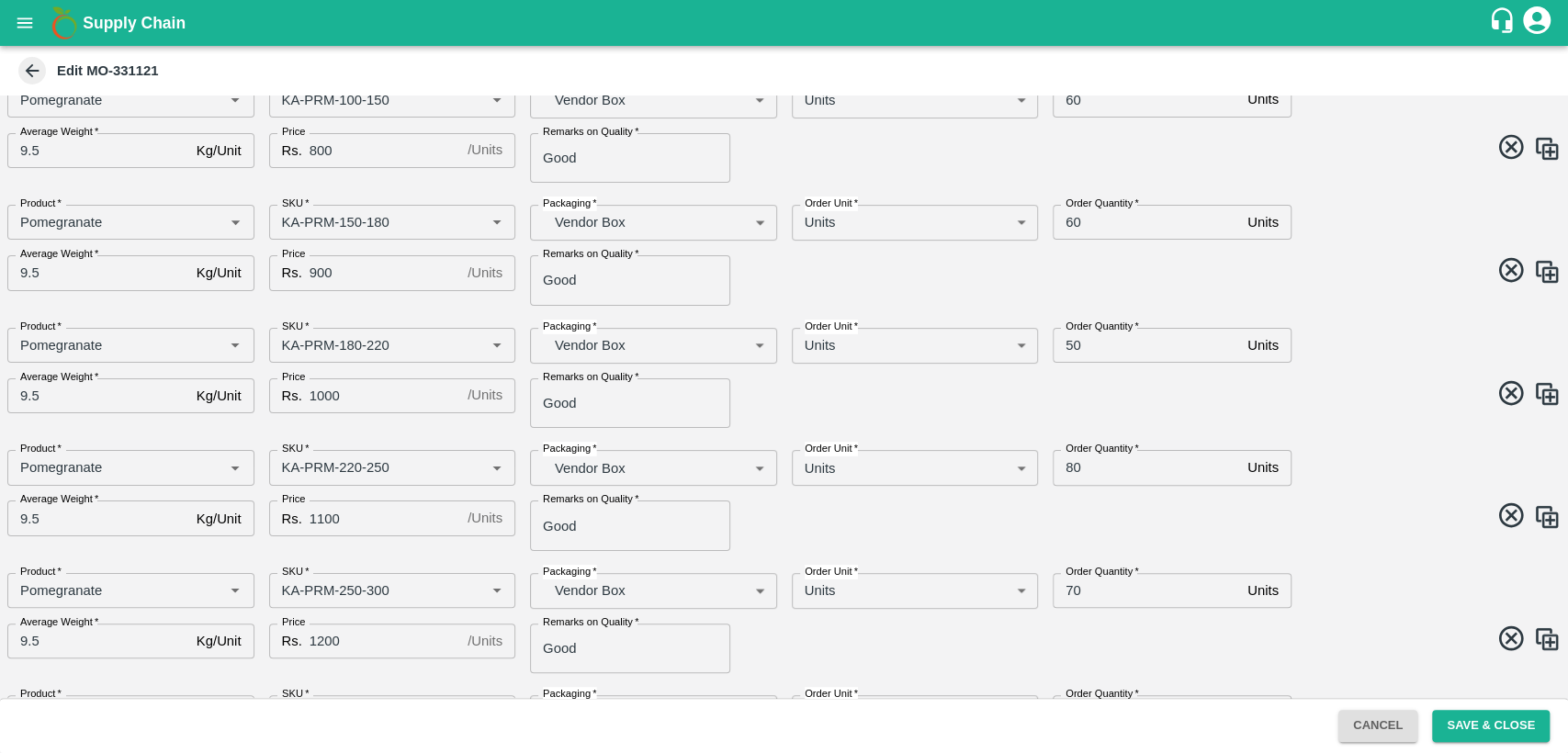
click at [1067, 346] on input "50" at bounding box center [1145, 345] width 187 height 35
type input "40"
click at [1068, 465] on input "80" at bounding box center [1145, 468] width 187 height 35
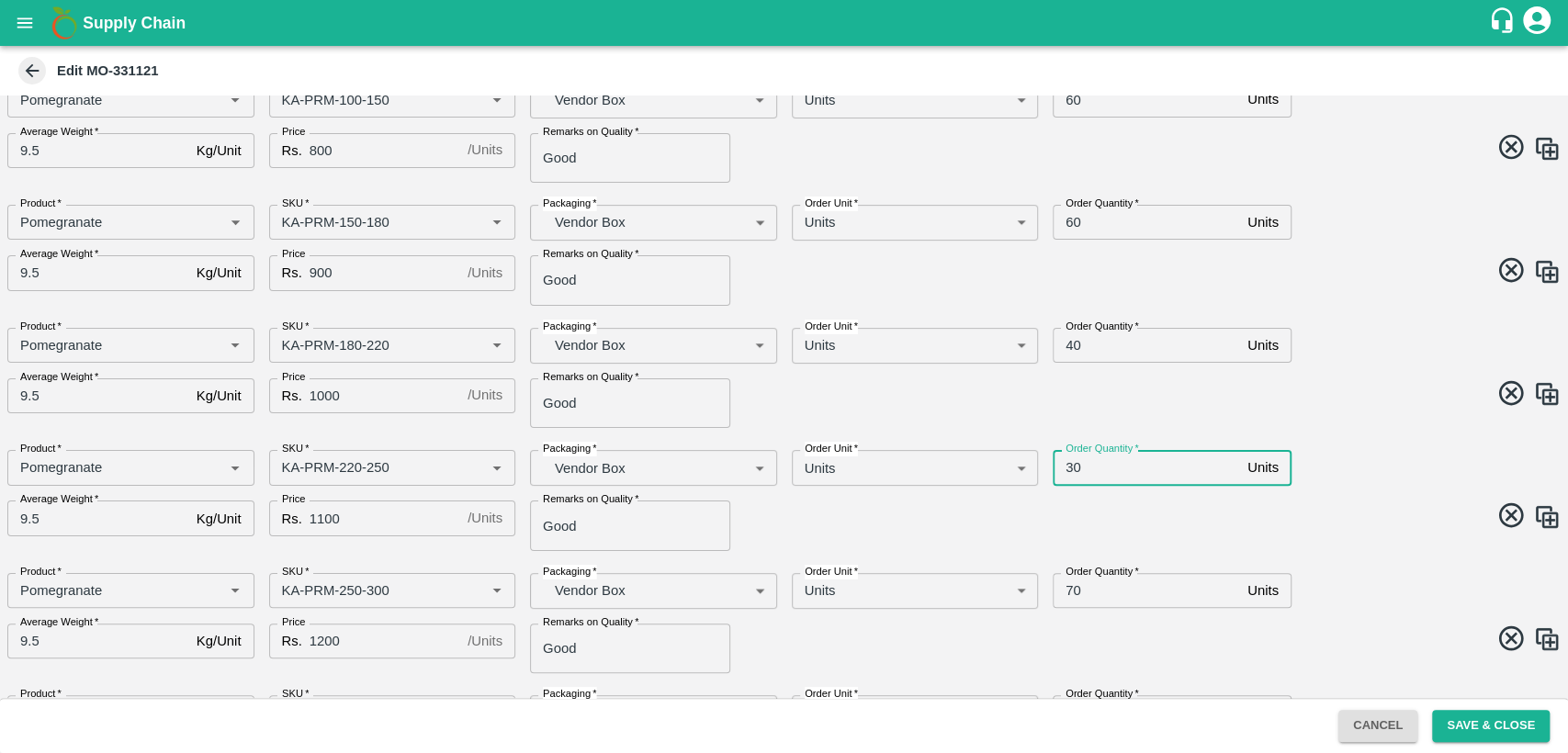
type input "30"
click at [1071, 590] on input "70" at bounding box center [1145, 590] width 187 height 35
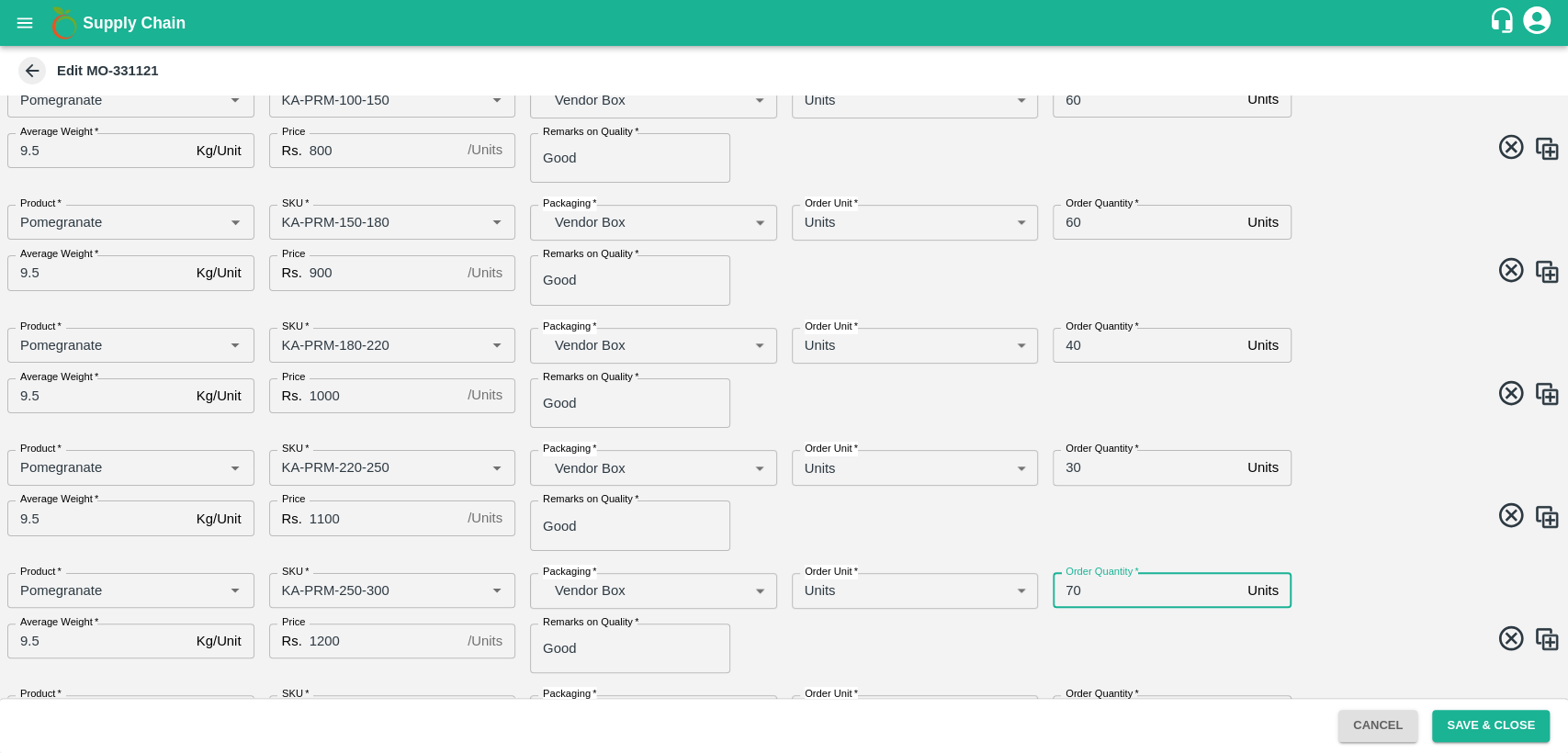
click at [1071, 590] on input "70" at bounding box center [1145, 590] width 187 height 35
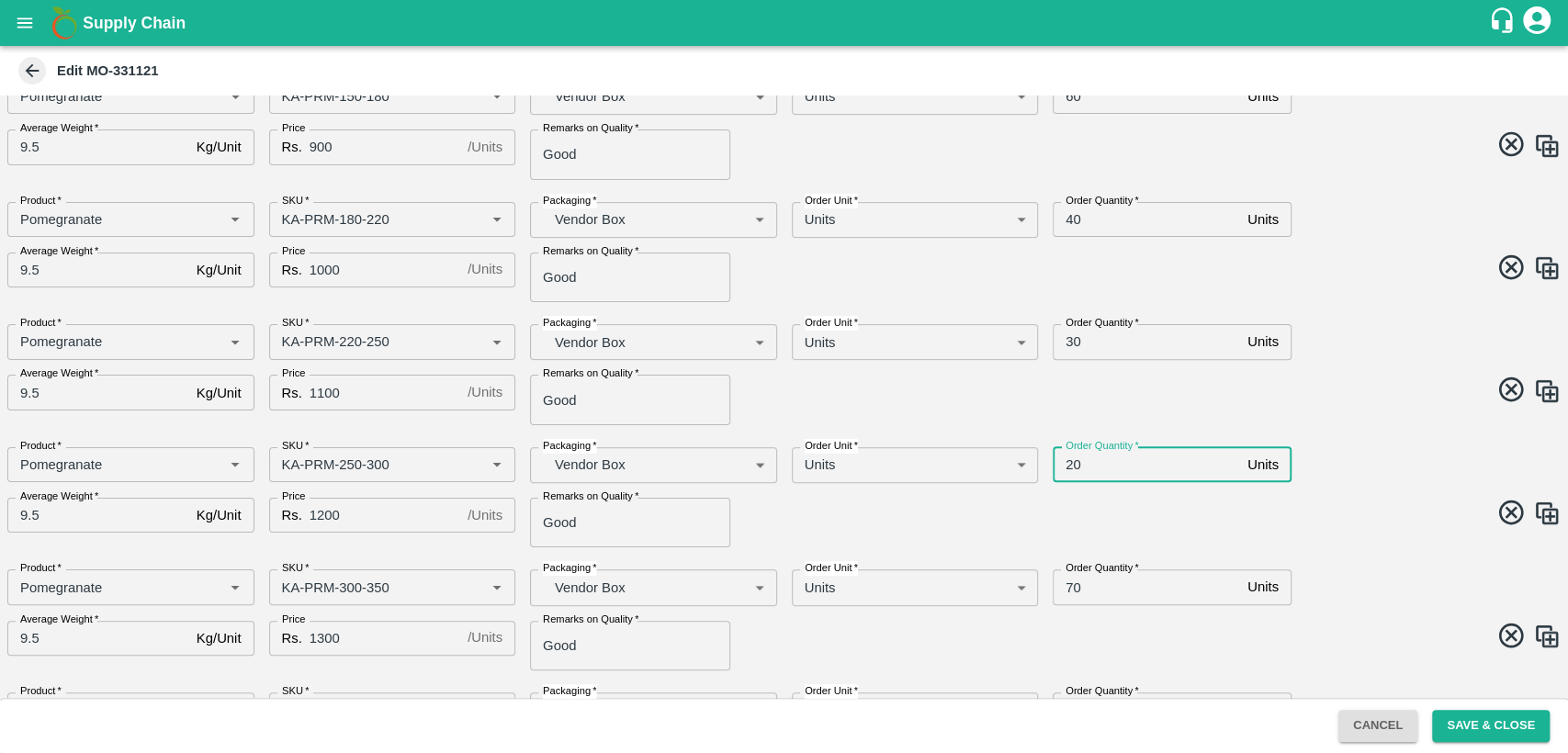
scroll to position [355, 0]
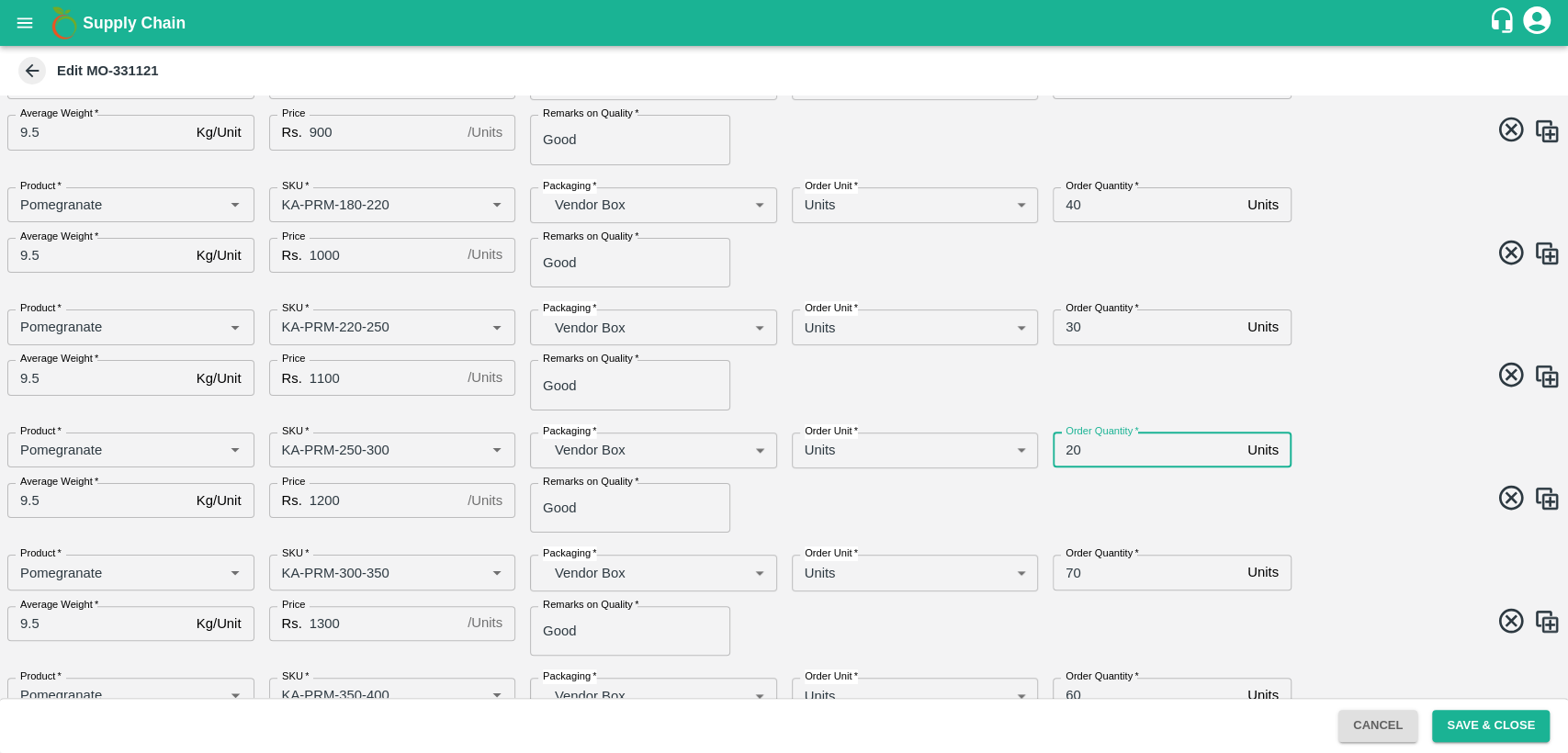
type input "20"
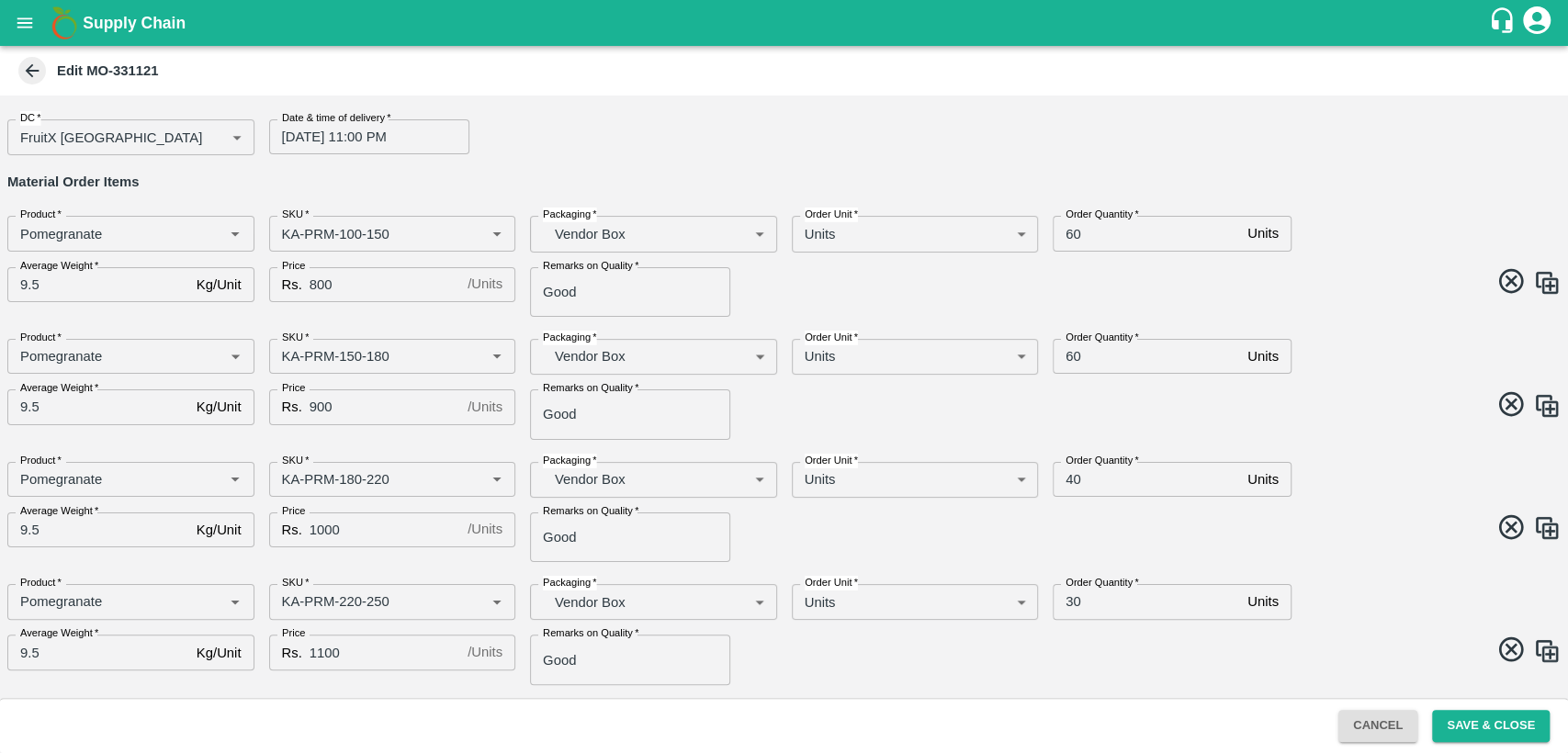
scroll to position [187, 0]
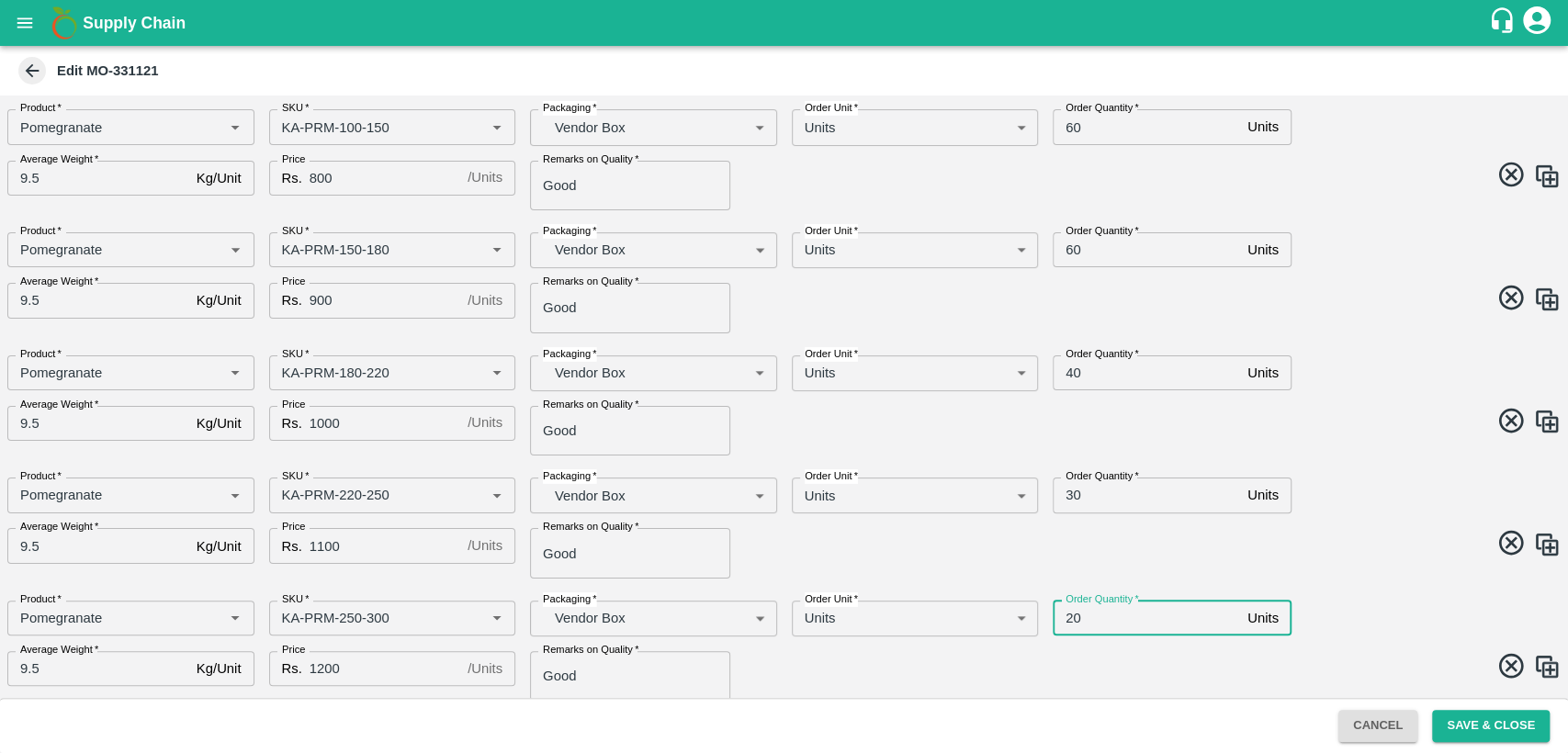
click at [1073, 370] on input "40" at bounding box center [1145, 373] width 187 height 35
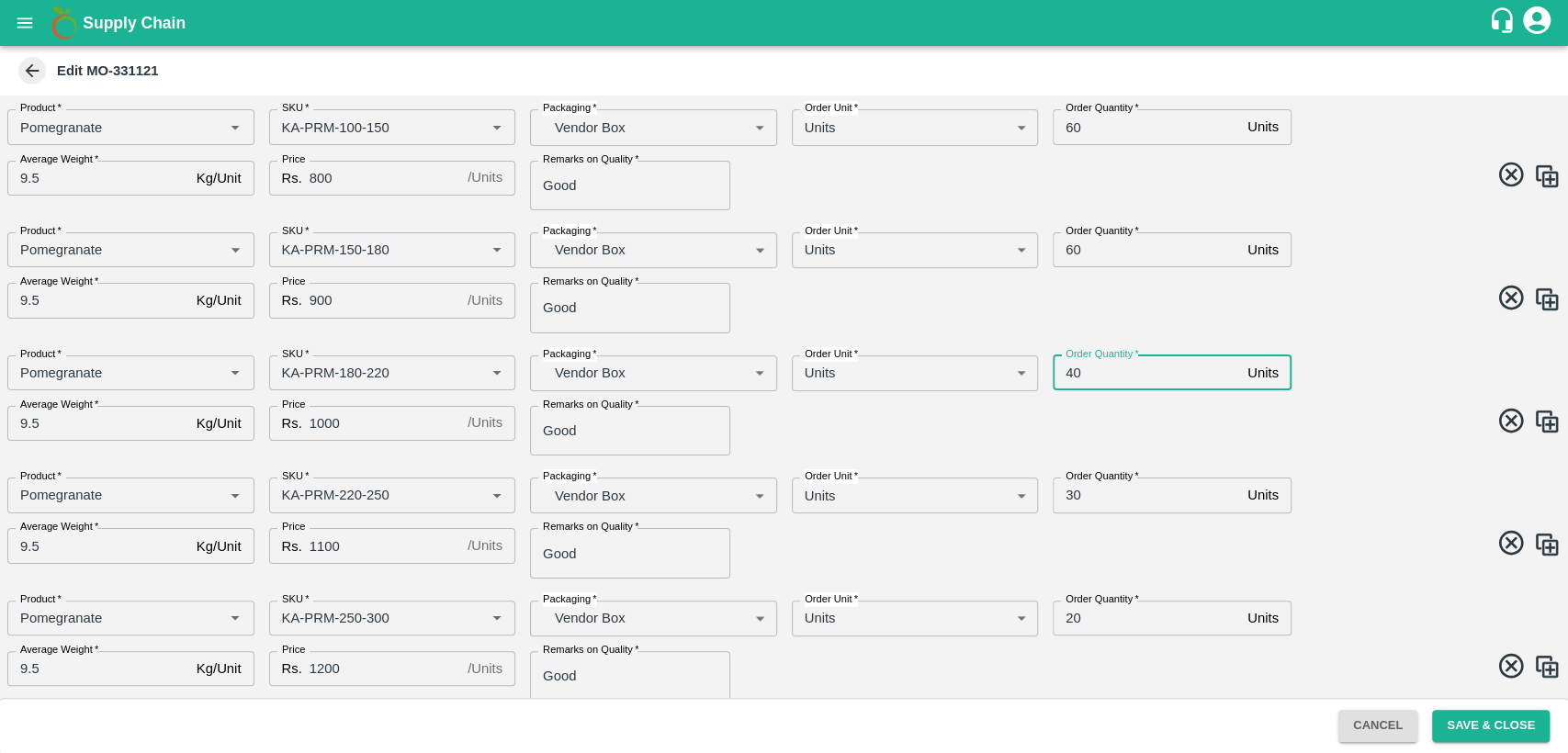
click at [1073, 370] on input "40" at bounding box center [1145, 373] width 187 height 35
type input "50"
click at [1070, 494] on input "30" at bounding box center [1145, 495] width 187 height 35
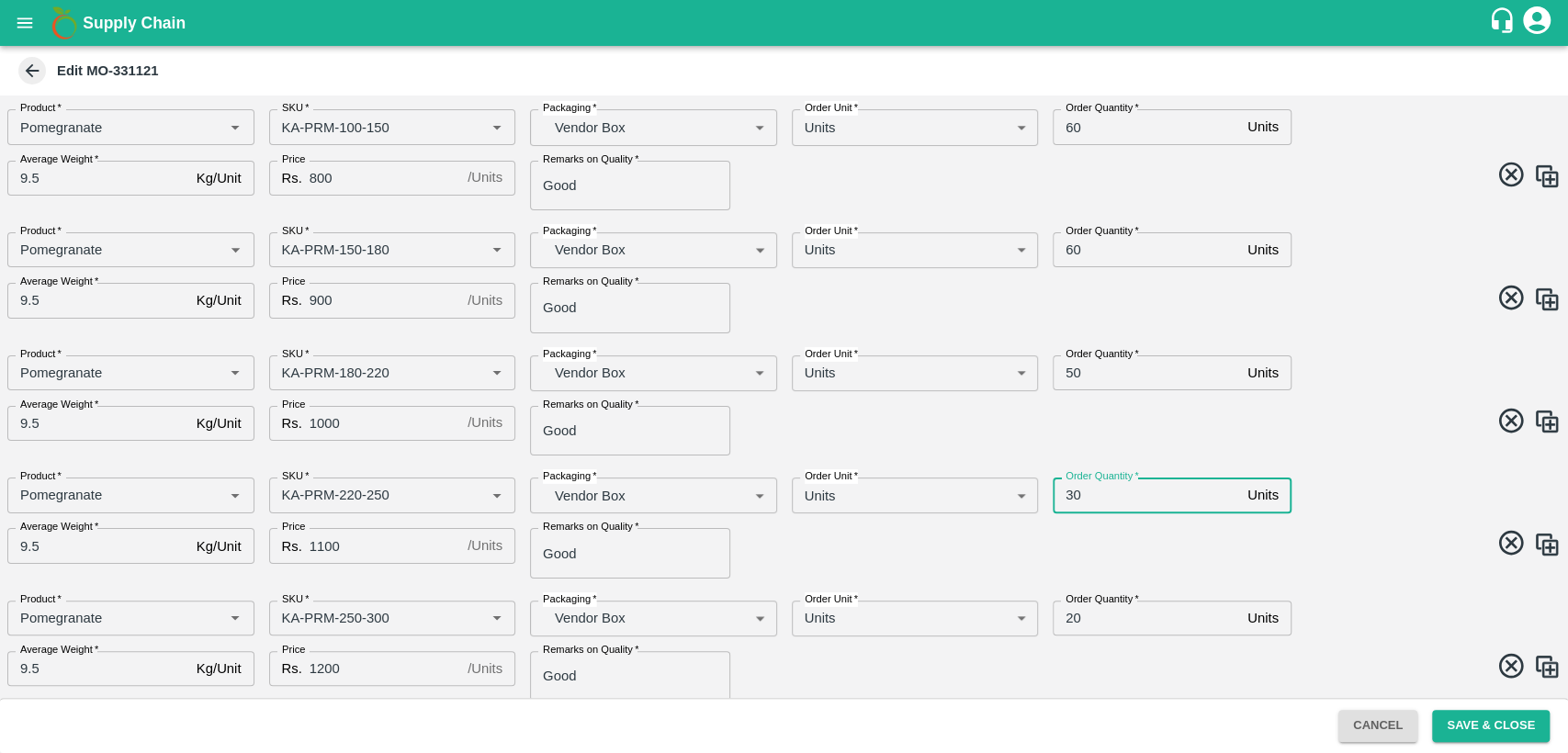
click at [1070, 494] on input "30" at bounding box center [1145, 495] width 187 height 35
type input "40"
click at [1073, 624] on input "20" at bounding box center [1145, 619] width 187 height 35
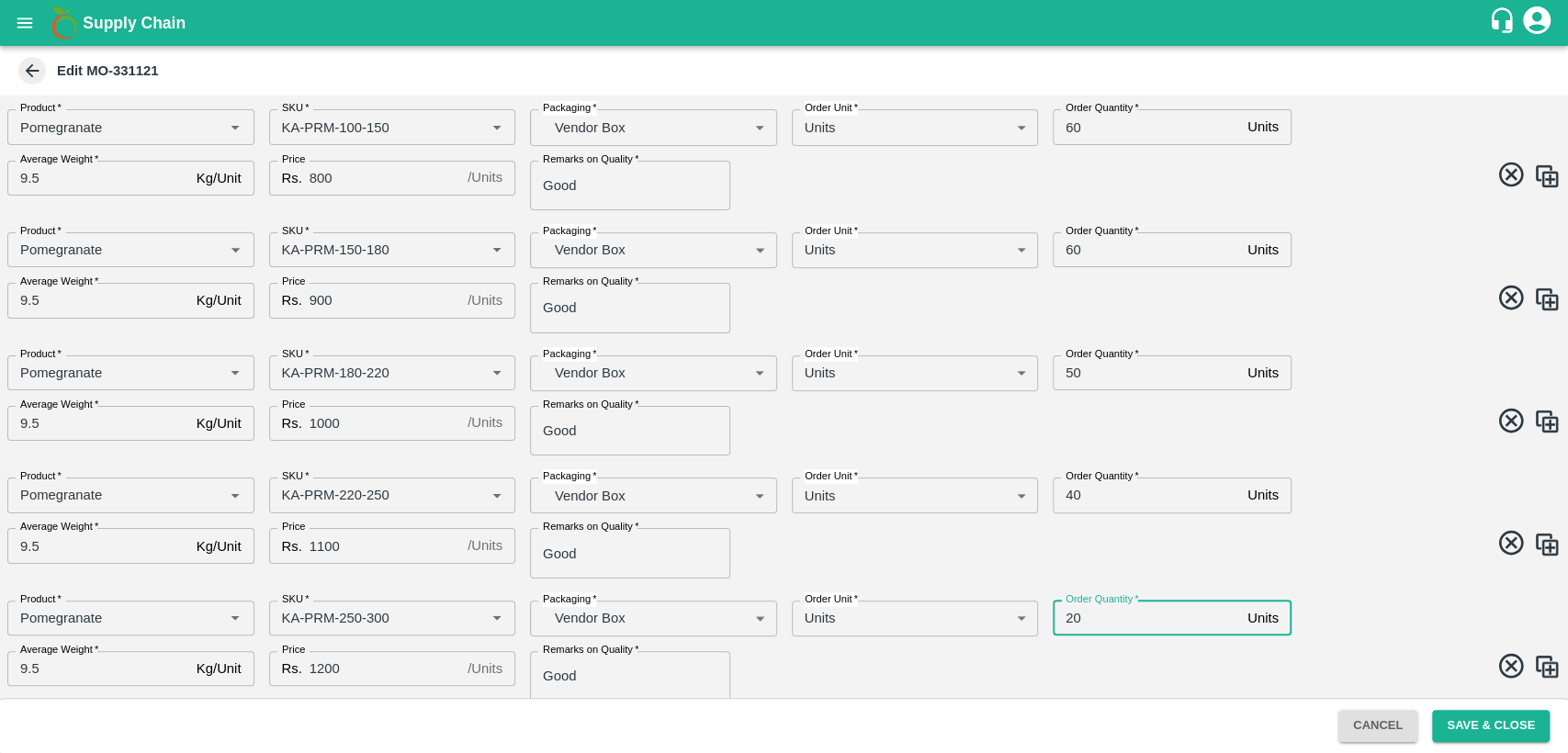
click at [1073, 624] on input "20" at bounding box center [1145, 619] width 187 height 35
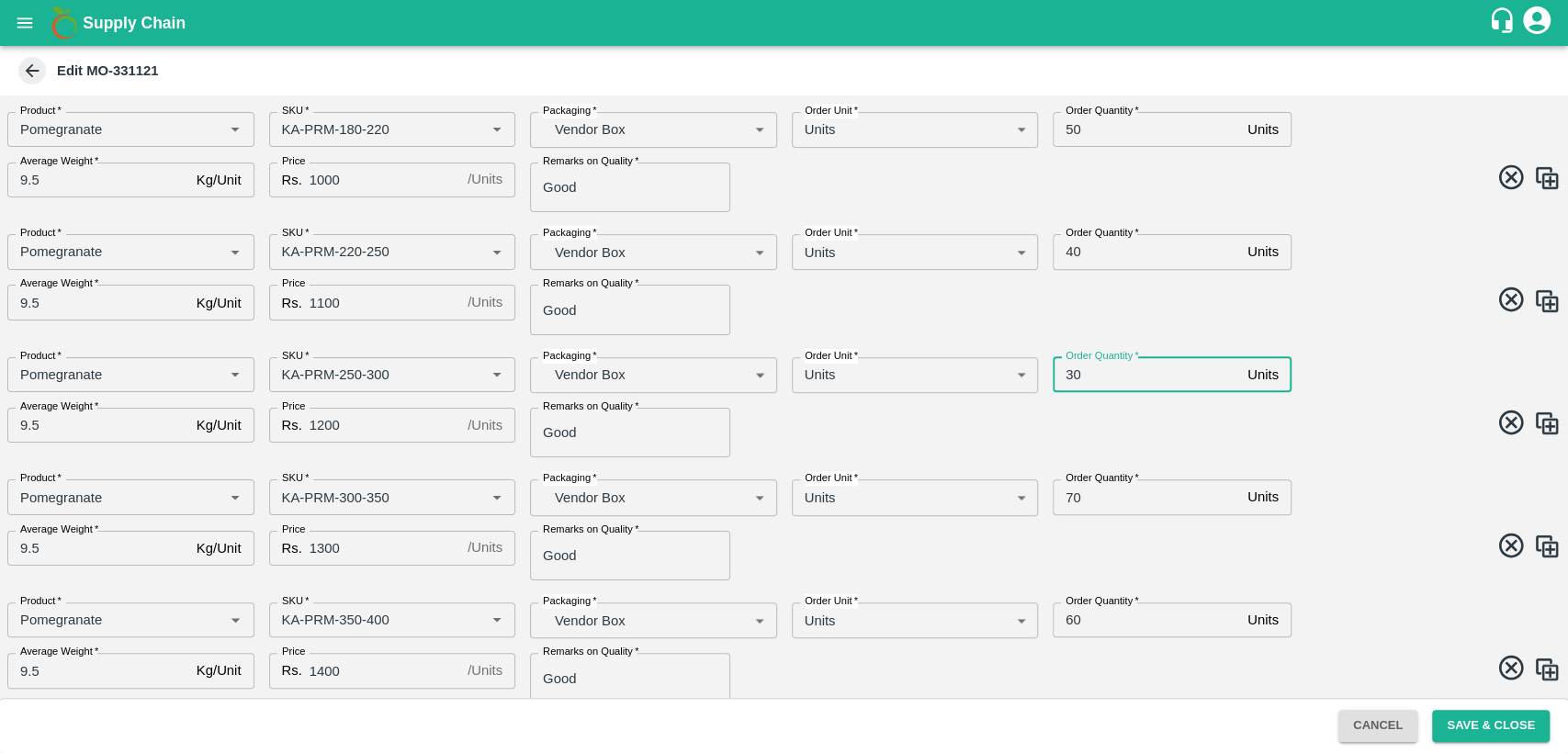
scroll to position [451, 0]
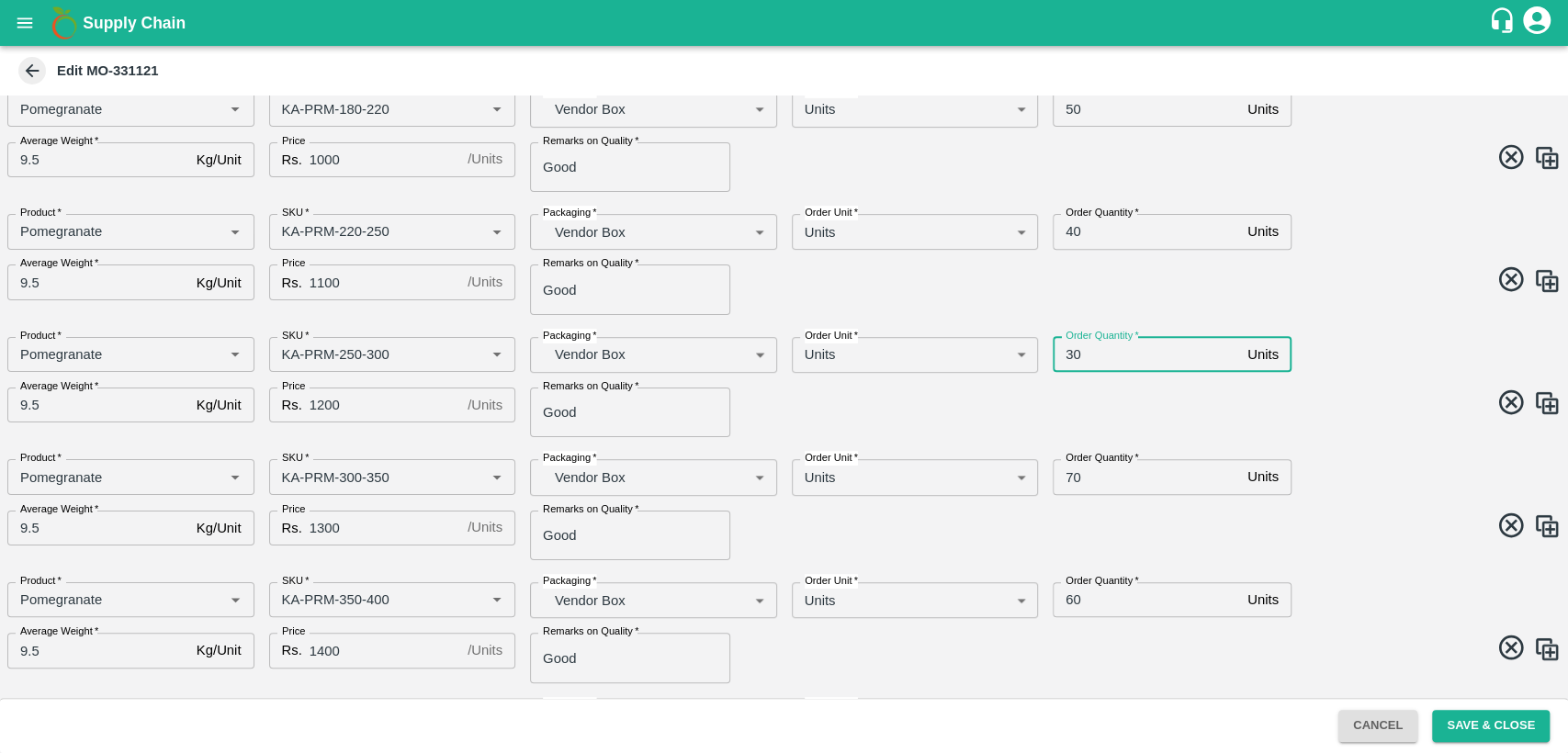
type input "30"
click at [1070, 482] on input "70" at bounding box center [1145, 477] width 187 height 35
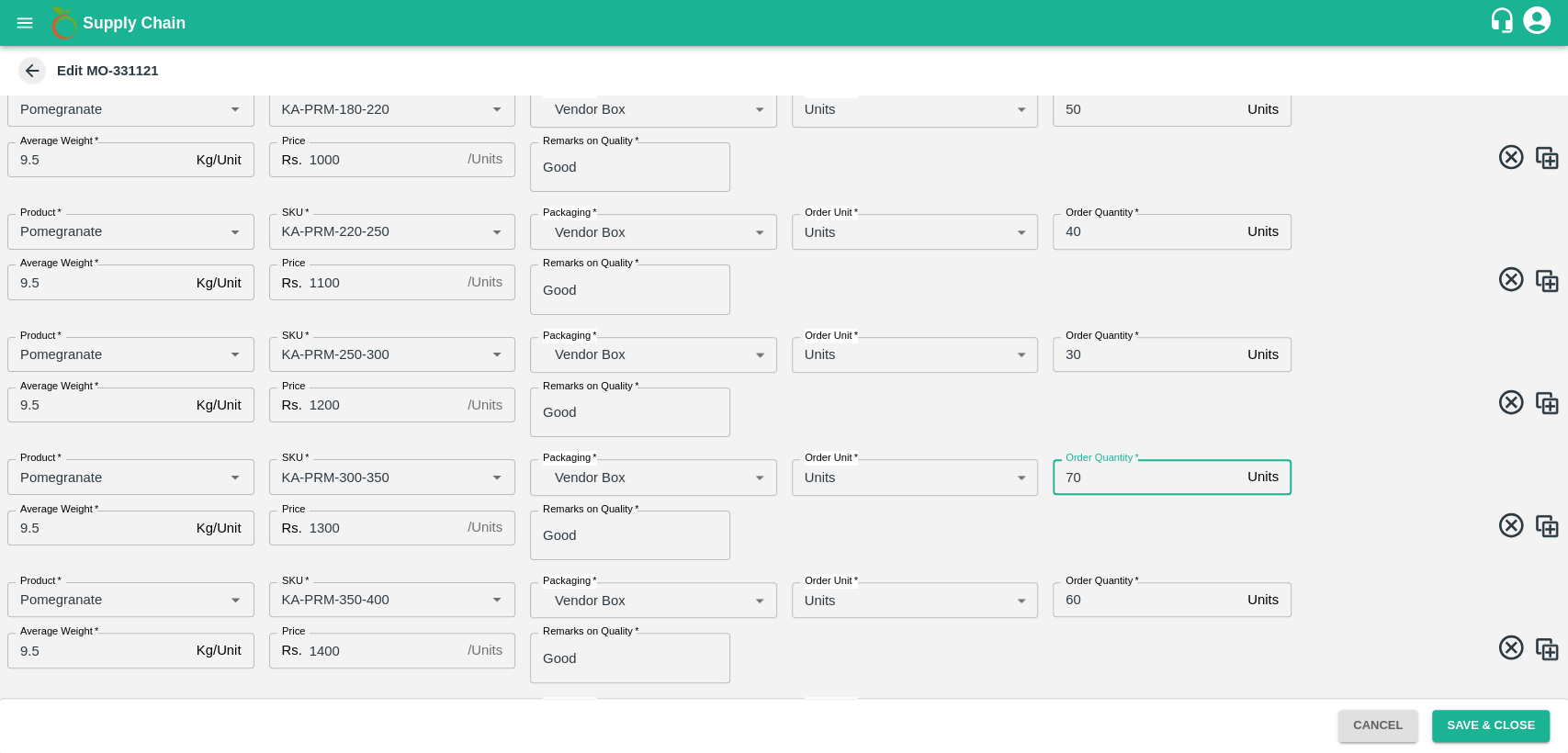
click at [1070, 482] on input "70" at bounding box center [1145, 477] width 187 height 35
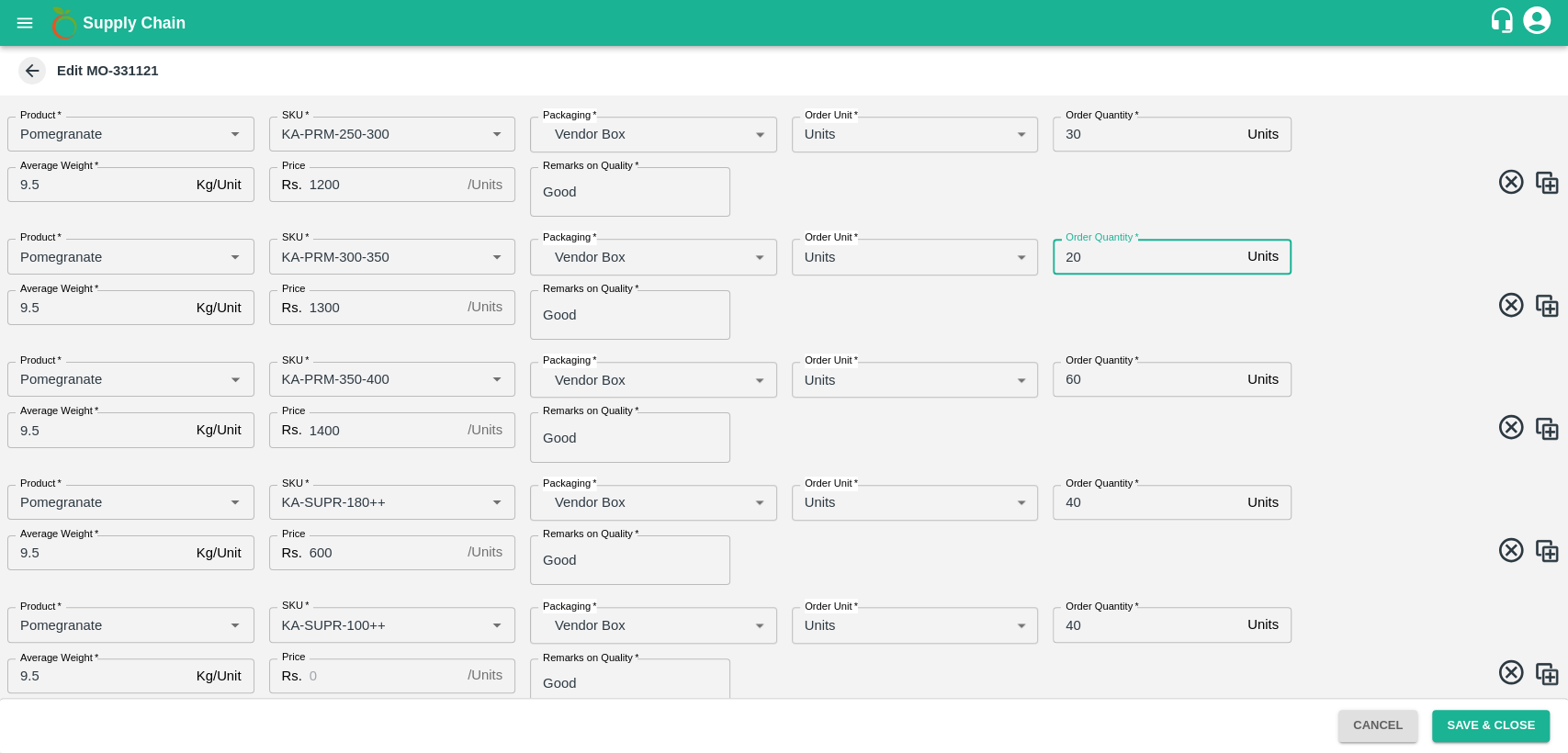
scroll to position [675, 0]
type input "20"
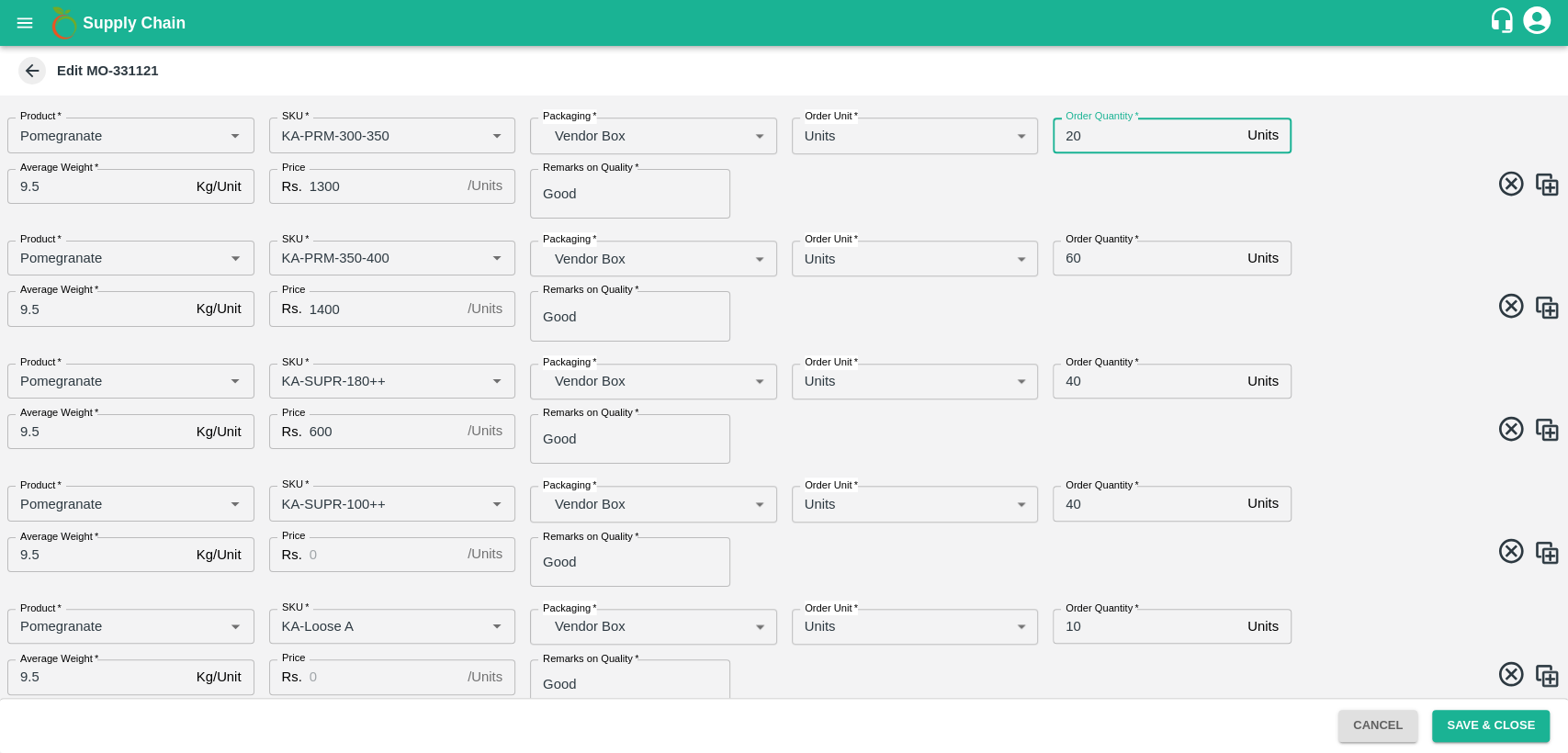
click at [1070, 252] on input "60" at bounding box center [1145, 258] width 187 height 35
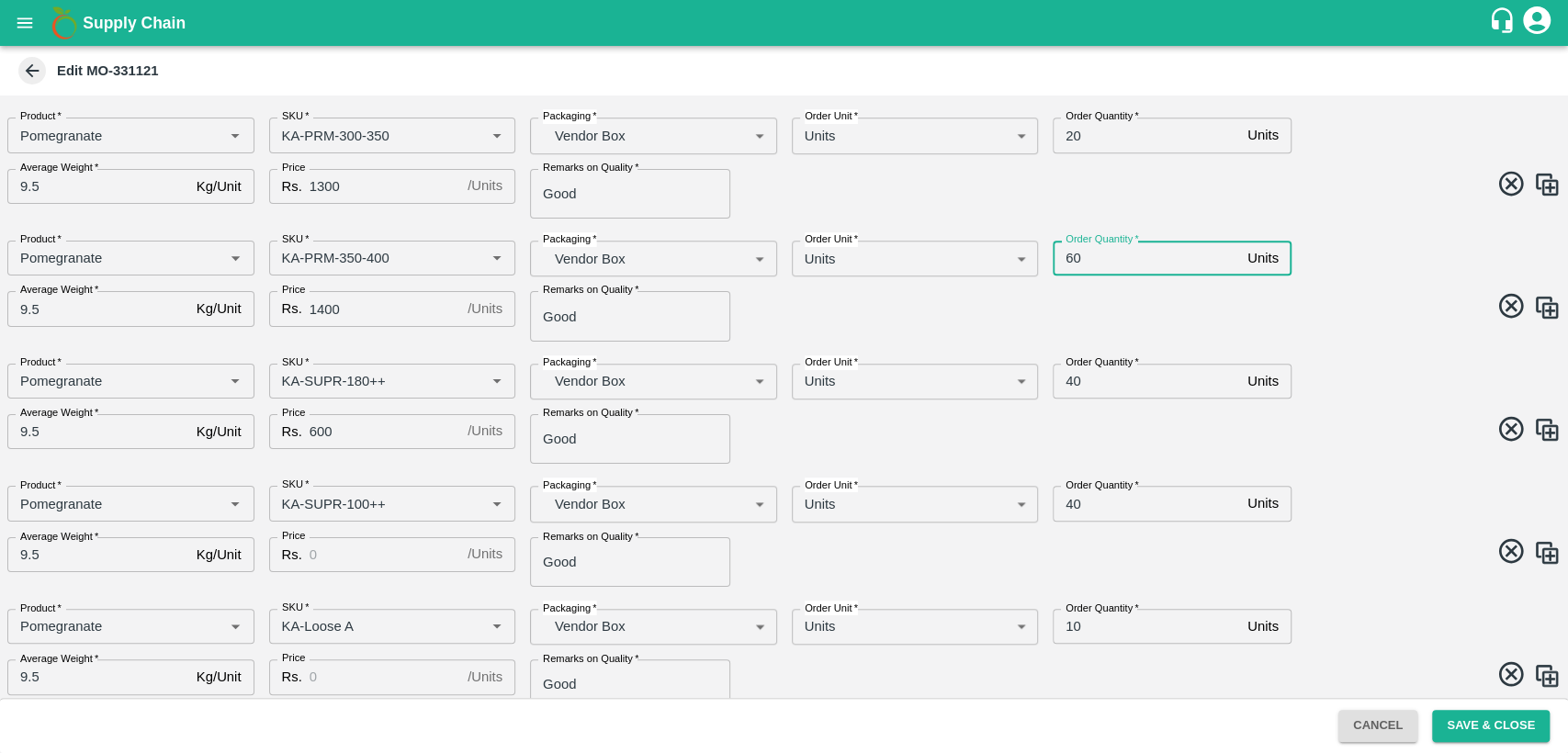
click at [1070, 252] on input "60" at bounding box center [1145, 258] width 187 height 35
type input "10"
click at [1072, 384] on input "40" at bounding box center [1145, 381] width 187 height 35
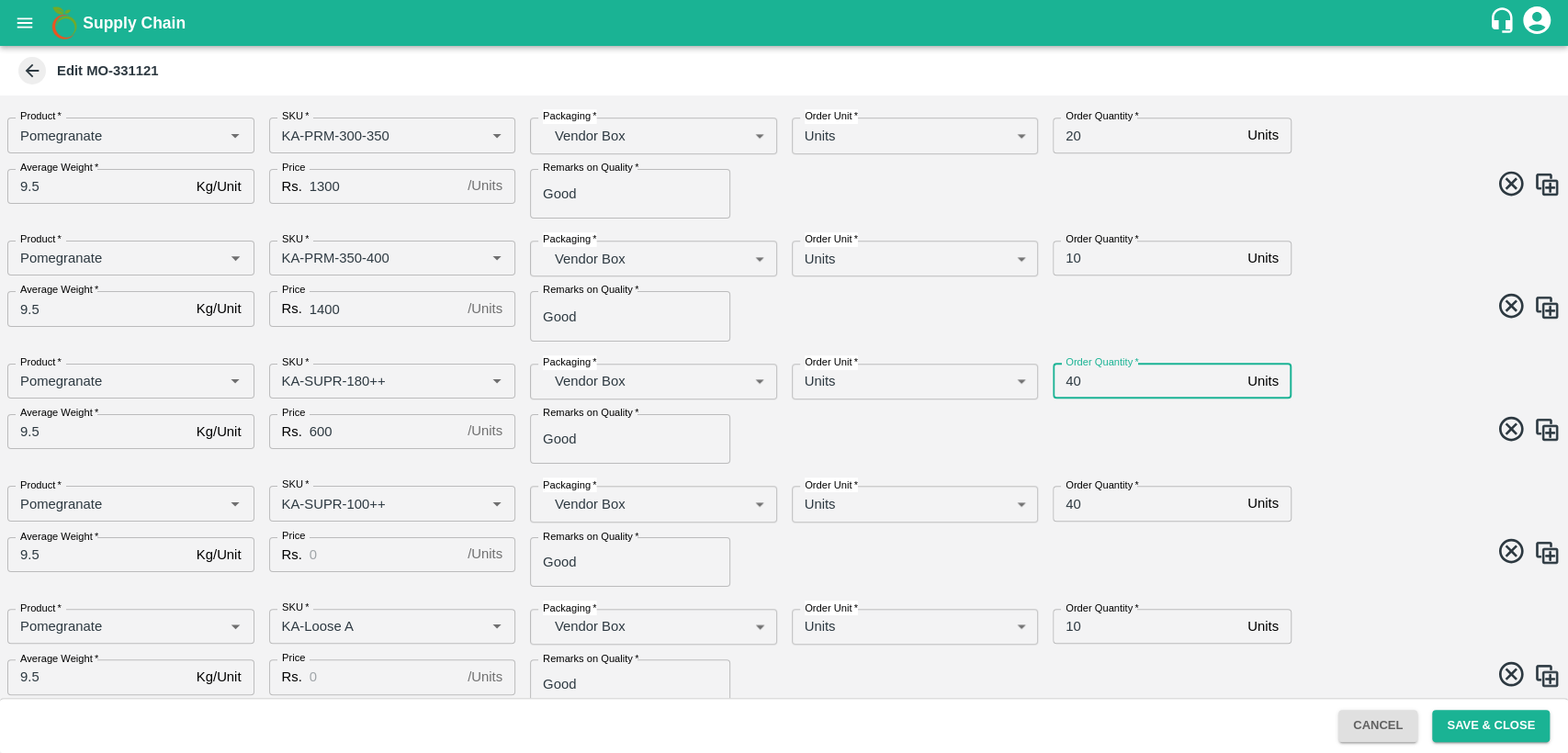
click at [1072, 384] on input "40" at bounding box center [1145, 381] width 187 height 35
type input "10"
click at [1070, 505] on input "40" at bounding box center [1145, 503] width 187 height 35
type input "10"
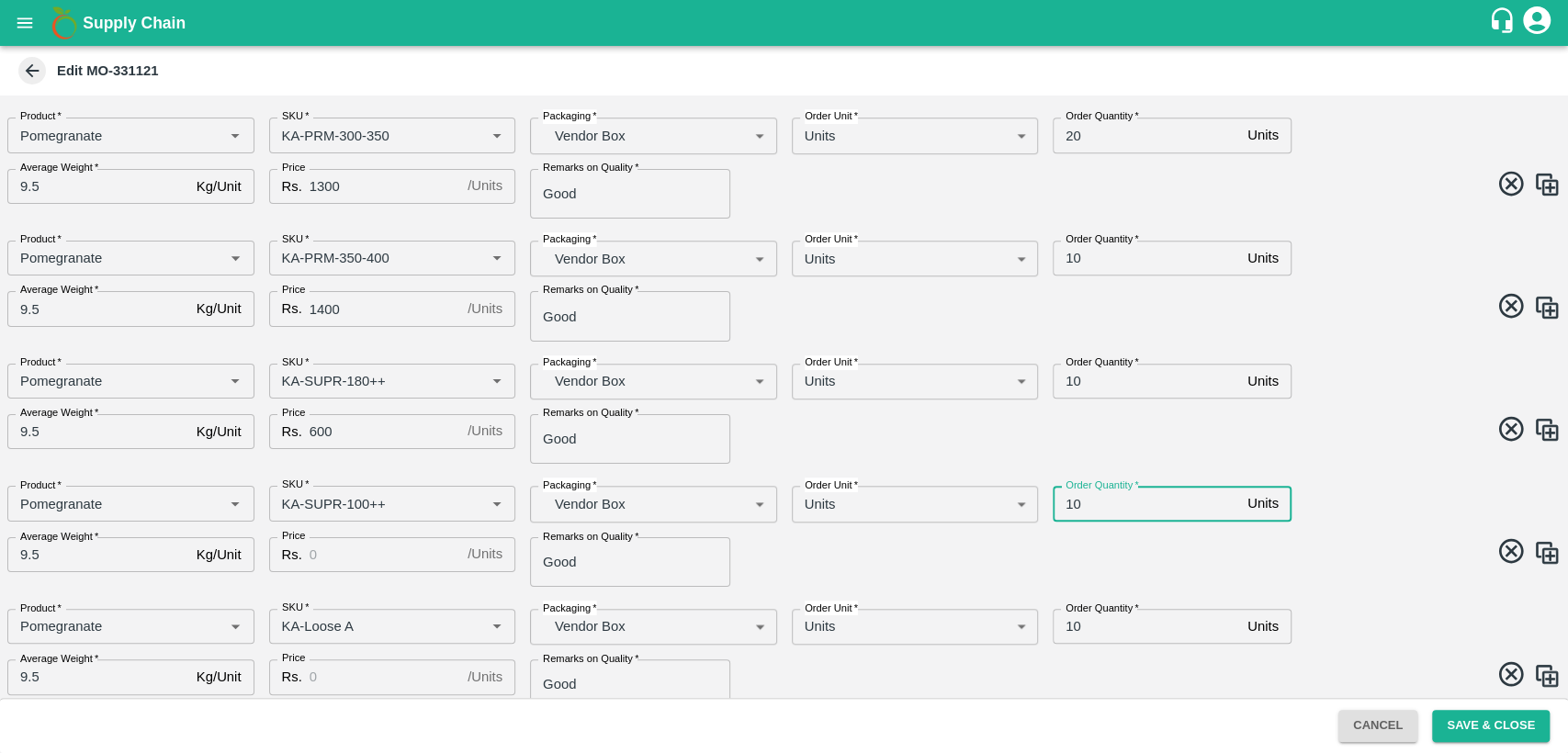
click at [359, 558] on input "Price" at bounding box center [385, 555] width 151 height 35
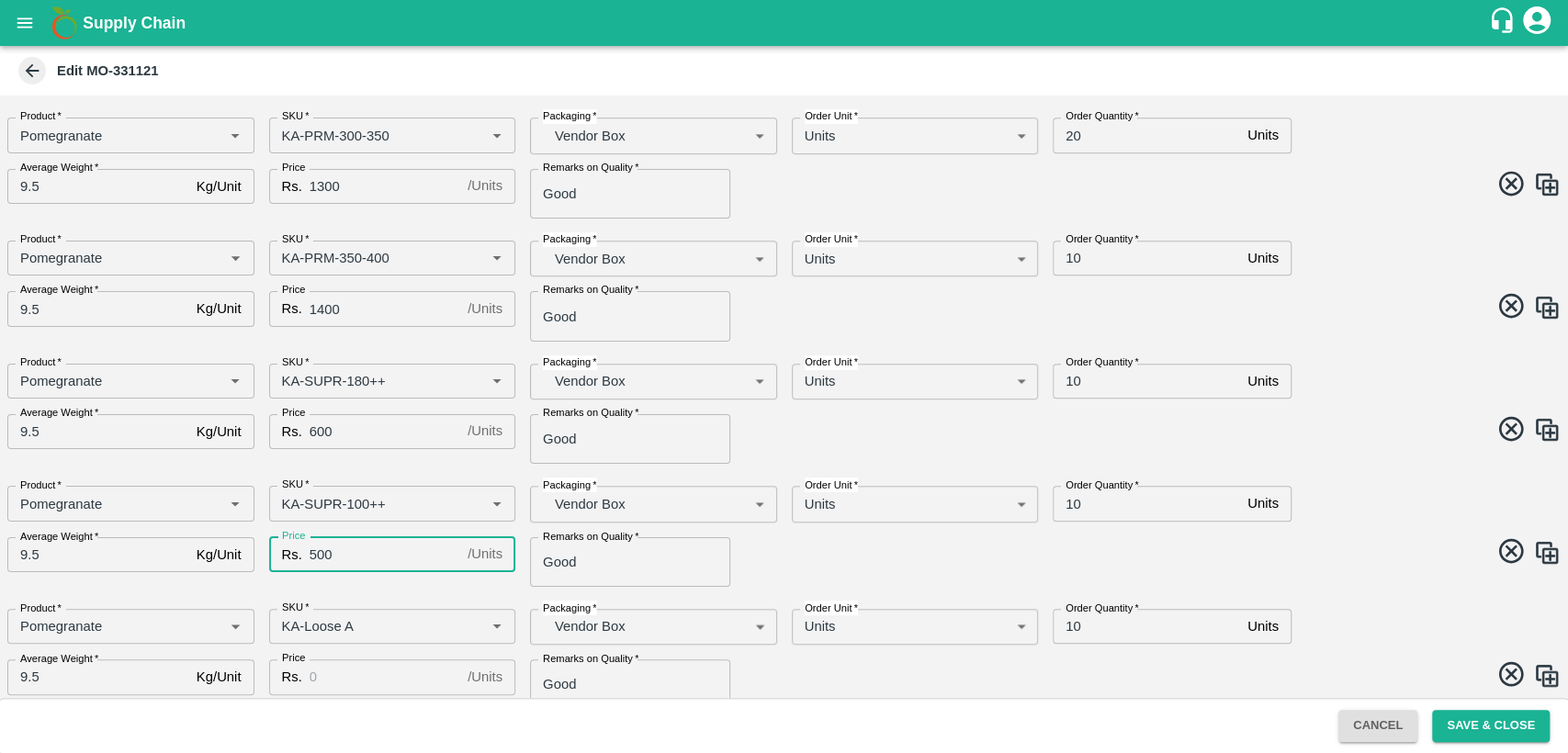
type input "500"
click at [350, 684] on input "Price" at bounding box center [385, 678] width 151 height 35
type input "400"
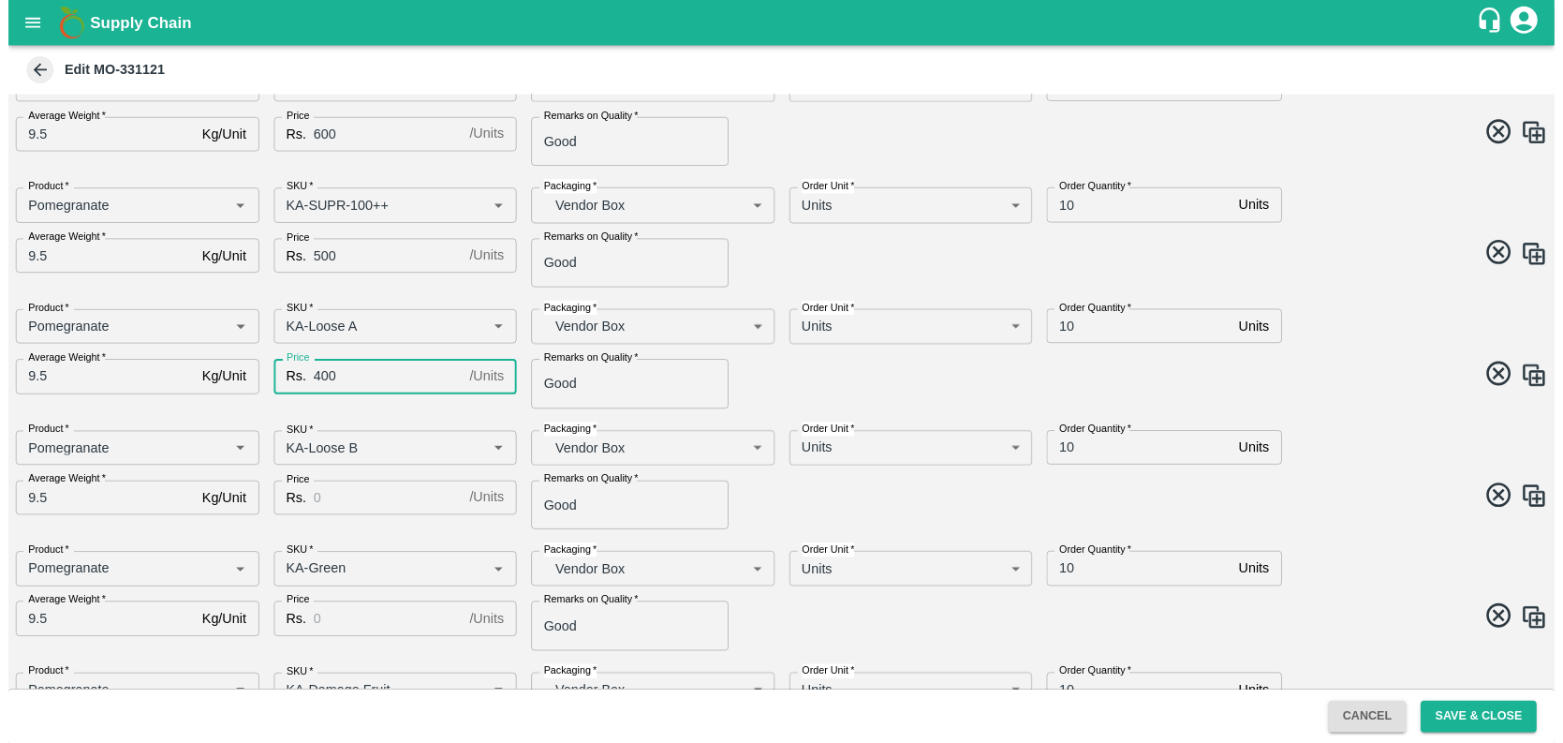
scroll to position [1203, 0]
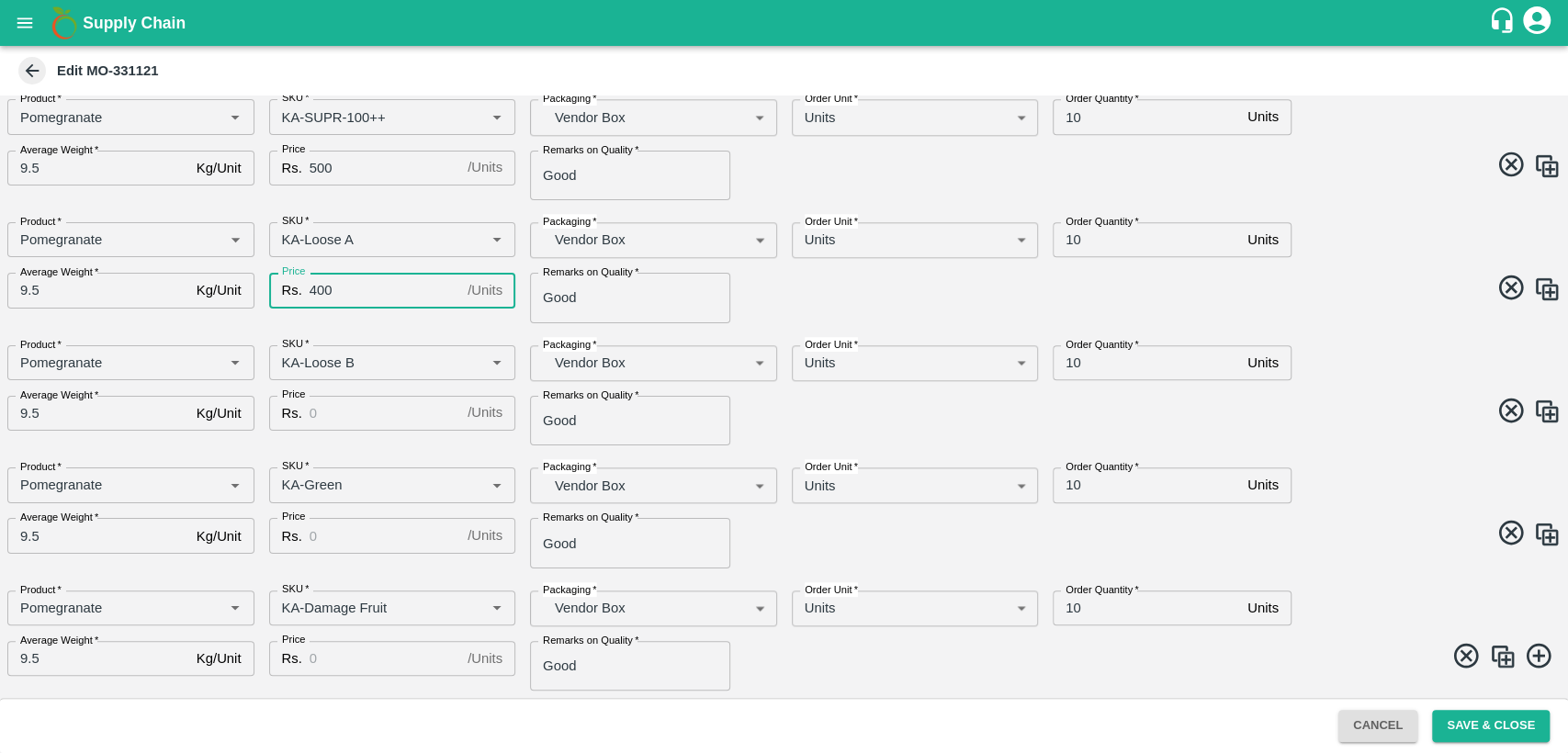
click at [1071, 491] on input "10" at bounding box center [1145, 485] width 187 height 35
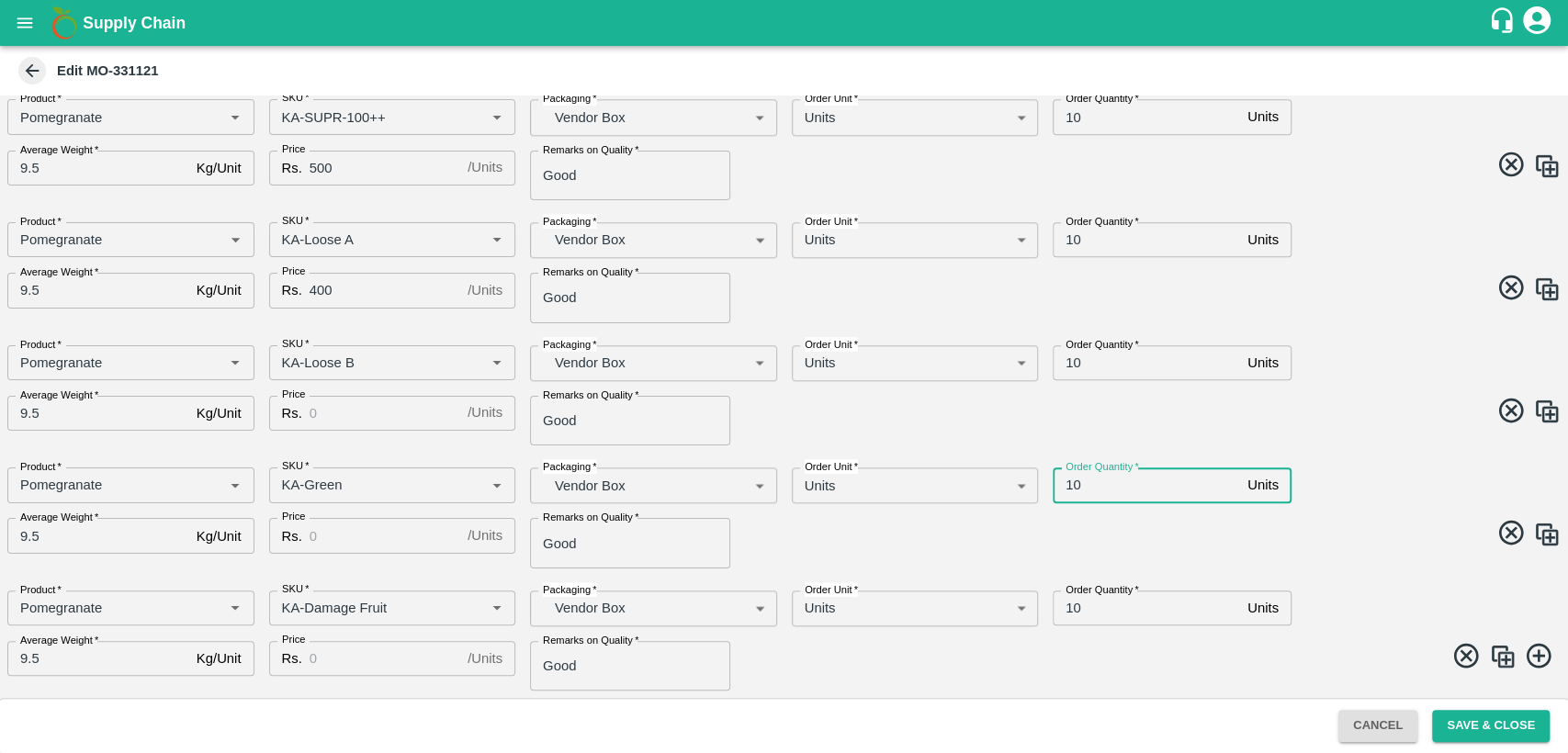
click at [1071, 491] on input "10" at bounding box center [1145, 485] width 187 height 35
type input "5"
click at [1069, 606] on input "10" at bounding box center [1145, 608] width 187 height 35
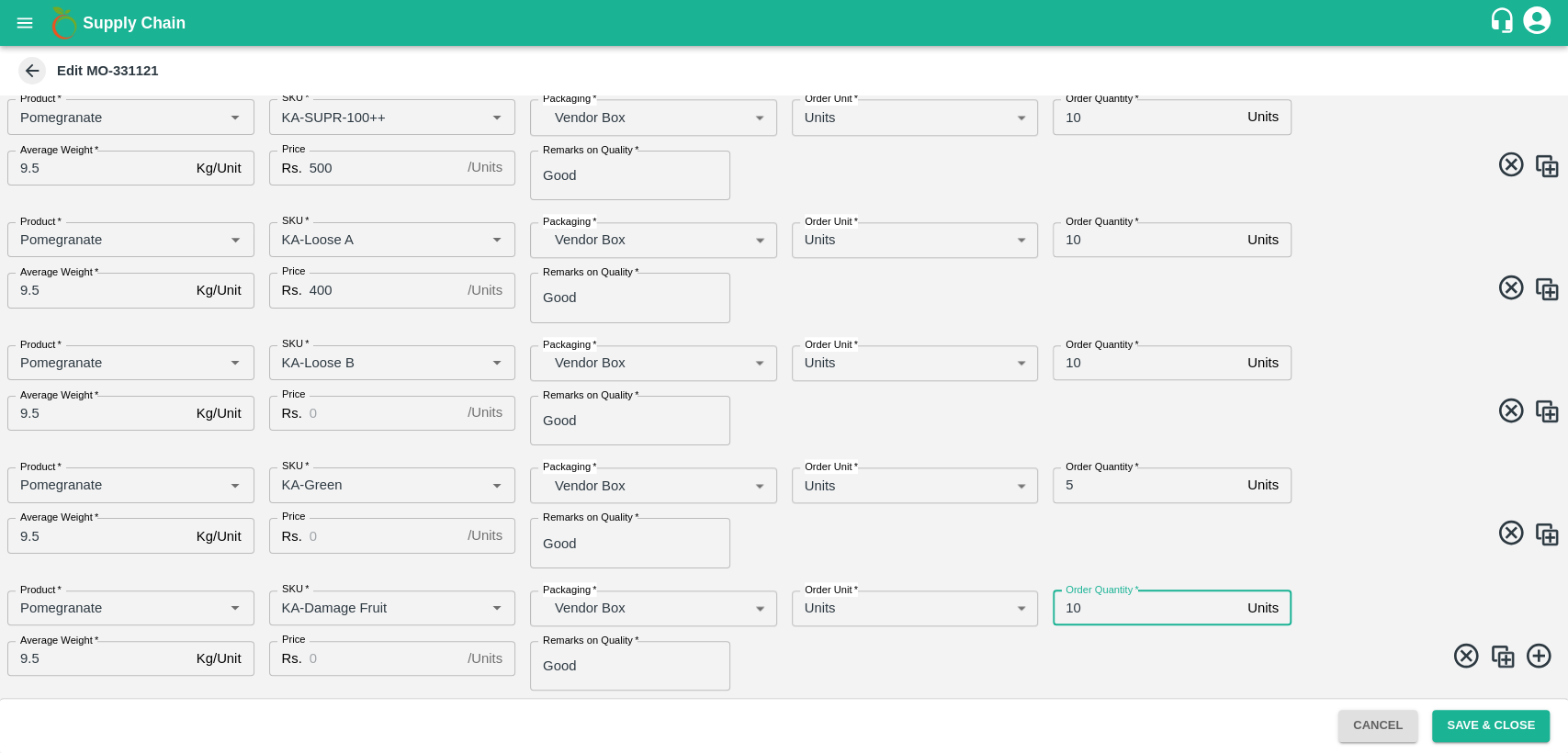
click at [1069, 606] on input "10" at bounding box center [1145, 608] width 187 height 35
type input "5"
click at [322, 415] on input "Price" at bounding box center [385, 414] width 151 height 35
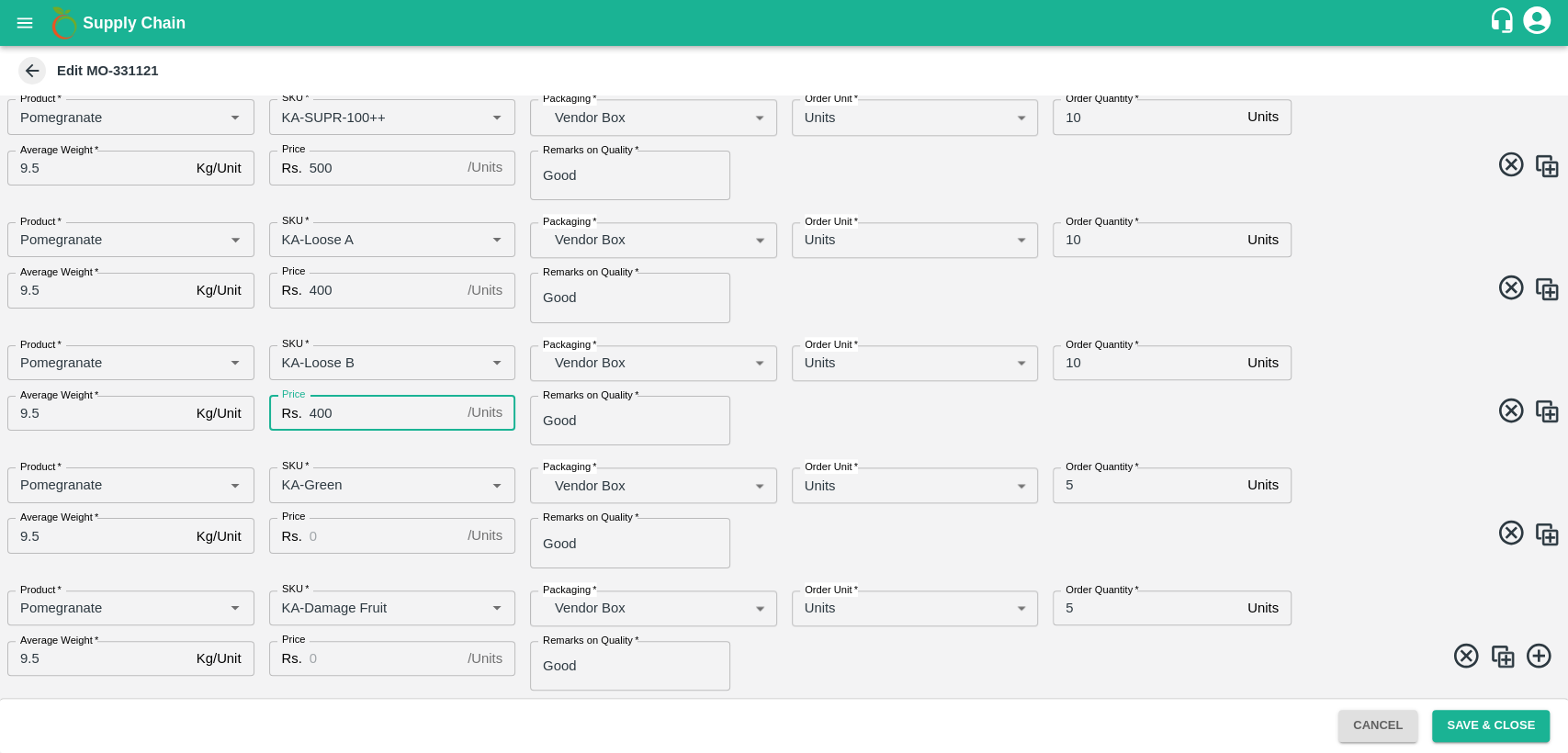
type input "400"
click at [322, 542] on input "Price" at bounding box center [385, 535] width 151 height 35
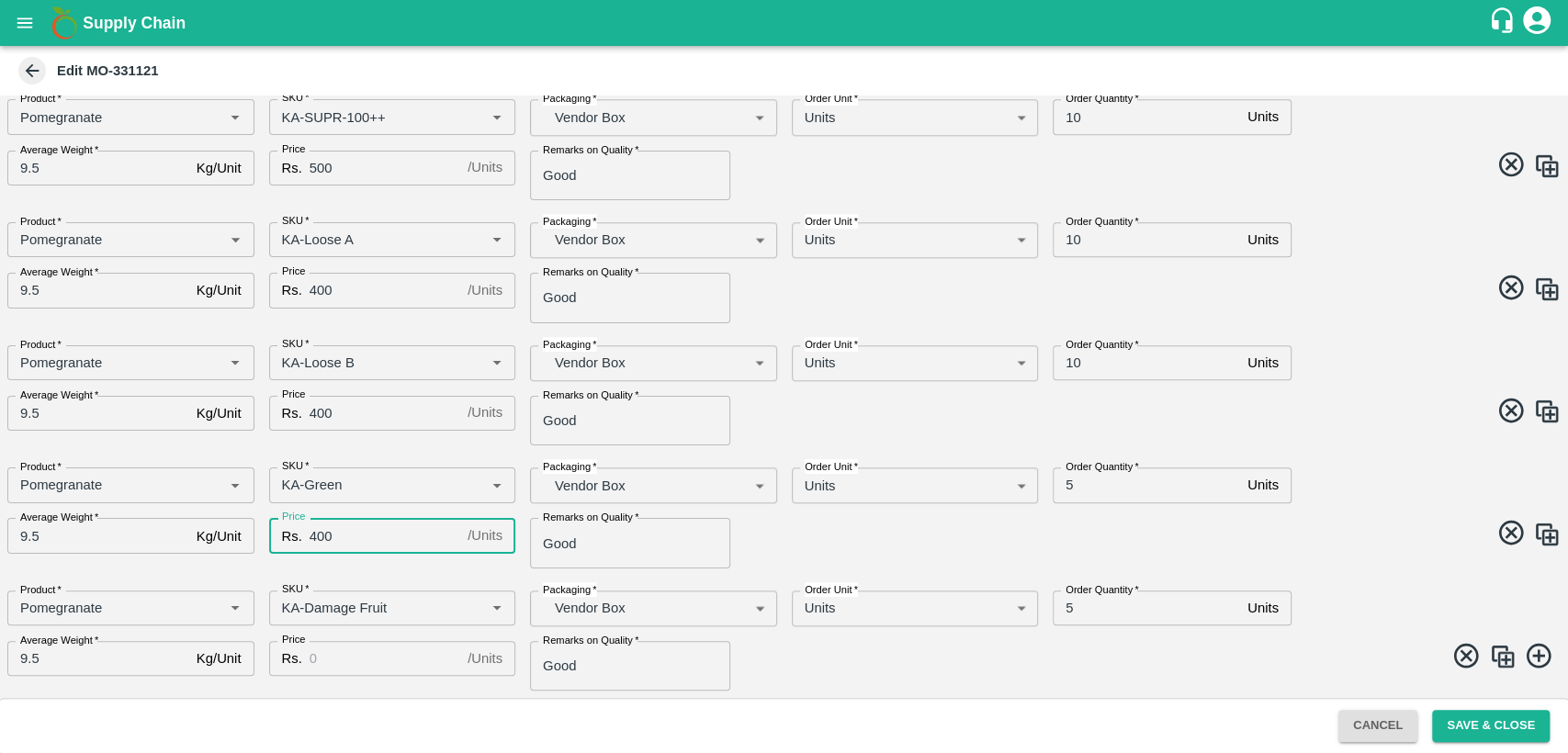
type input "400"
click at [352, 662] on input "Price" at bounding box center [385, 659] width 151 height 35
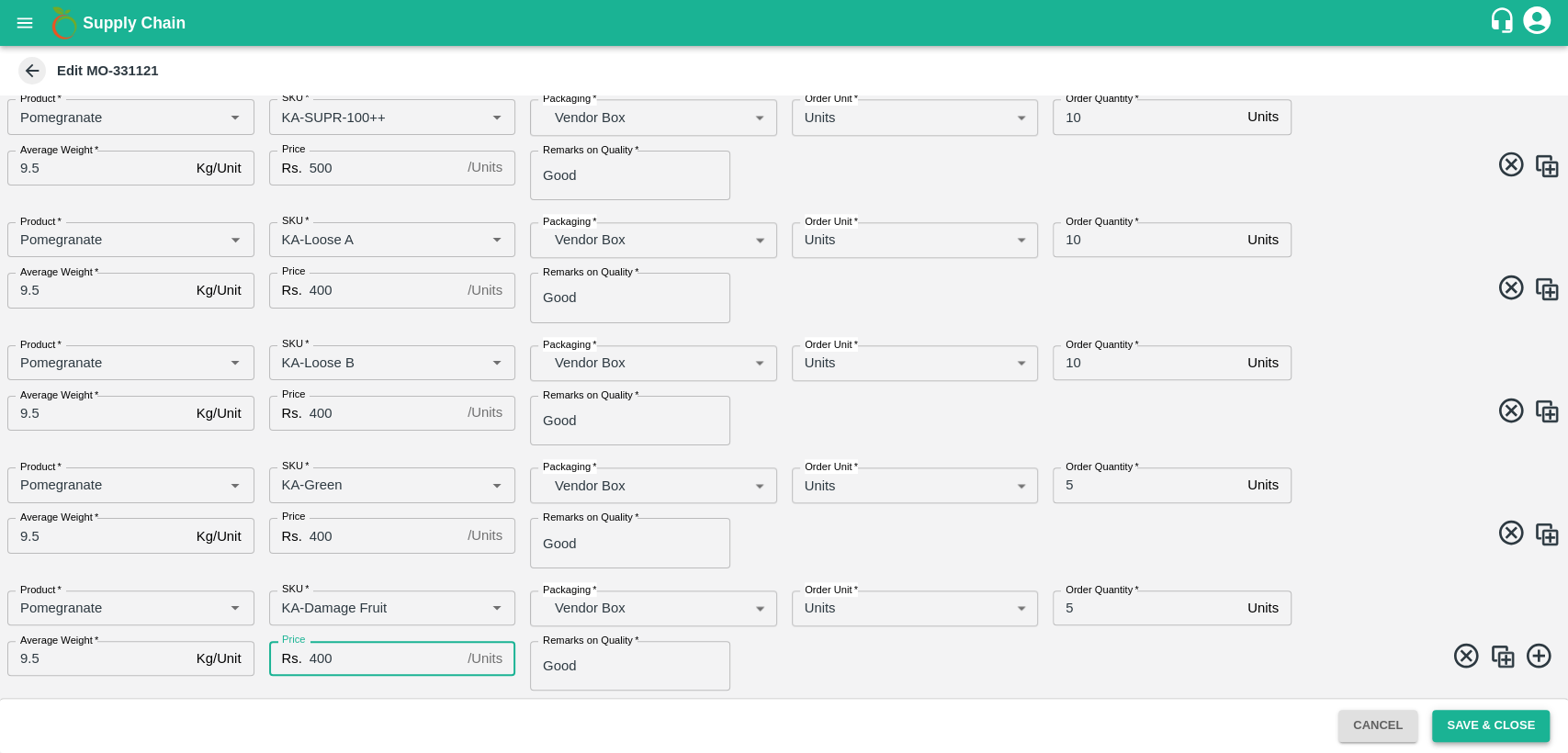
type input "400"
click at [1515, 722] on button "Save & Close" at bounding box center [1491, 726] width 118 height 32
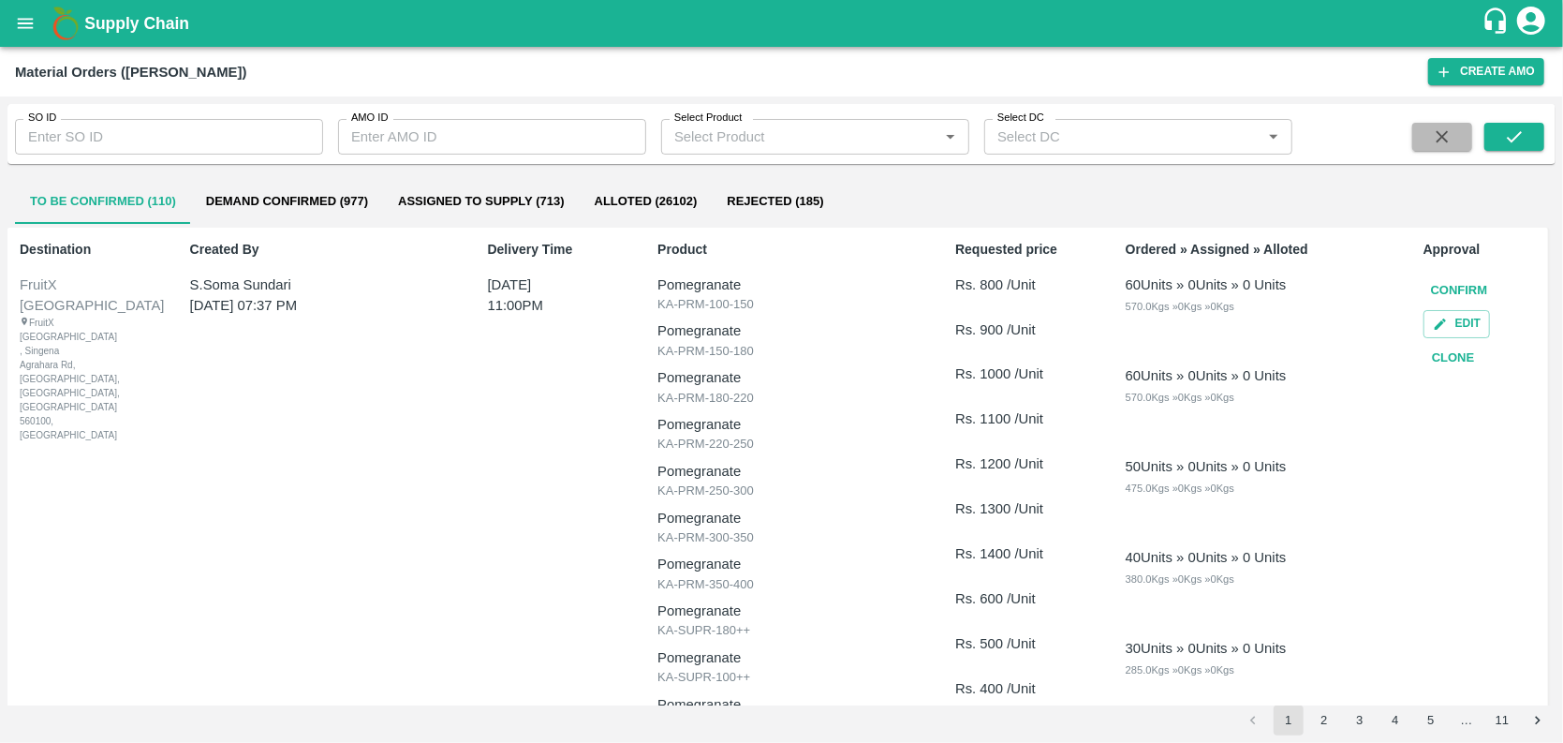
click at [1447, 135] on icon "button" at bounding box center [1442, 136] width 21 height 21
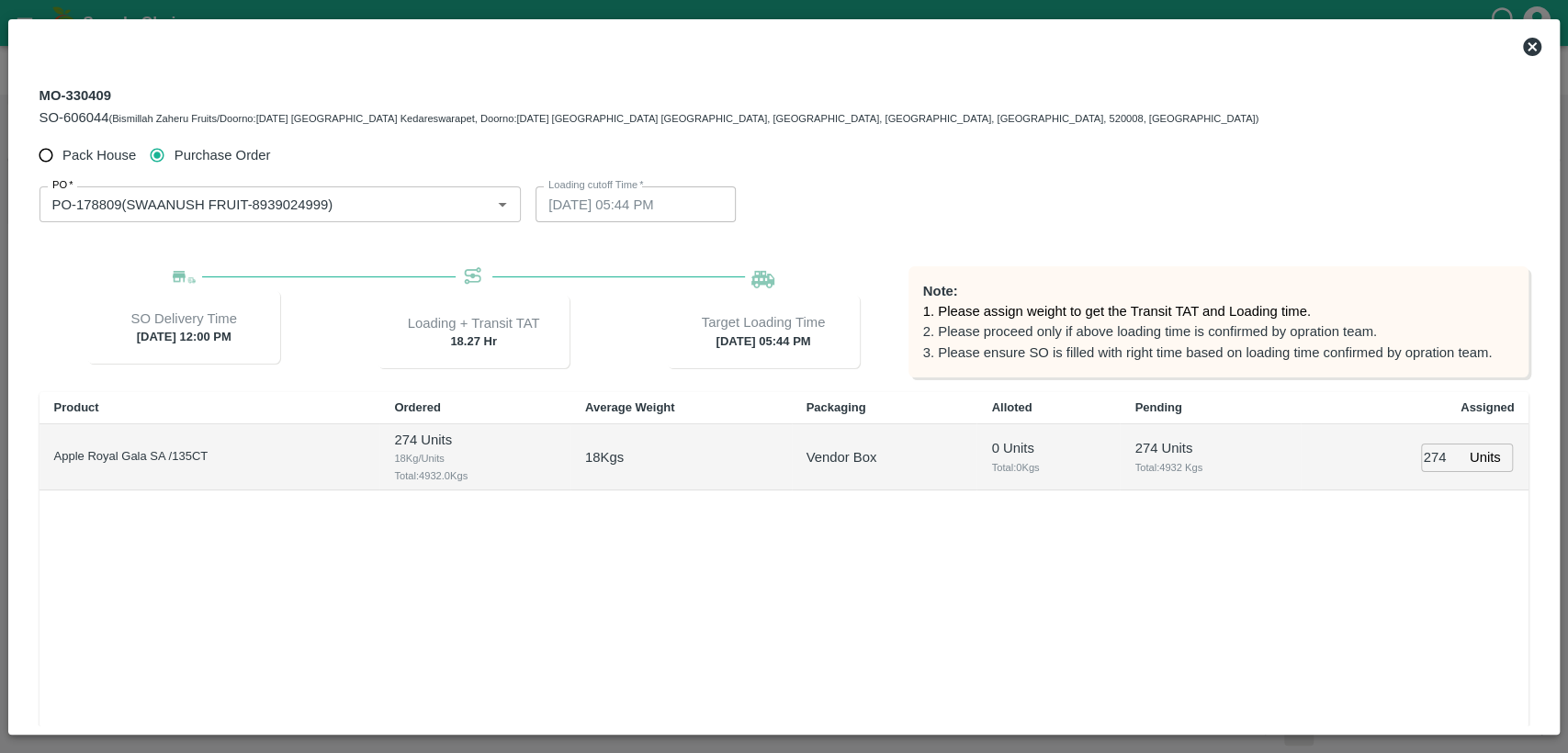
scroll to position [182, 0]
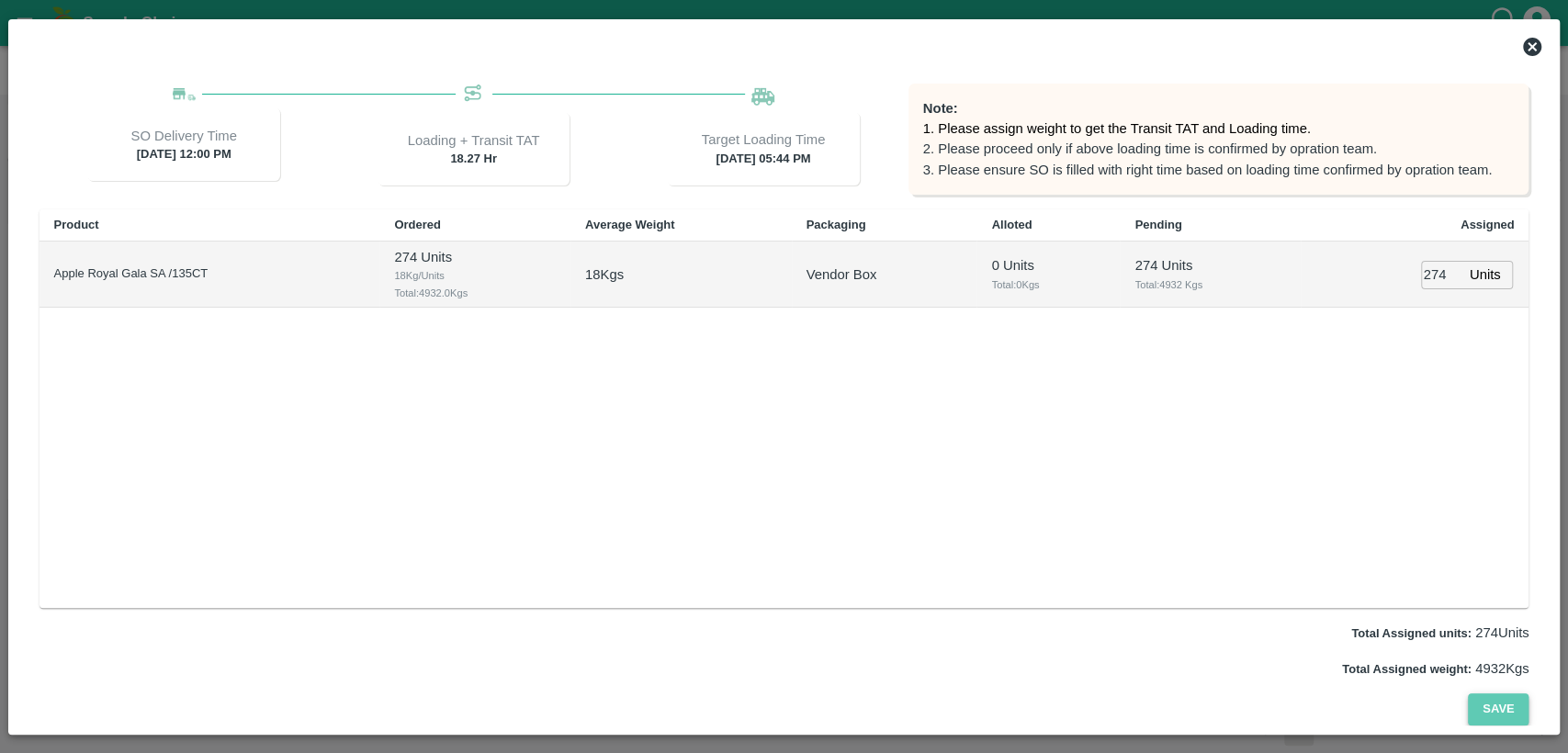
click at [1501, 715] on button "Save" at bounding box center [1498, 709] width 61 height 32
